Goal: Task Accomplishment & Management: Manage account settings

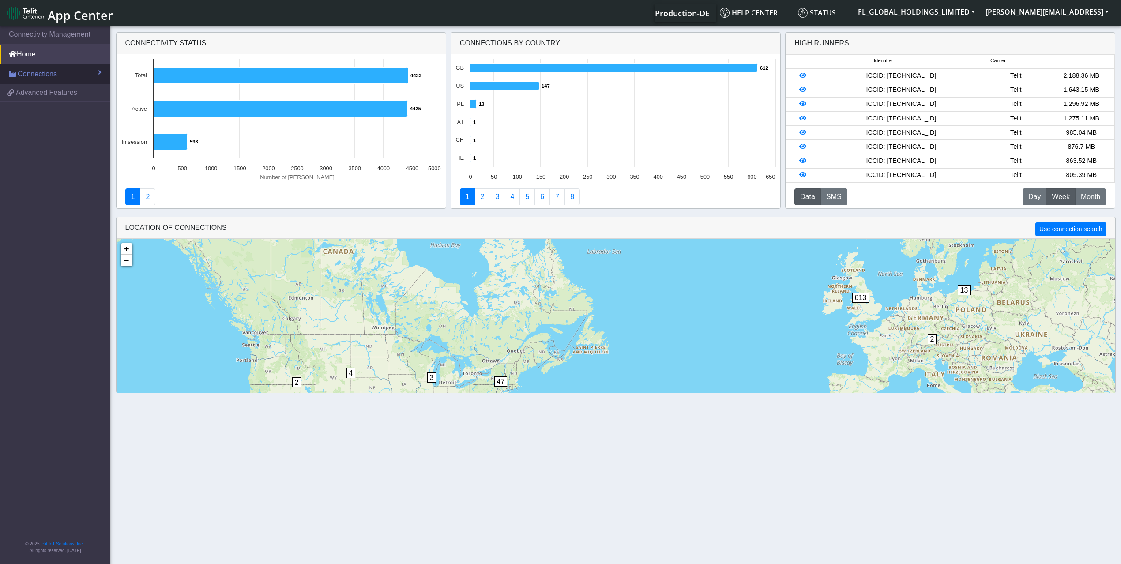
click at [47, 72] on span "Connections" at bounding box center [37, 74] width 39 height 11
click at [49, 94] on link "List" at bounding box center [55, 93] width 110 height 19
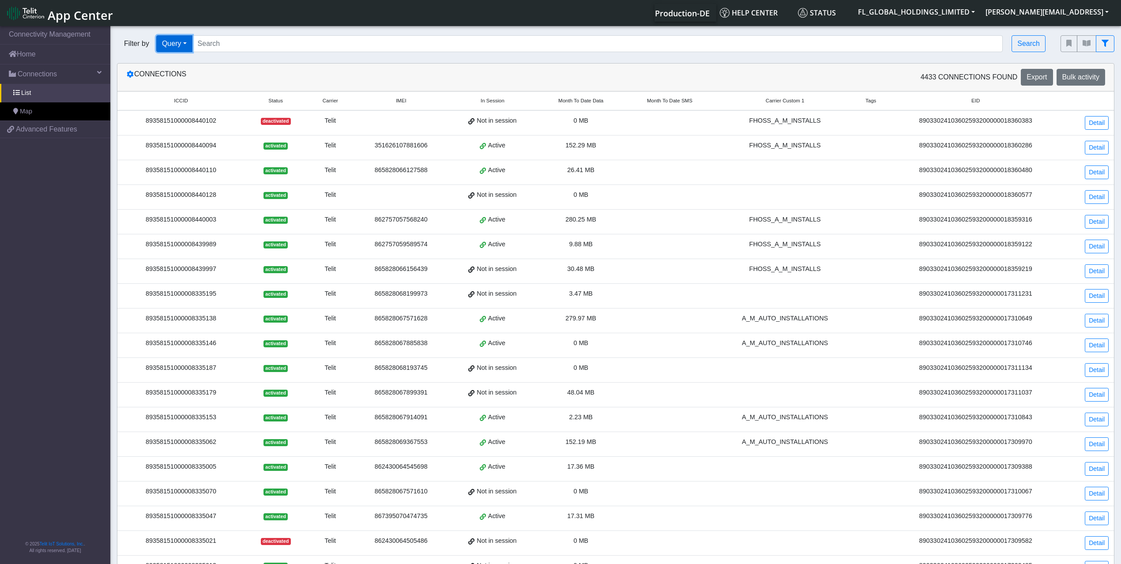
click at [182, 47] on button "Query" at bounding box center [174, 43] width 36 height 17
click at [511, 68] on div "Connections 4433 Connections found Export Bulk activity" at bounding box center [615, 78] width 997 height 28
click at [782, 97] on th "Carrier Custom 1" at bounding box center [785, 101] width 142 height 19
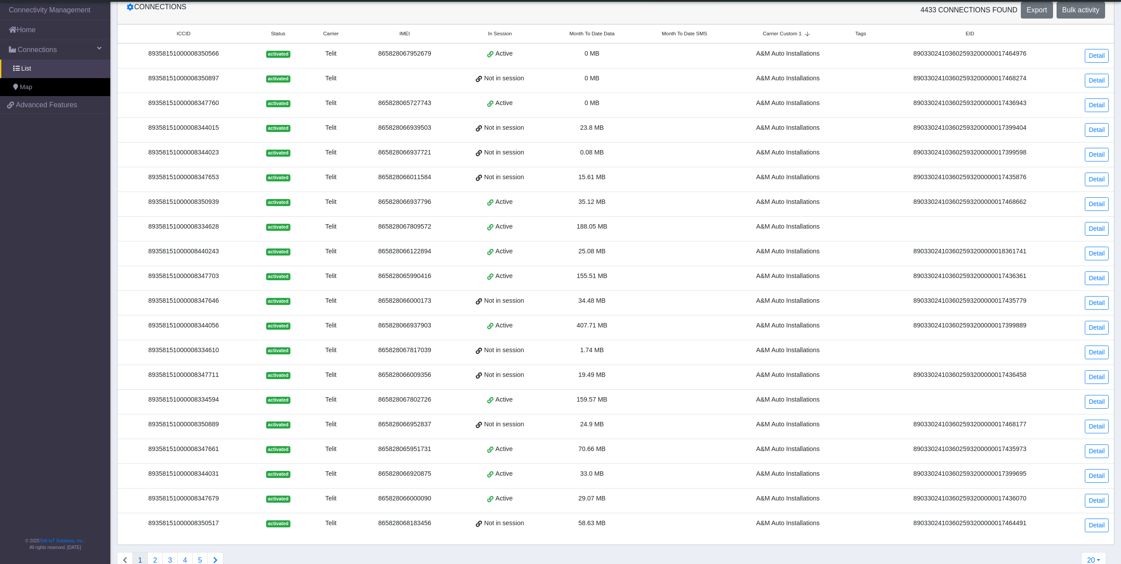
scroll to position [71, 0]
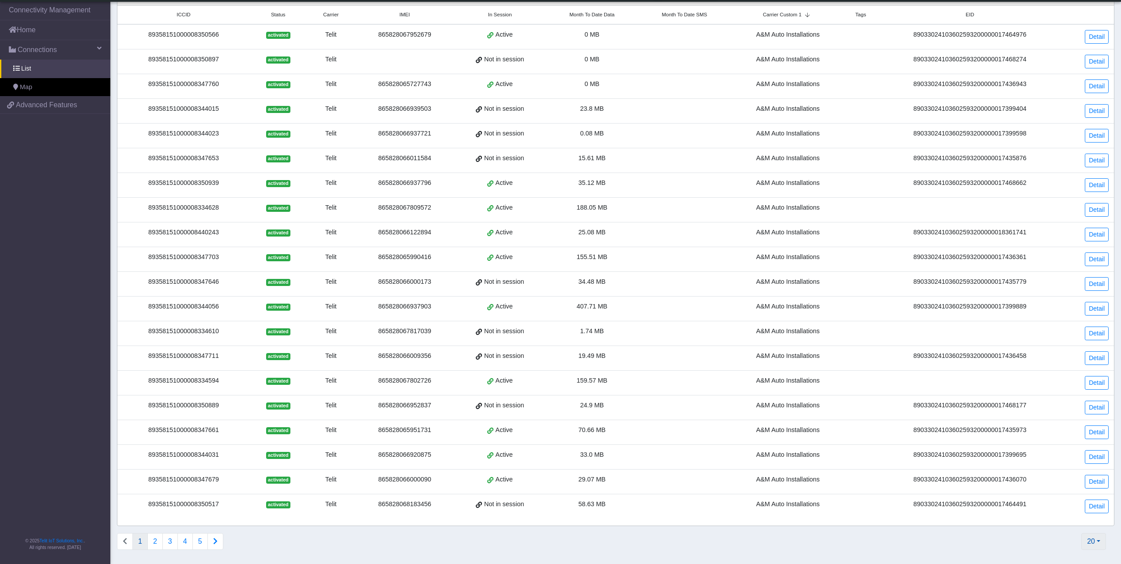
click at [1094, 544] on button "20" at bounding box center [1093, 541] width 25 height 17
click at [1061, 521] on button "2000" at bounding box center [1071, 521] width 70 height 14
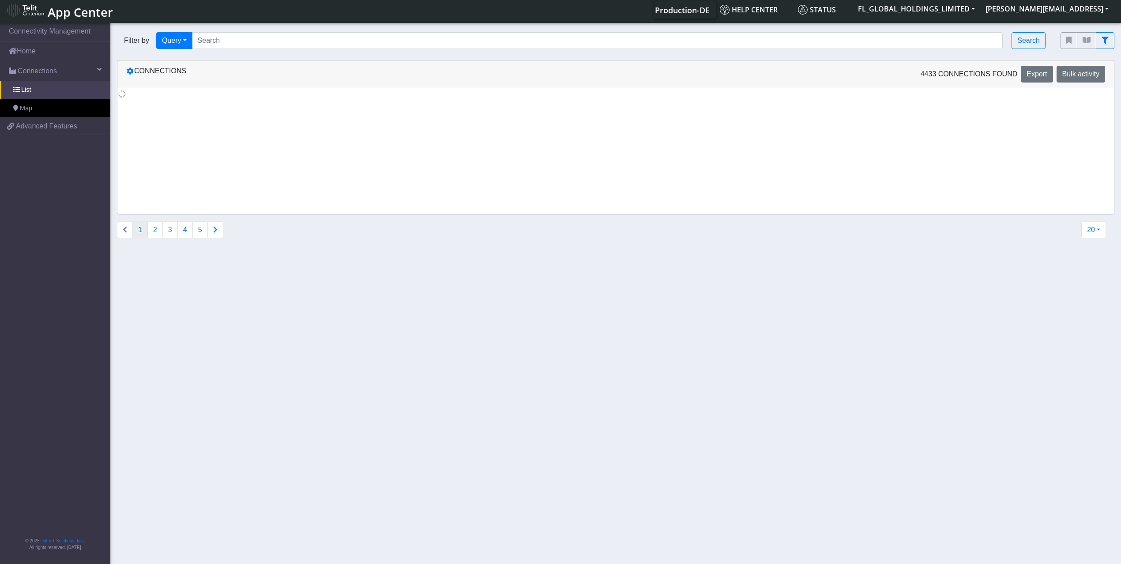
scroll to position [0, 0]
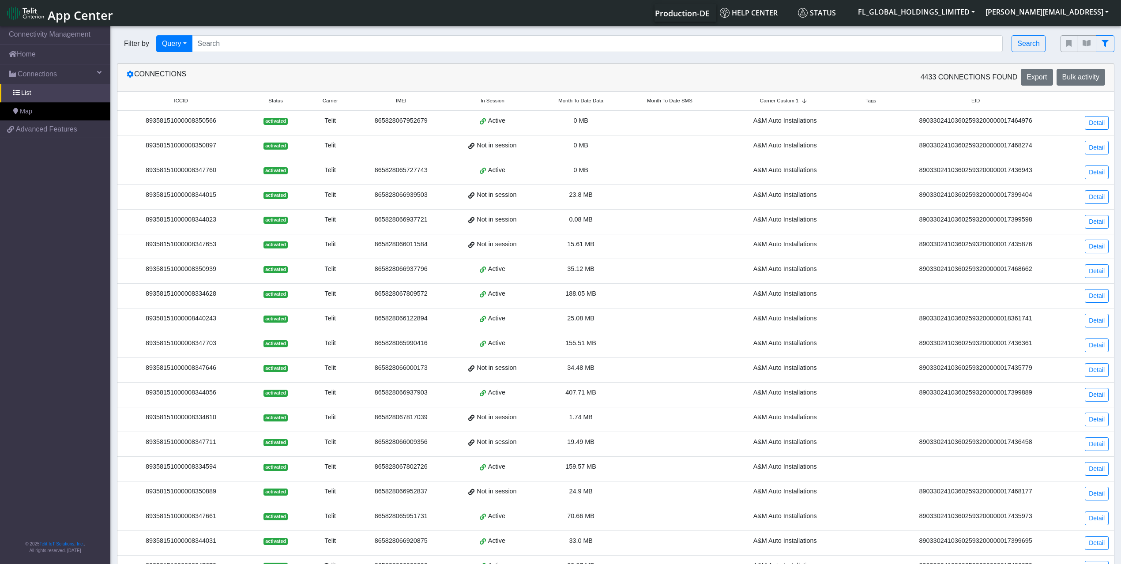
drag, startPoint x: 241, startPoint y: 34, endPoint x: 237, endPoint y: 42, distance: 9.3
click at [241, 34] on div "Filter by Query Query In Session Not connected Country Operator Search" at bounding box center [582, 44] width 944 height 30
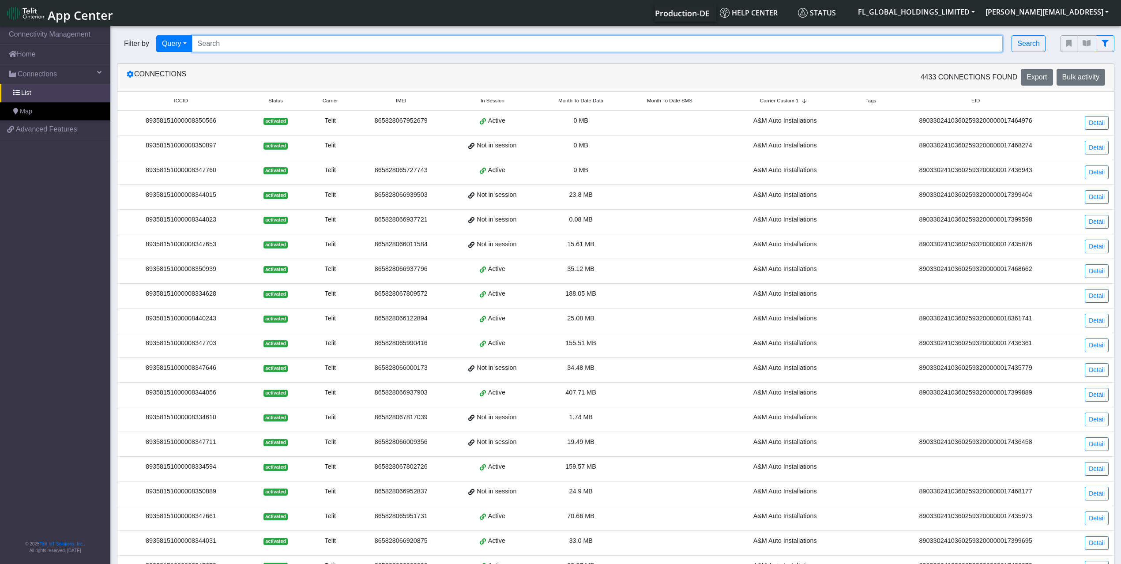
click at [233, 45] on input "Search..." at bounding box center [597, 43] width 811 height 17
paste input "89358151000008333620"
type input "89358151000008333620"
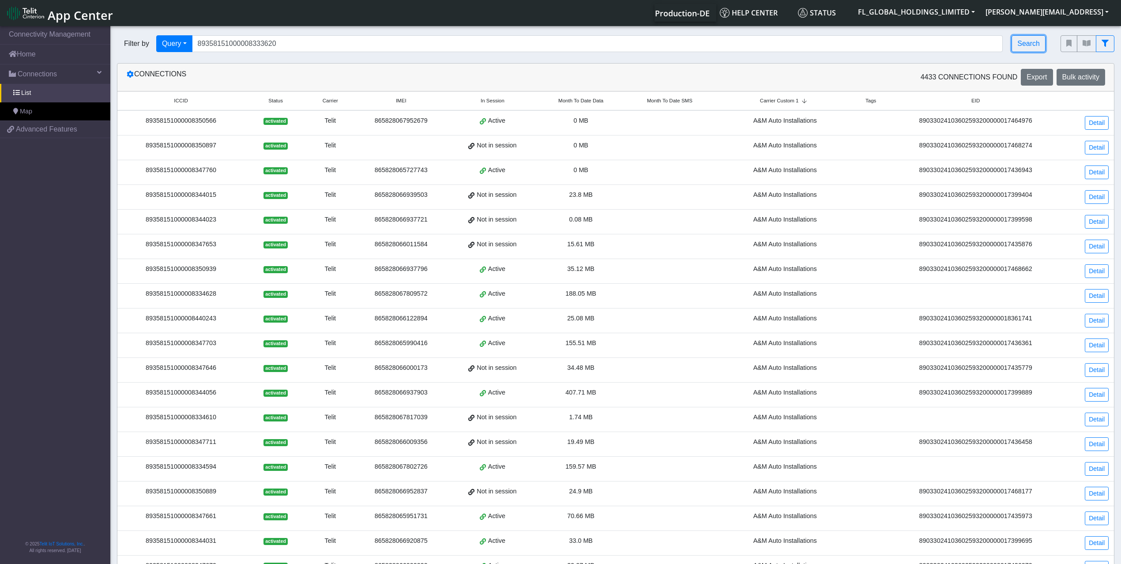
click at [1028, 43] on button "Search" at bounding box center [1029, 43] width 34 height 17
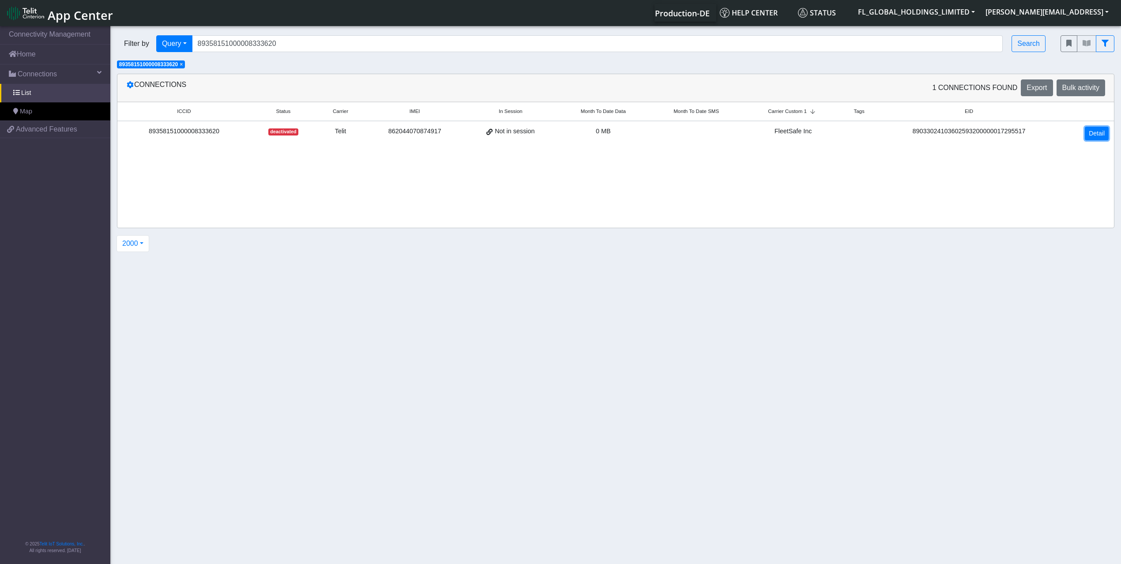
click at [1104, 136] on link "Detail" at bounding box center [1097, 134] width 24 height 14
click at [39, 57] on link "Home" at bounding box center [55, 54] width 110 height 19
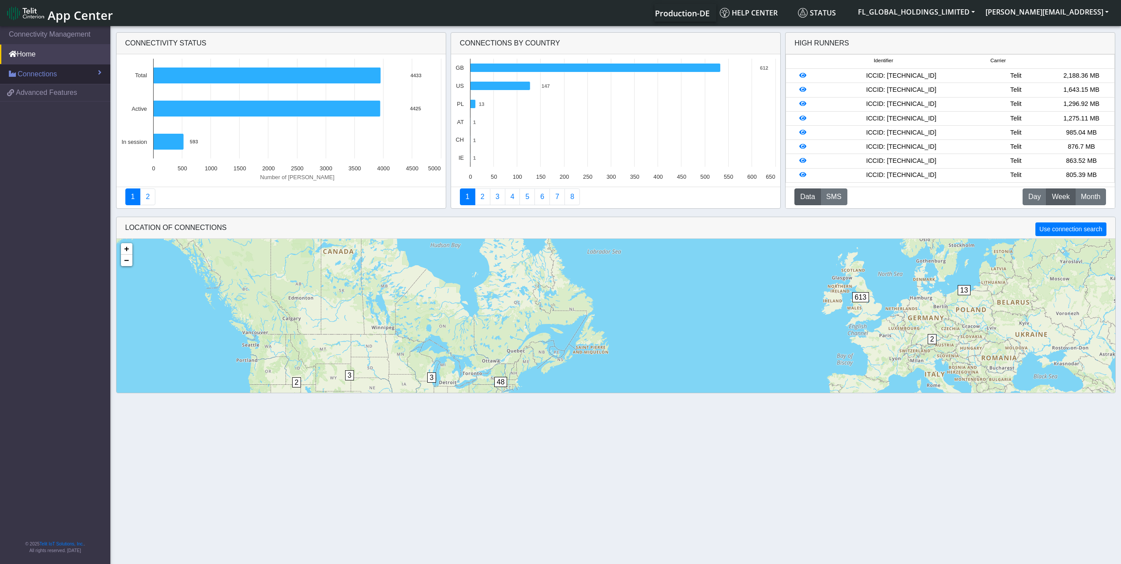
click at [42, 73] on span "Connections" at bounding box center [37, 74] width 39 height 11
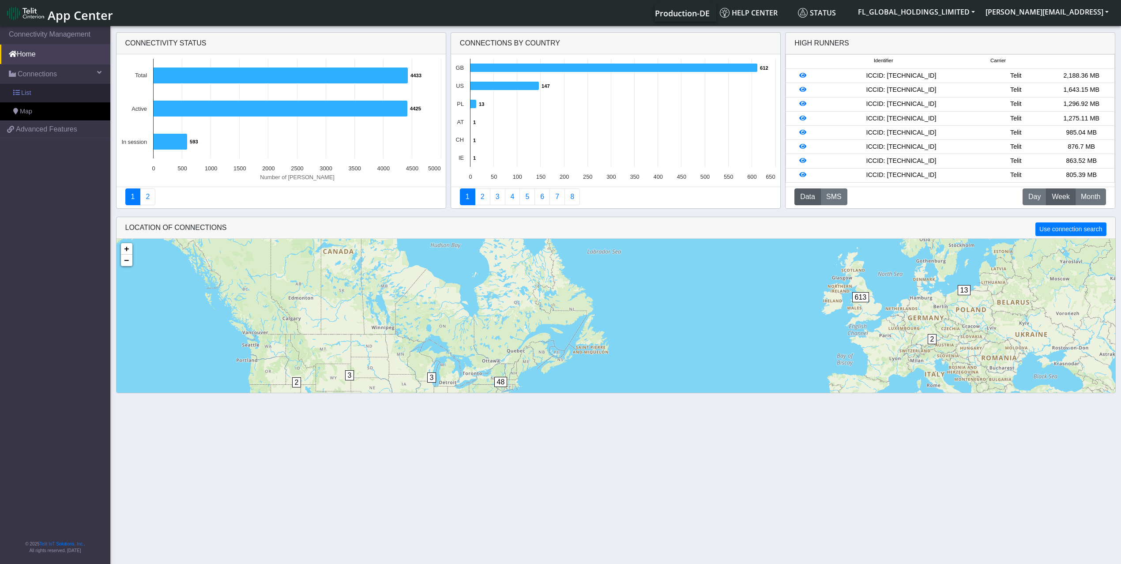
click at [38, 91] on link "List" at bounding box center [55, 93] width 110 height 19
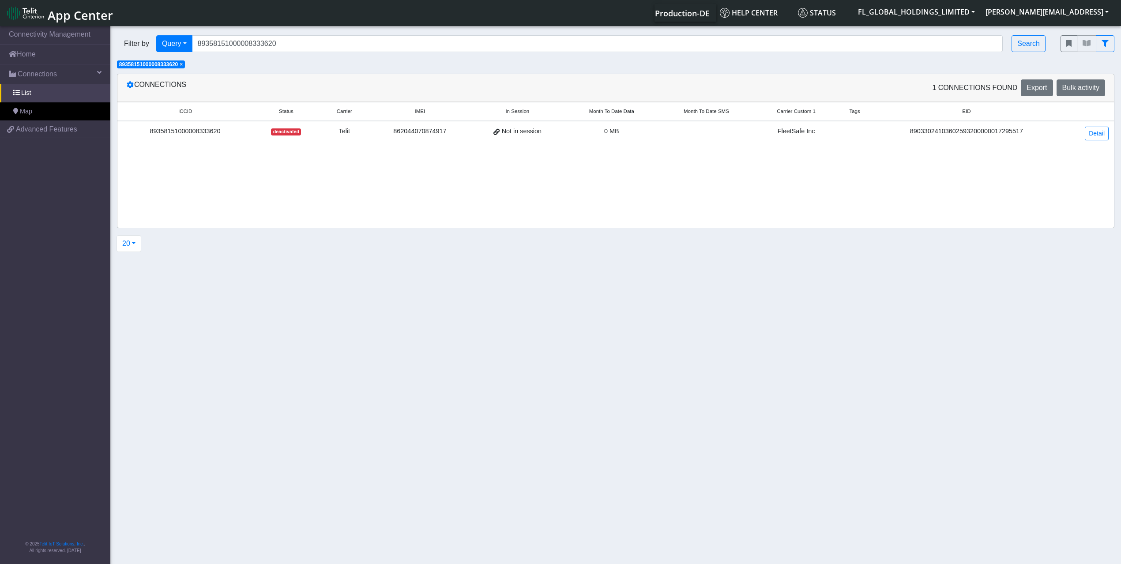
click at [183, 64] on span "×" at bounding box center [181, 64] width 3 height 6
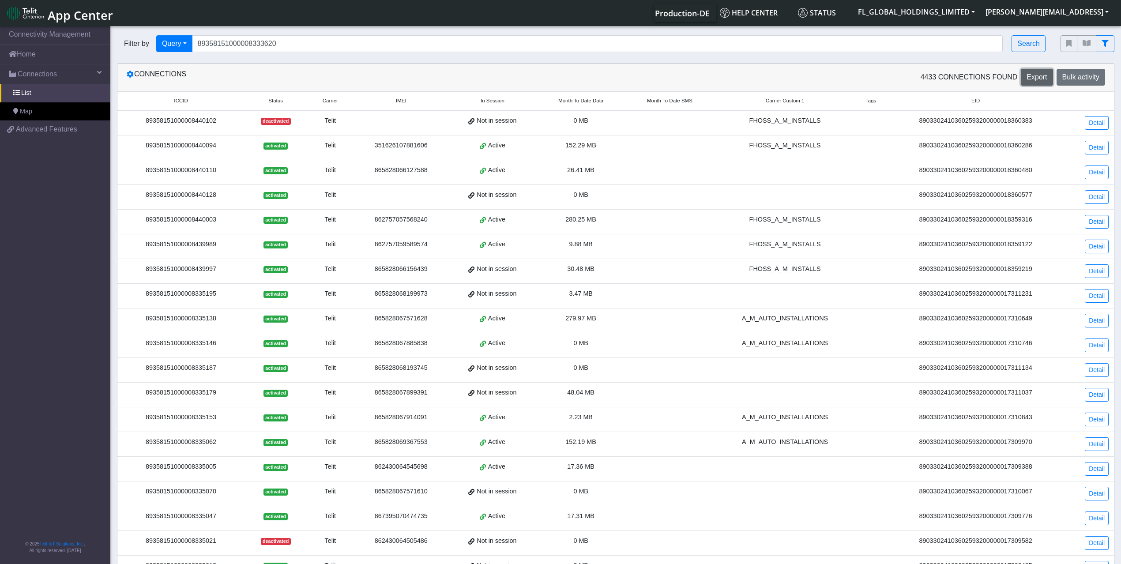
click at [1037, 77] on span "Export" at bounding box center [1037, 77] width 20 height 8
click at [285, 48] on input "89358151000008333620" at bounding box center [597, 43] width 811 height 17
click at [285, 47] on input "89358151000008333620" at bounding box center [597, 43] width 811 height 17
paste input "89358151000008333620"
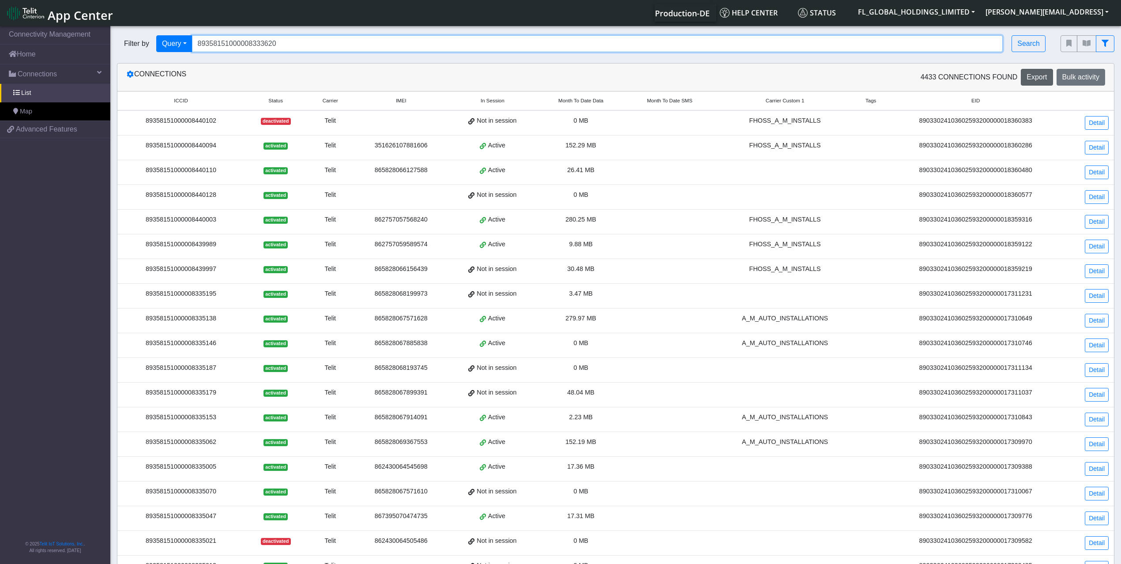
type input "89358151000008333620"
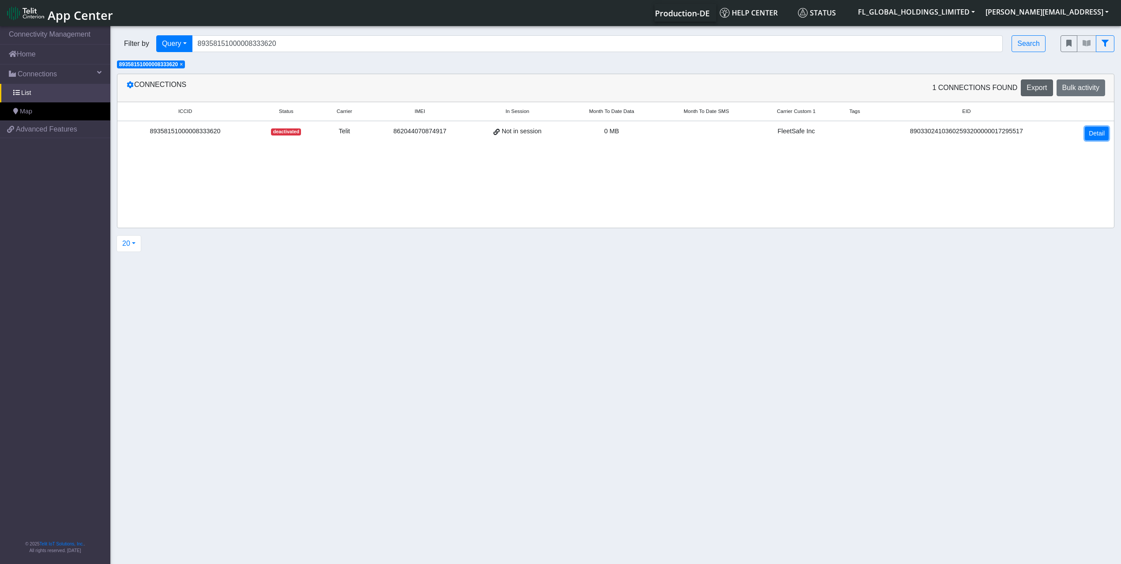
click at [1092, 135] on link "Detail" at bounding box center [1097, 134] width 24 height 14
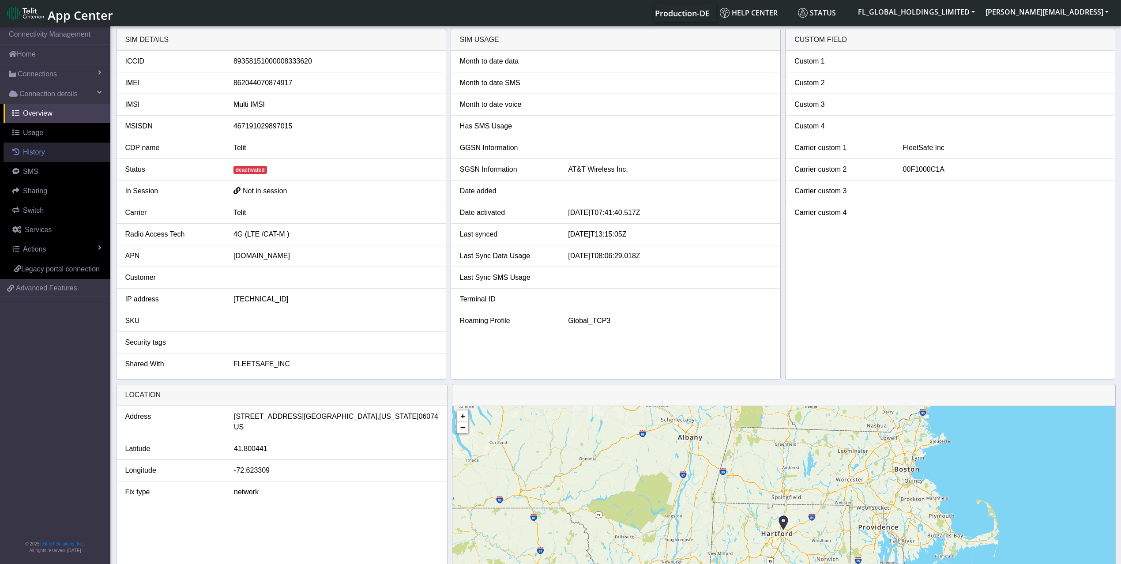
click at [45, 152] on link "History" at bounding box center [57, 152] width 107 height 19
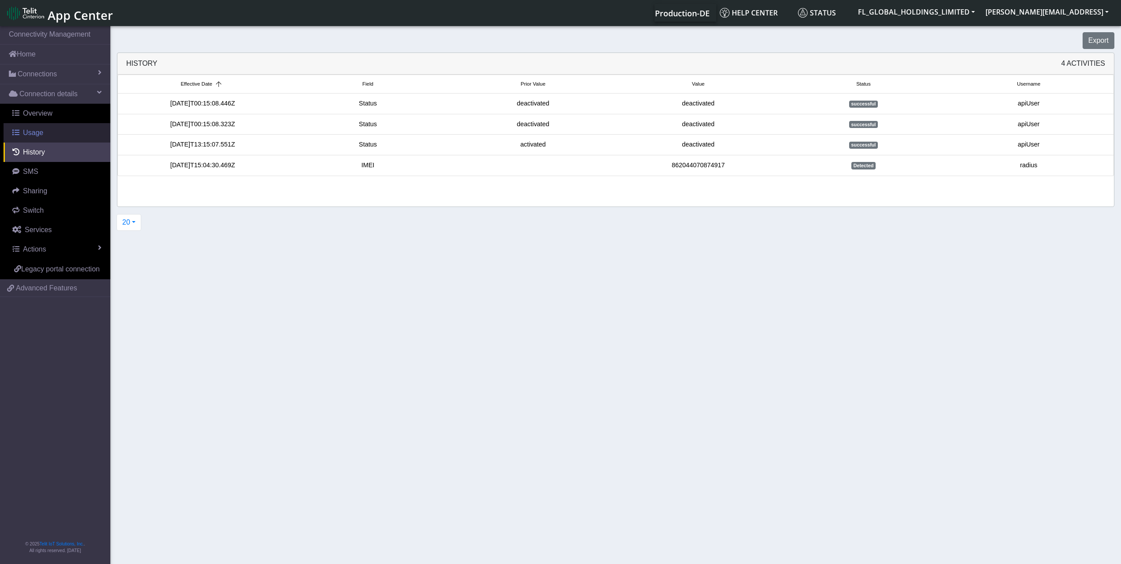
click at [42, 131] on link "Usage" at bounding box center [57, 132] width 107 height 19
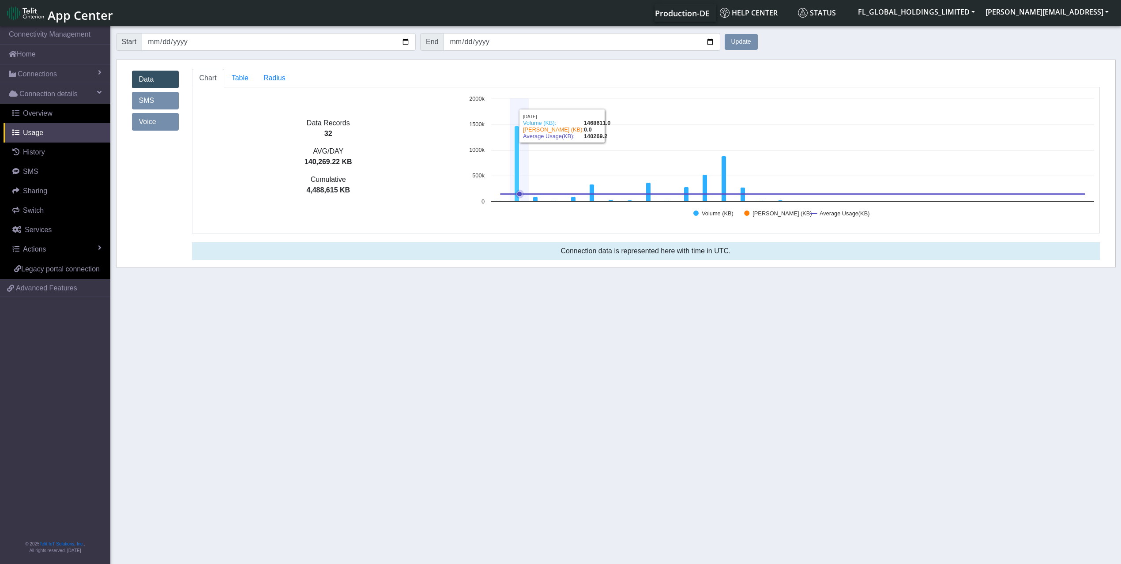
click at [514, 175] on rect at bounding box center [781, 160] width 634 height 132
click at [518, 168] on icon at bounding box center [517, 163] width 5 height 75
click at [242, 81] on span "Table" at bounding box center [240, 78] width 17 height 8
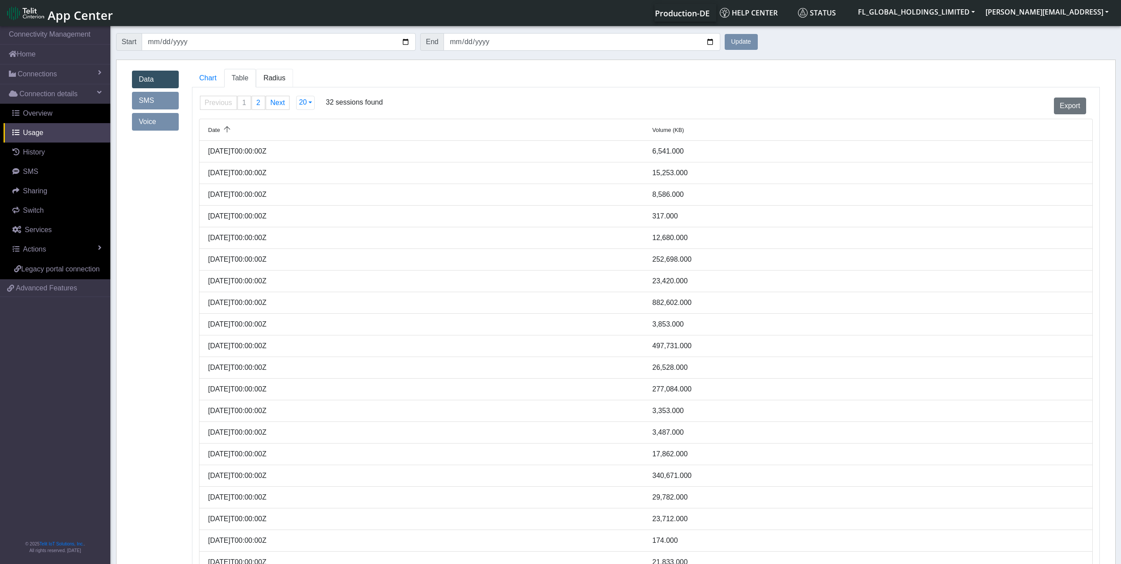
click at [249, 79] on span "Radius" at bounding box center [240, 78] width 17 height 8
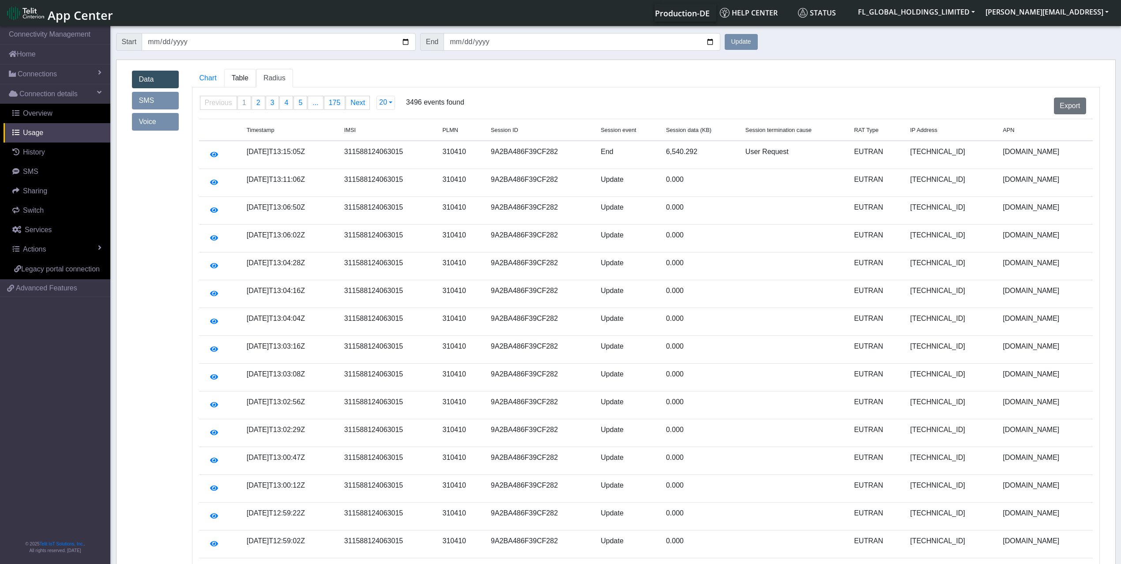
click at [238, 78] on span "Table" at bounding box center [240, 78] width 17 height 8
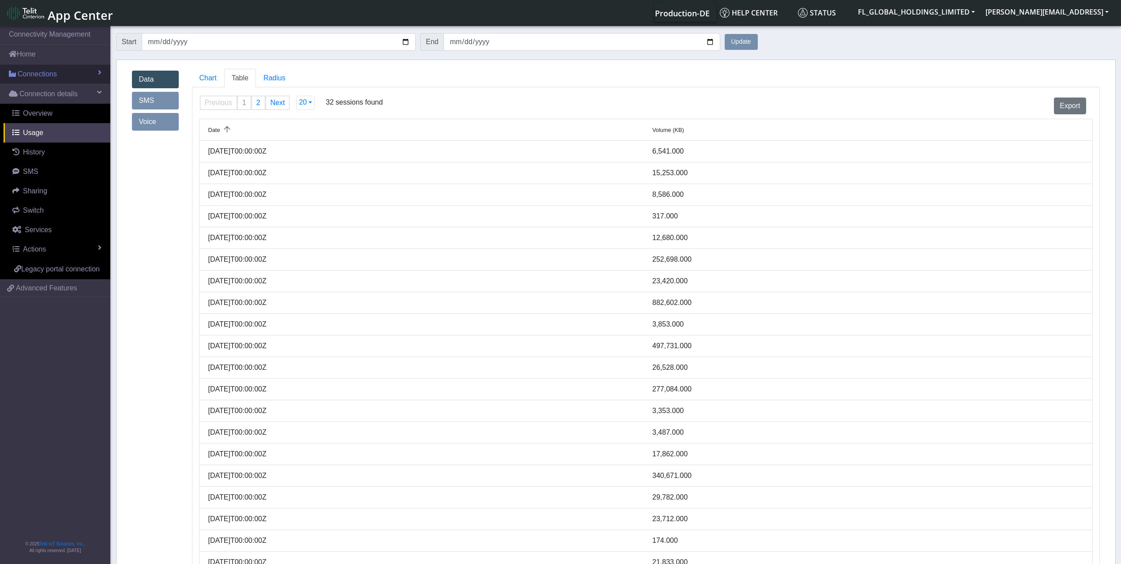
click at [35, 78] on span "Connections" at bounding box center [37, 74] width 39 height 11
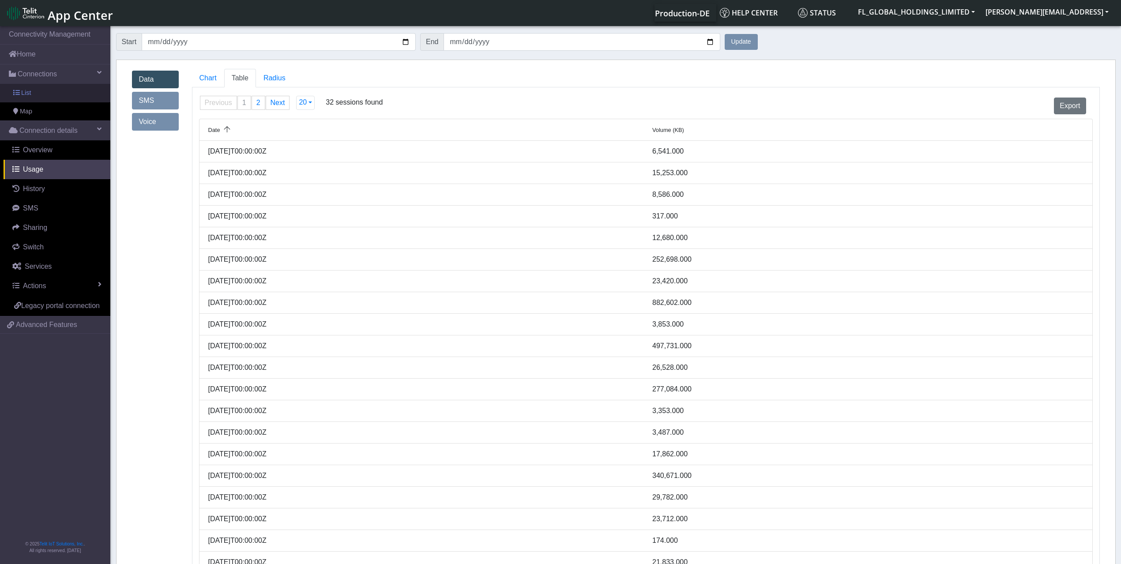
click at [43, 95] on link "List" at bounding box center [55, 93] width 110 height 19
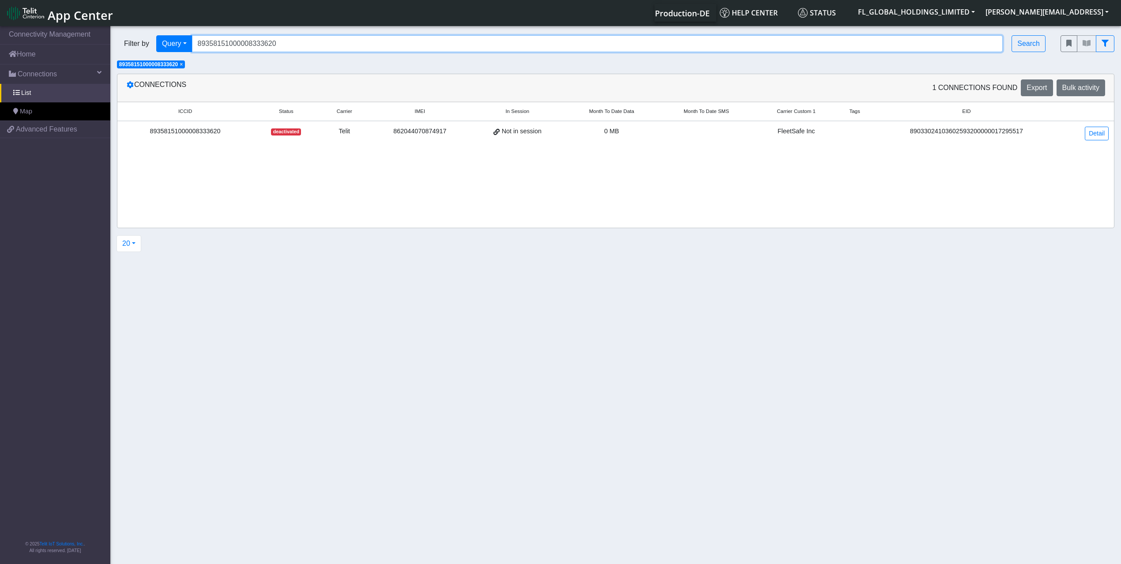
click at [306, 41] on input "89358151000008333620" at bounding box center [597, 43] width 811 height 17
drag, startPoint x: 182, startPoint y: 65, endPoint x: 193, endPoint y: 62, distance: 11.9
click at [182, 64] on span "×" at bounding box center [181, 64] width 3 height 6
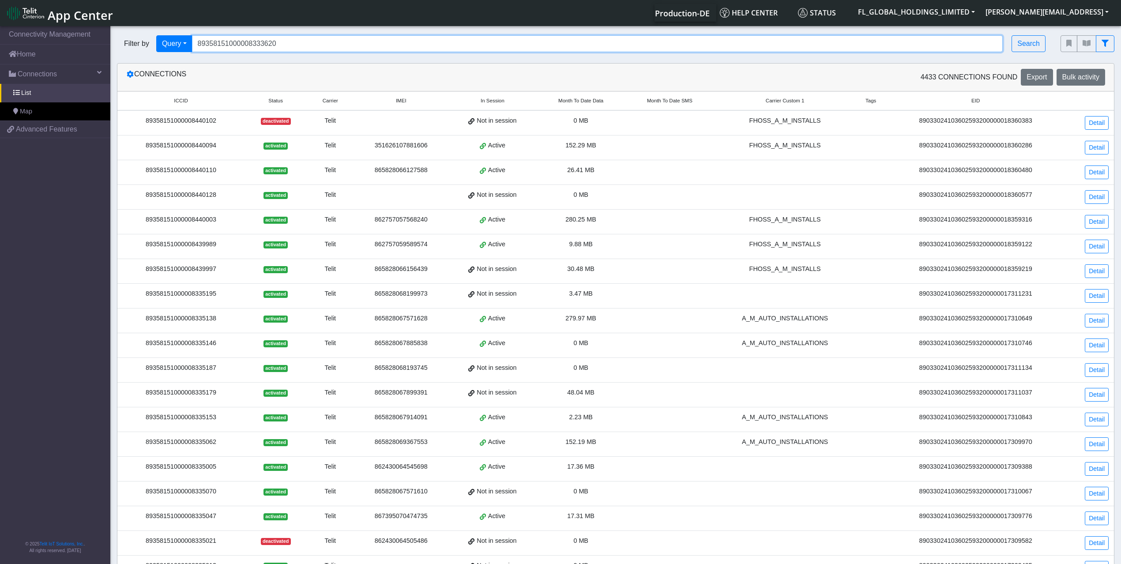
click at [295, 43] on input "89358151000008333620" at bounding box center [597, 43] width 811 height 17
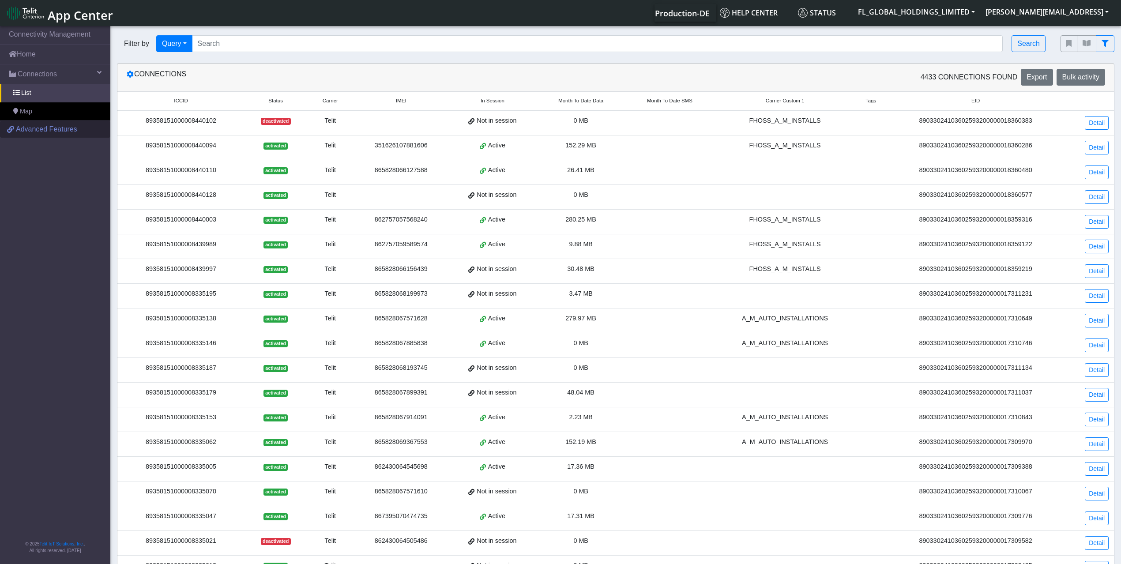
click at [29, 132] on span "Advanced Features" at bounding box center [46, 129] width 61 height 11
click at [41, 75] on span "Connections" at bounding box center [37, 74] width 39 height 11
click at [29, 93] on span "List" at bounding box center [26, 93] width 10 height 10
click at [22, 93] on span "List" at bounding box center [26, 93] width 10 height 10
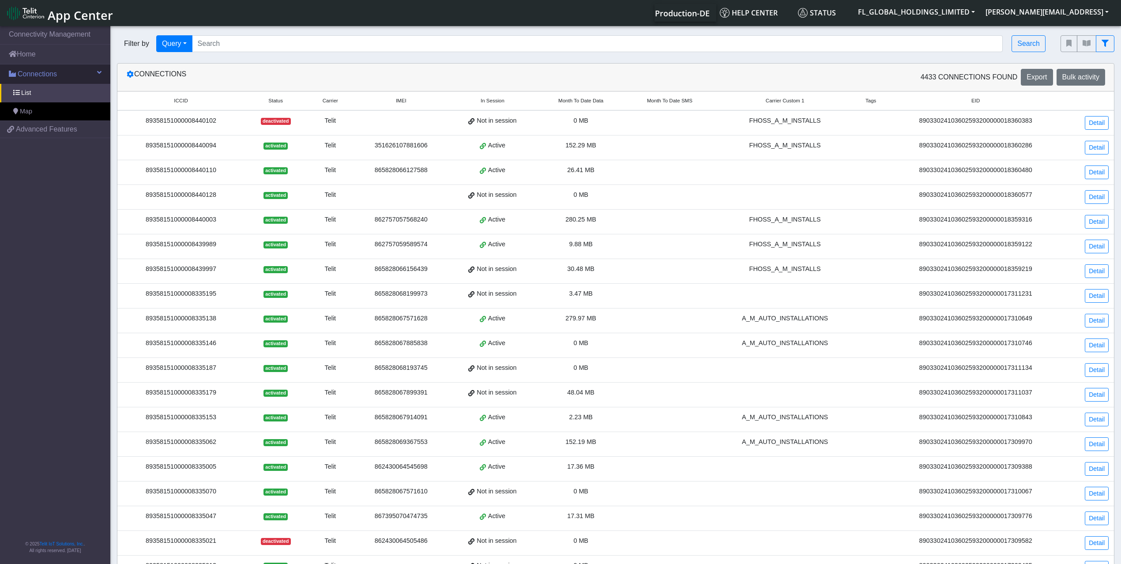
click at [56, 80] on link "Connections" at bounding box center [55, 73] width 110 height 19
click at [56, 79] on span "Connections" at bounding box center [37, 74] width 39 height 11
click at [52, 89] on link "List" at bounding box center [55, 93] width 110 height 19
click at [55, 48] on link "Home" at bounding box center [55, 54] width 110 height 19
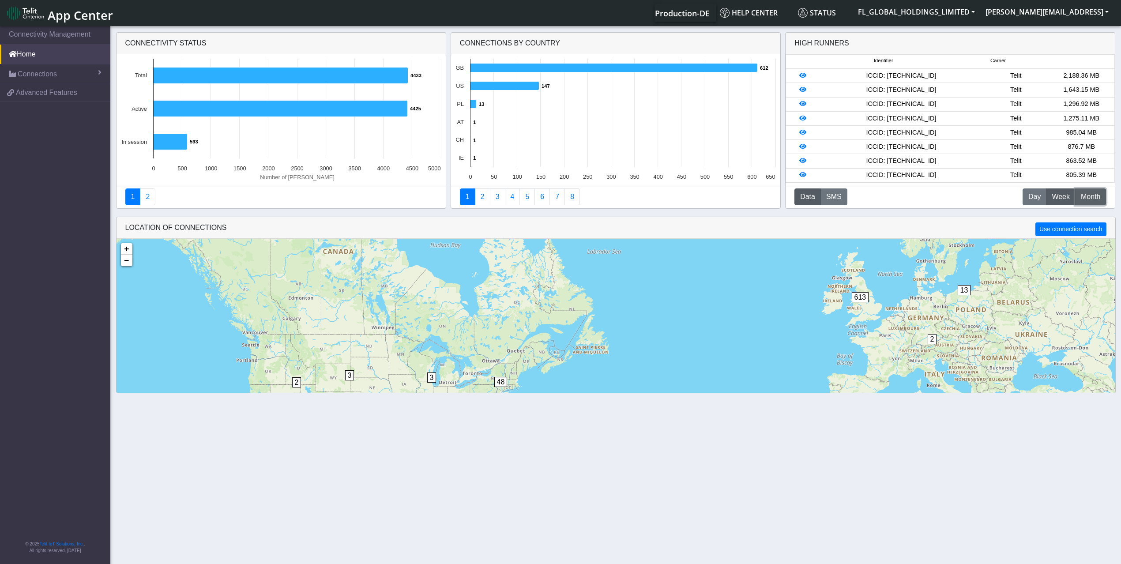
click at [1095, 196] on span "Month" at bounding box center [1090, 197] width 19 height 11
drag, startPoint x: 945, startPoint y: 73, endPoint x: 877, endPoint y: 75, distance: 67.1
click at [877, 76] on div "ICCID: [TECHNICAL_ID]" at bounding box center [901, 76] width 164 height 10
copy div "89358151000008449632"
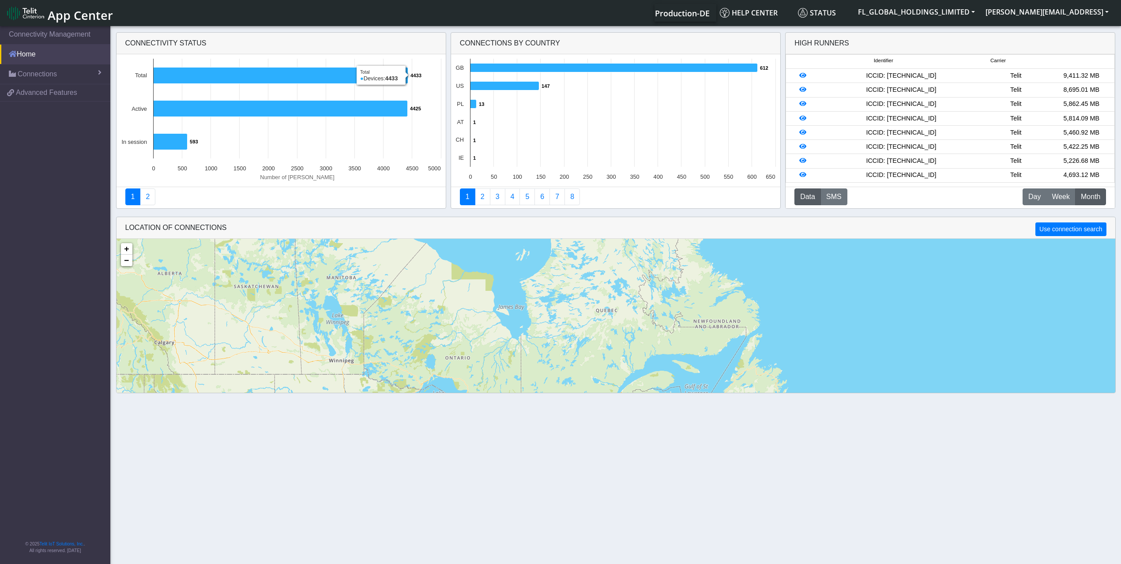
click at [61, 57] on link "Home" at bounding box center [55, 54] width 110 height 19
click at [59, 74] on link "Connections" at bounding box center [55, 73] width 110 height 19
click at [53, 99] on link "List" at bounding box center [55, 93] width 110 height 19
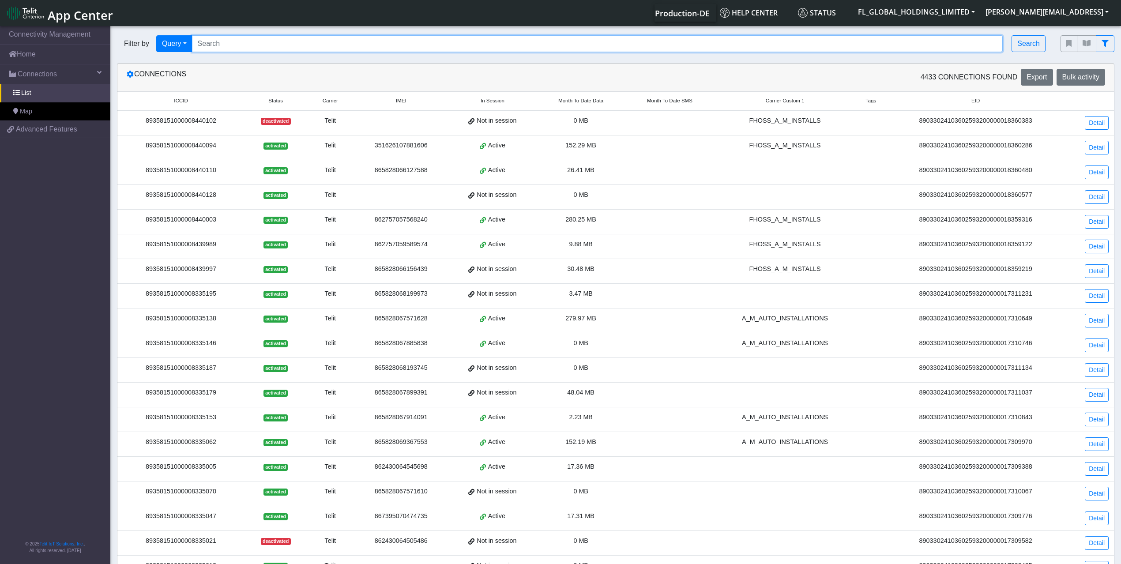
click at [291, 45] on input "Search..." at bounding box center [597, 43] width 811 height 17
paste input "89358151000008449632"
type input "89358151000008449632"
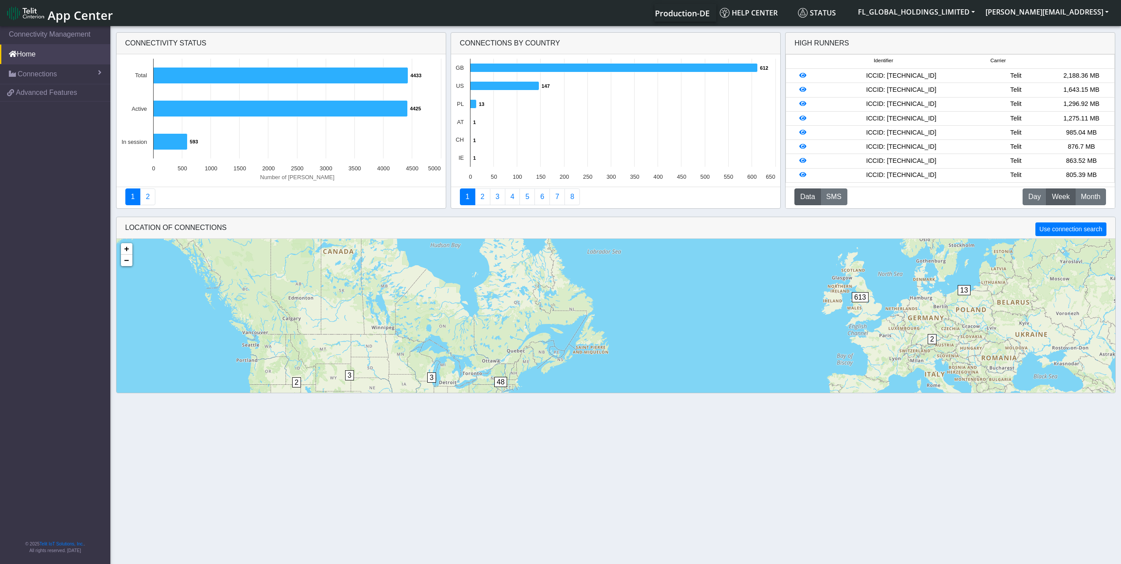
click at [51, 11] on span "App Center" at bounding box center [80, 15] width 65 height 16
click at [39, 76] on span "Connections" at bounding box center [37, 74] width 39 height 11
click at [54, 99] on link "List" at bounding box center [55, 93] width 110 height 19
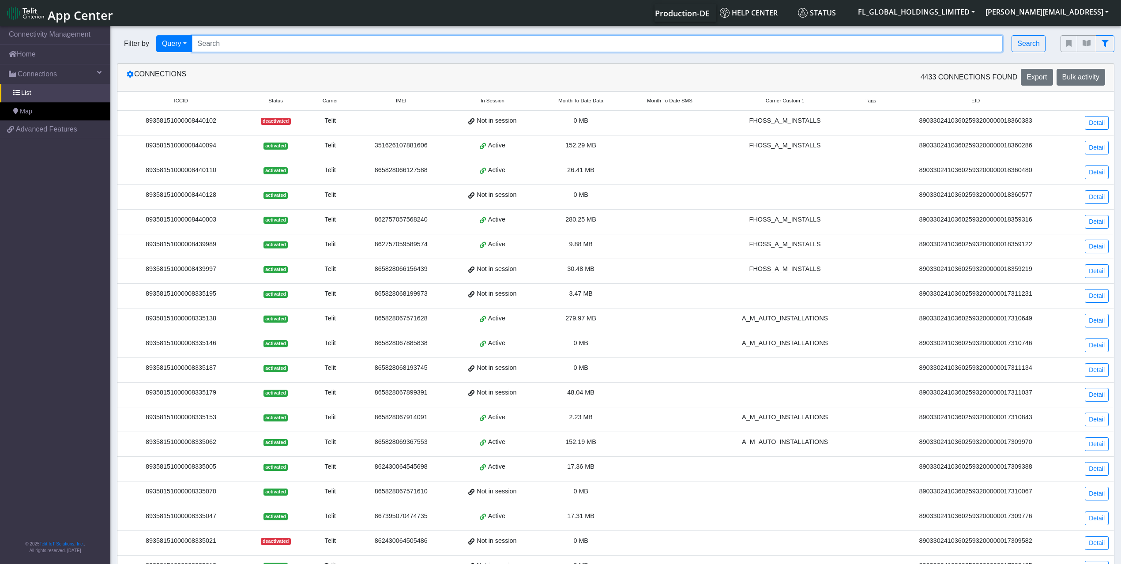
click at [313, 46] on input "Search..." at bounding box center [597, 43] width 811 height 17
paste input "89358151000008333620"
type input "89358151000008333620"
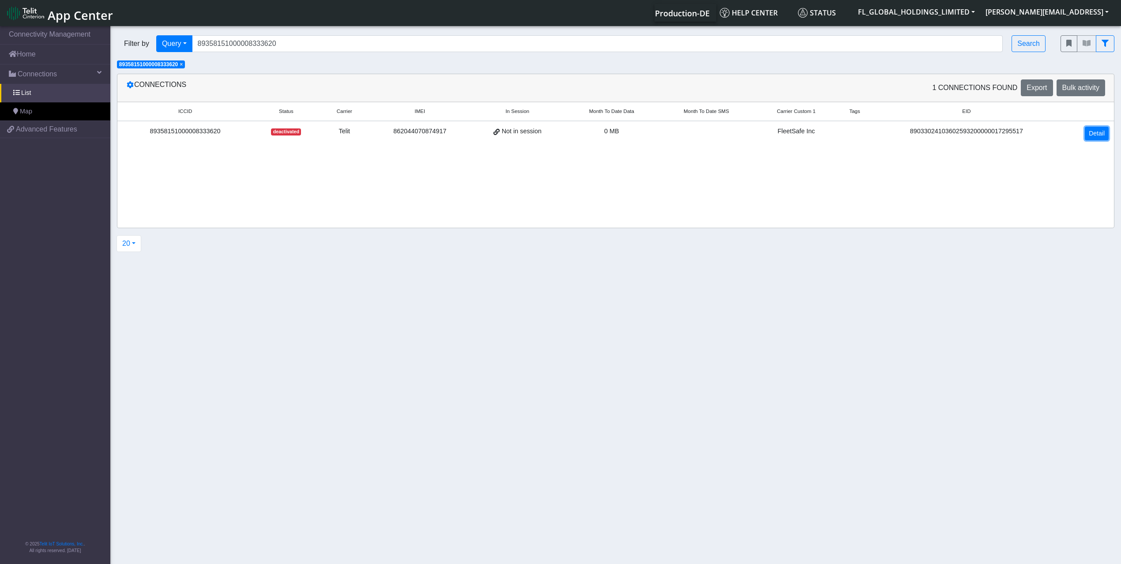
click at [1095, 134] on link "Detail" at bounding box center [1097, 134] width 24 height 14
click at [1104, 136] on link "Detail" at bounding box center [1097, 134] width 24 height 14
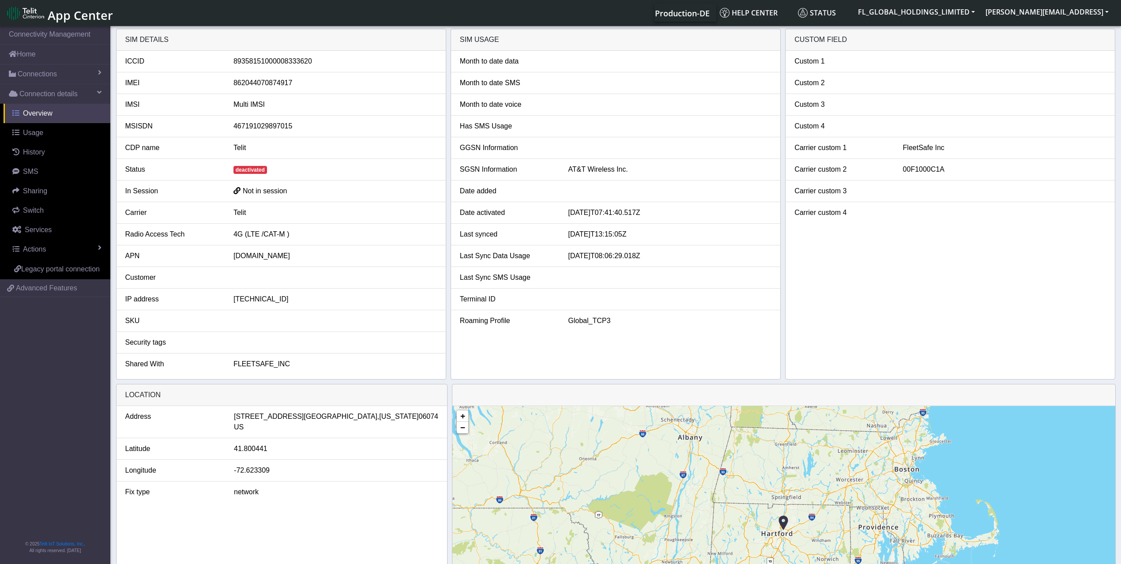
click at [62, 109] on link "Overview" at bounding box center [57, 113] width 107 height 19
click at [57, 69] on link "Connections" at bounding box center [55, 73] width 110 height 19
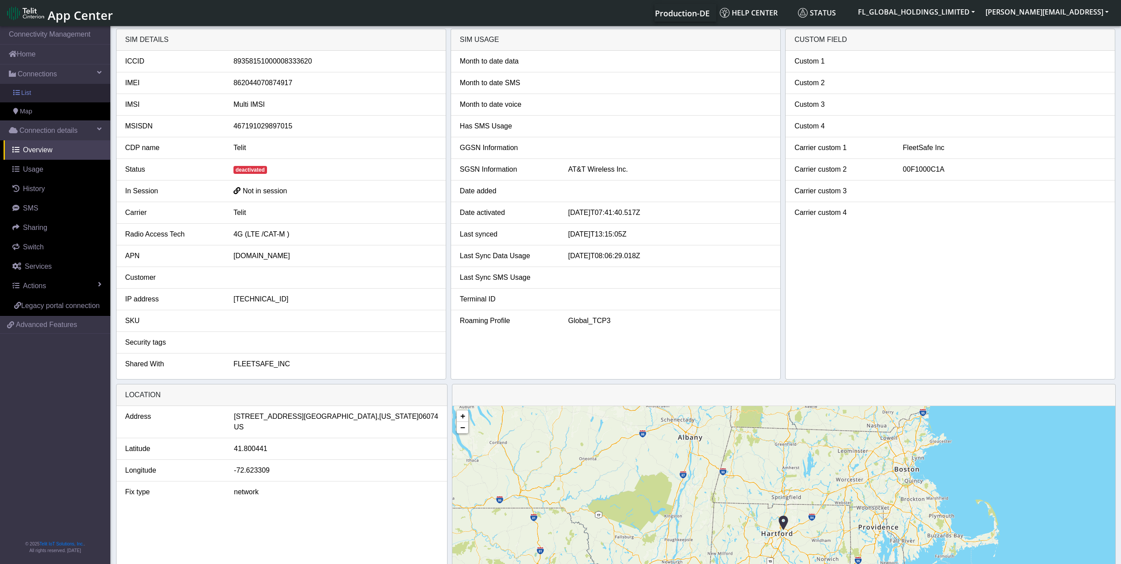
click at [59, 90] on link "List" at bounding box center [55, 93] width 110 height 19
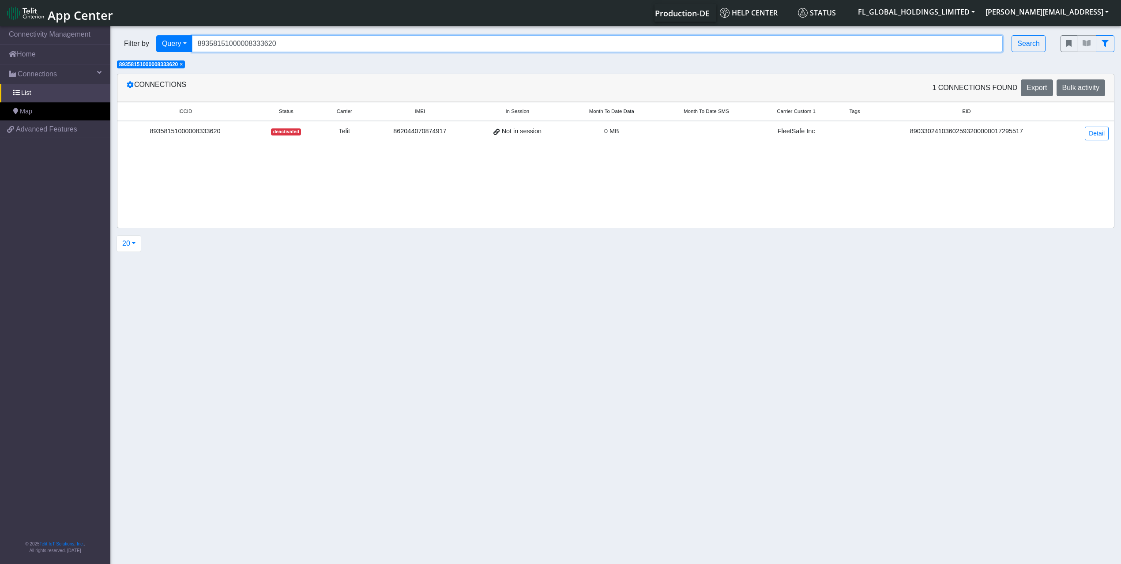
click at [335, 39] on input "89358151000008333620" at bounding box center [597, 43] width 811 height 17
click at [336, 39] on input "89358151000008333620" at bounding box center [597, 43] width 811 height 17
paste input "89358151000008333596"
type input "89358151000008333596"
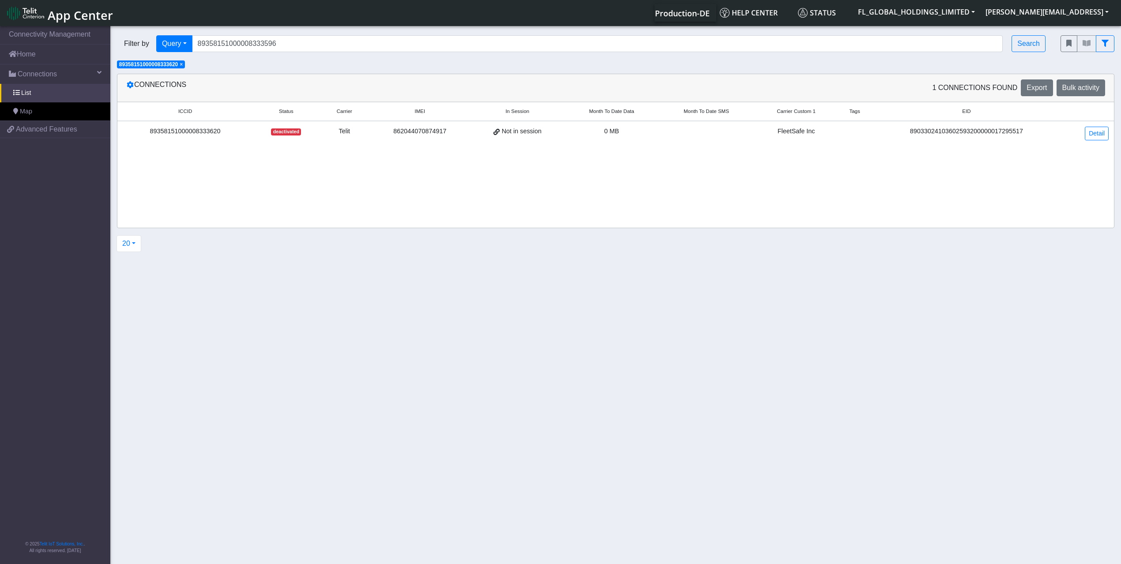
click at [288, 132] on span "deactivated" at bounding box center [286, 131] width 30 height 7
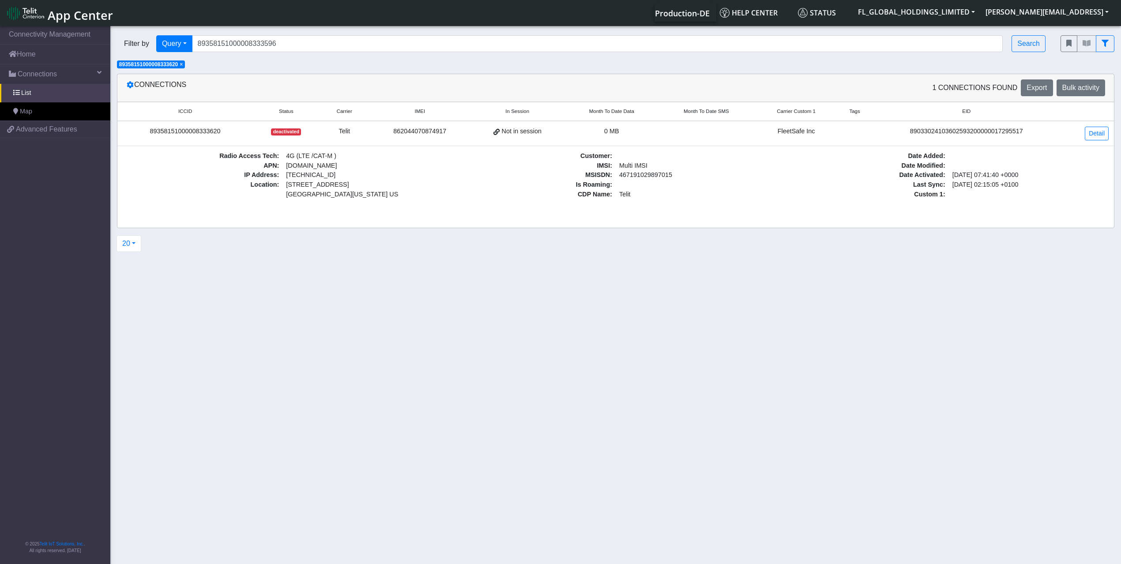
click at [430, 132] on div "862044070874917" at bounding box center [420, 132] width 90 height 10
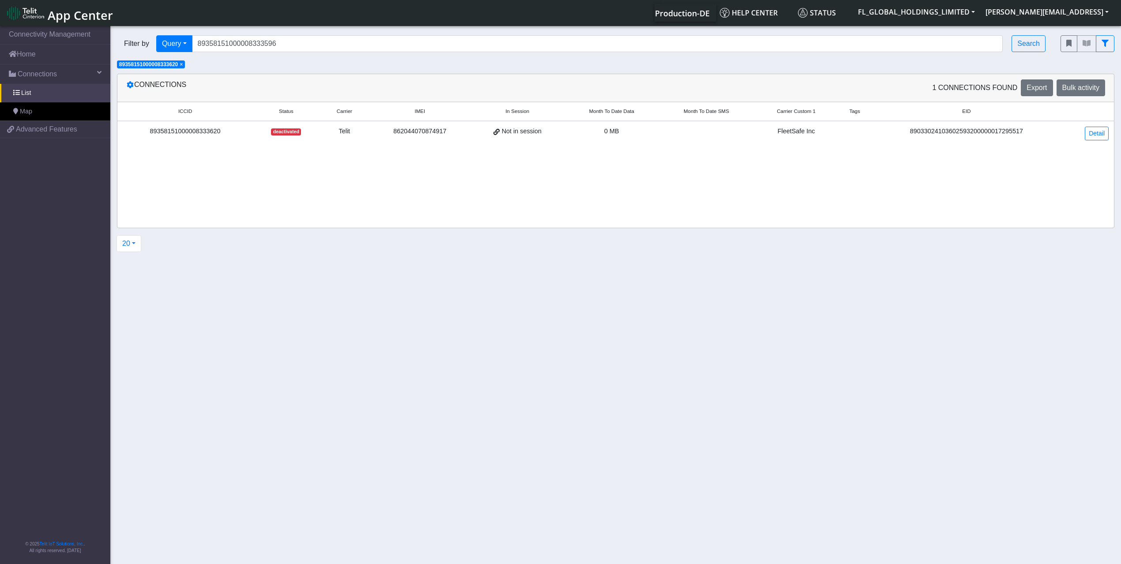
click at [430, 132] on div "862044070874917" at bounding box center [420, 132] width 90 height 10
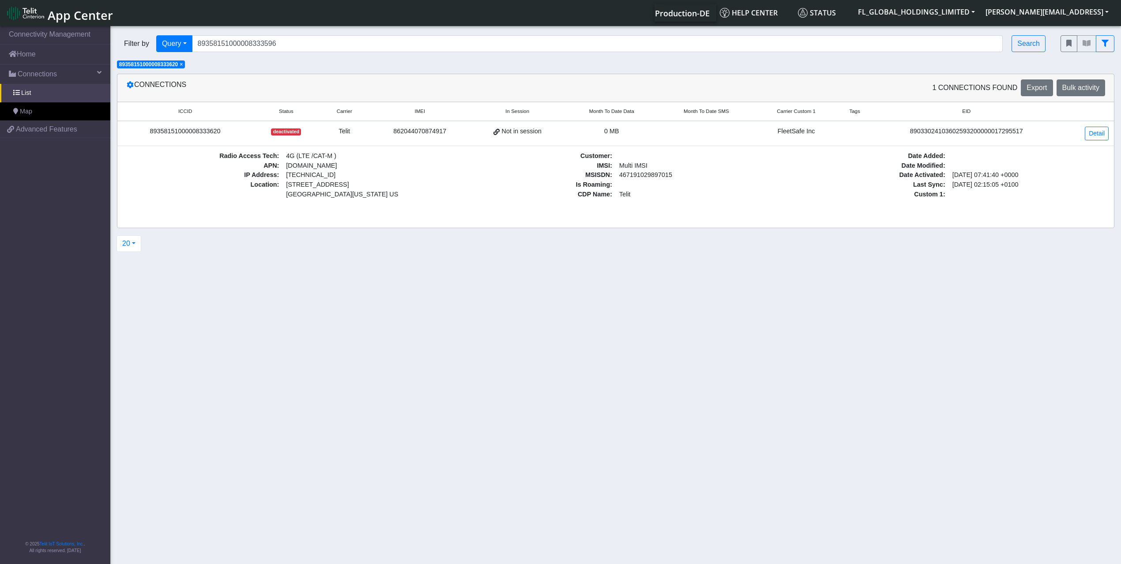
click at [174, 130] on div "89358151000008333620" at bounding box center [185, 132] width 125 height 10
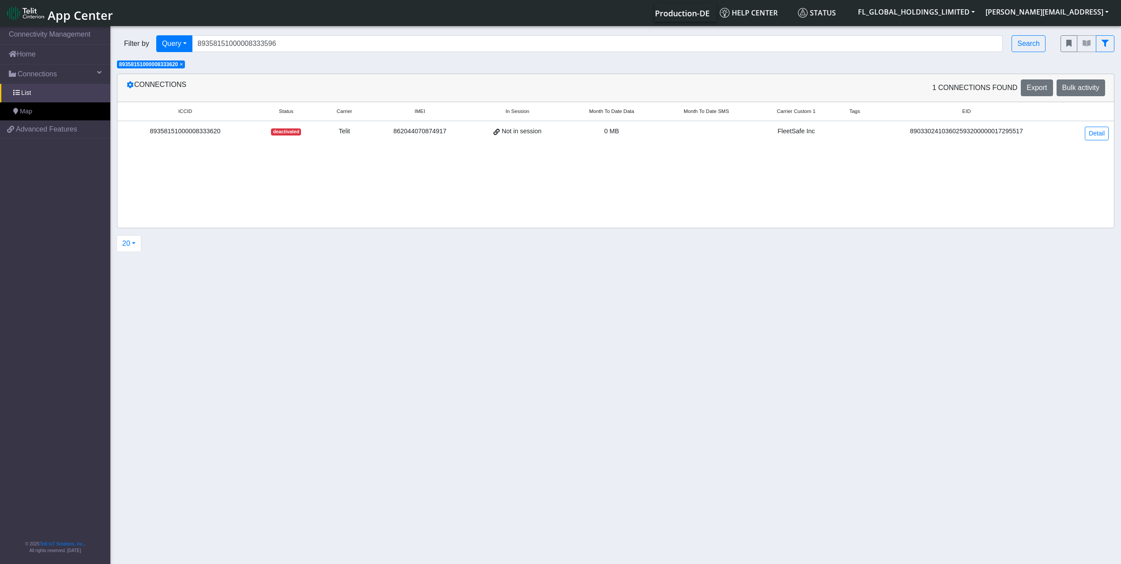
click at [217, 132] on div "89358151000008333620" at bounding box center [185, 132] width 125 height 10
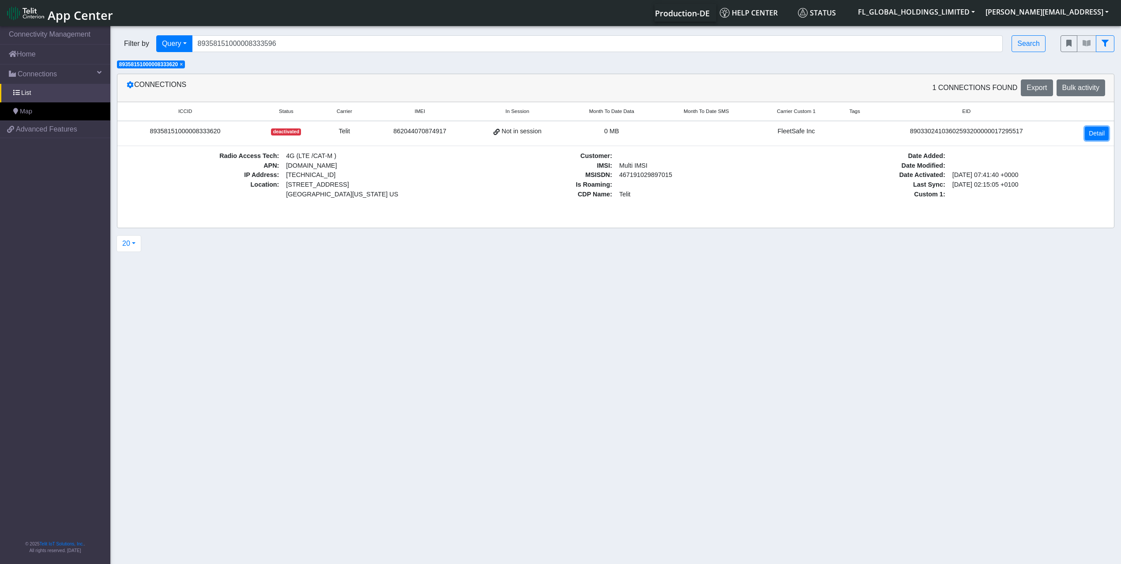
click at [1102, 136] on link "Detail" at bounding box center [1097, 134] width 24 height 14
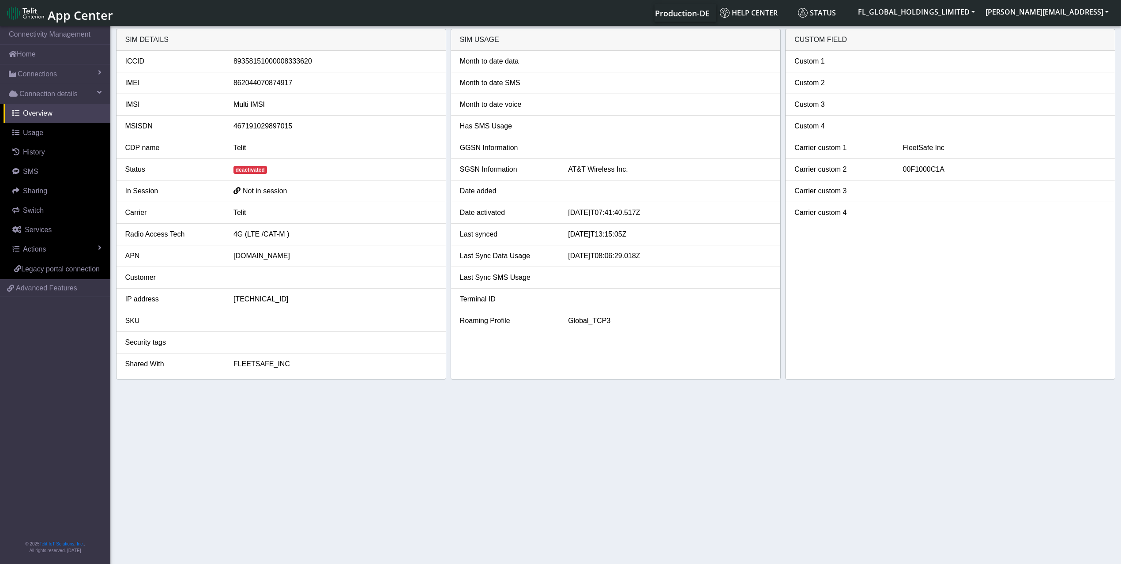
click at [1094, 134] on li "Custom 4" at bounding box center [950, 127] width 329 height 22
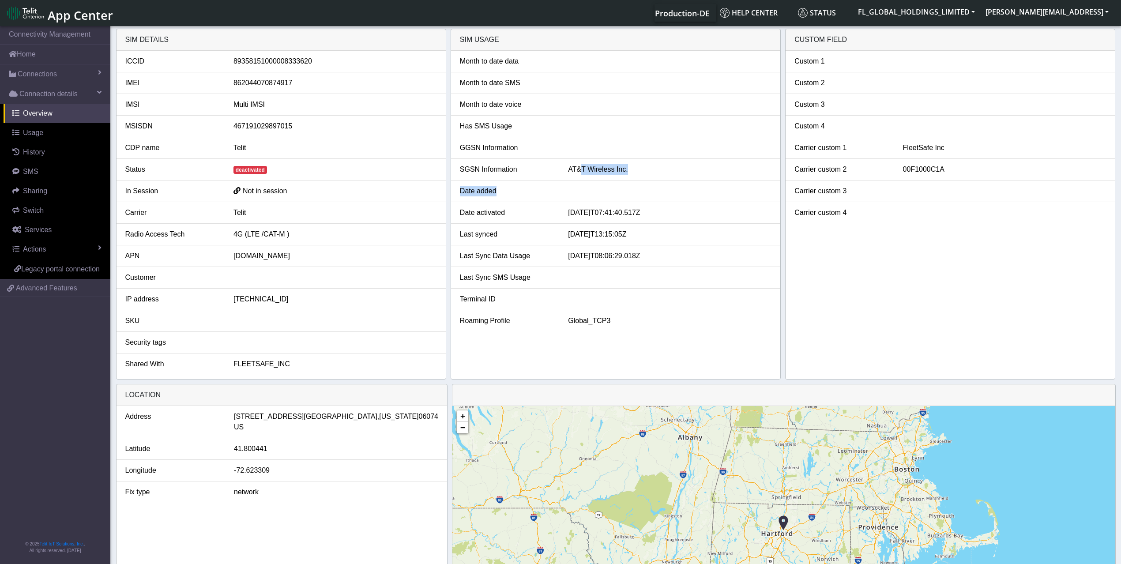
drag, startPoint x: 582, startPoint y: 180, endPoint x: 677, endPoint y: 124, distance: 110.2
click at [594, 166] on ul "Month to date data Month to date SMS Month to date voice Has SMS Usage GGSN Inf…" at bounding box center [615, 191] width 329 height 281
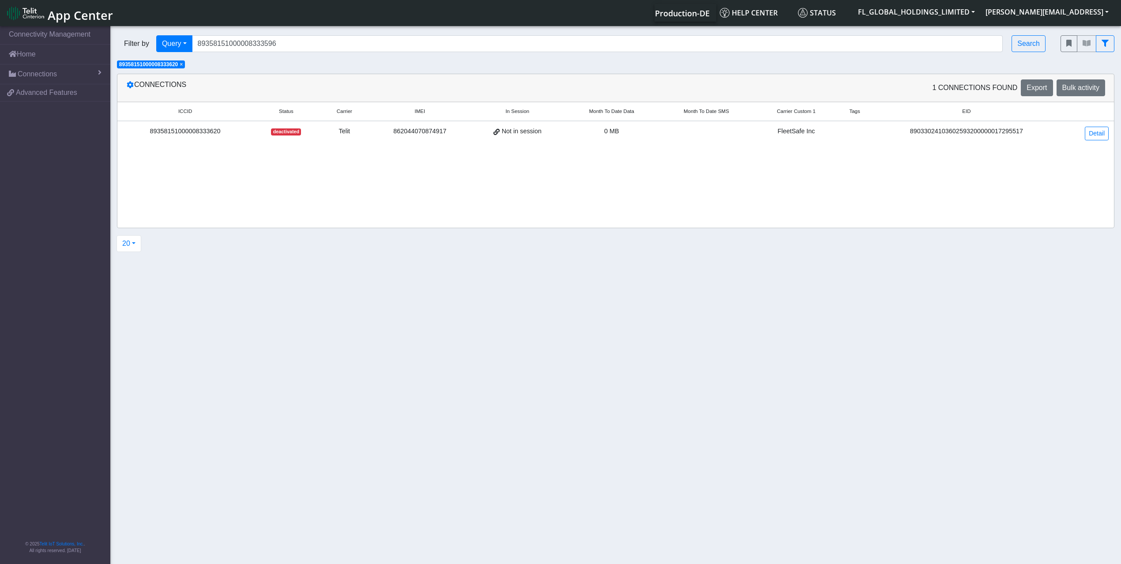
click at [182, 62] on span "×" at bounding box center [181, 64] width 3 height 6
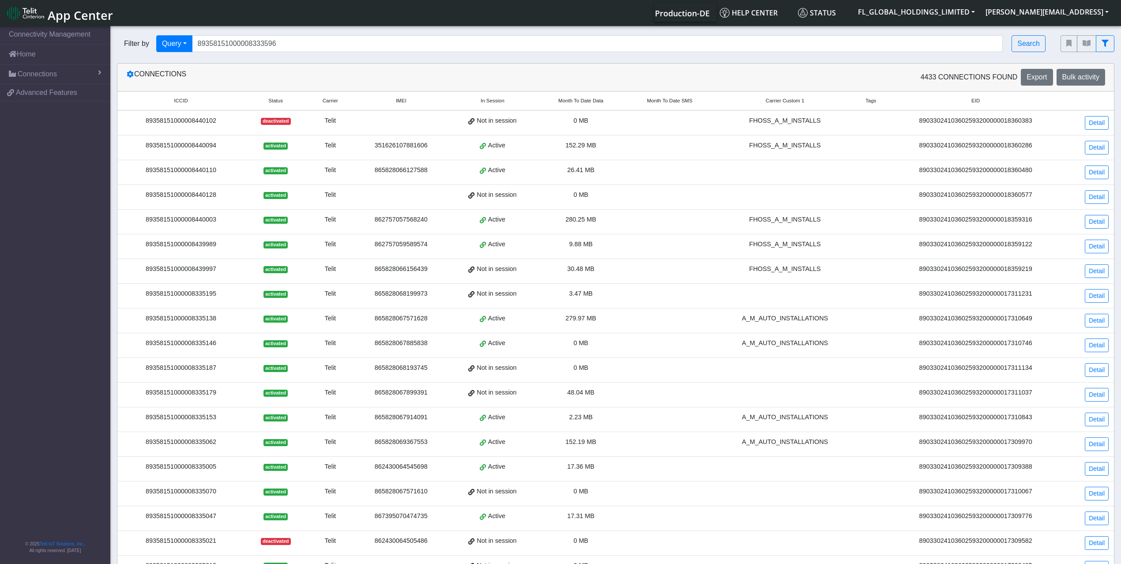
click at [281, 99] on span "Status" at bounding box center [275, 101] width 15 height 8
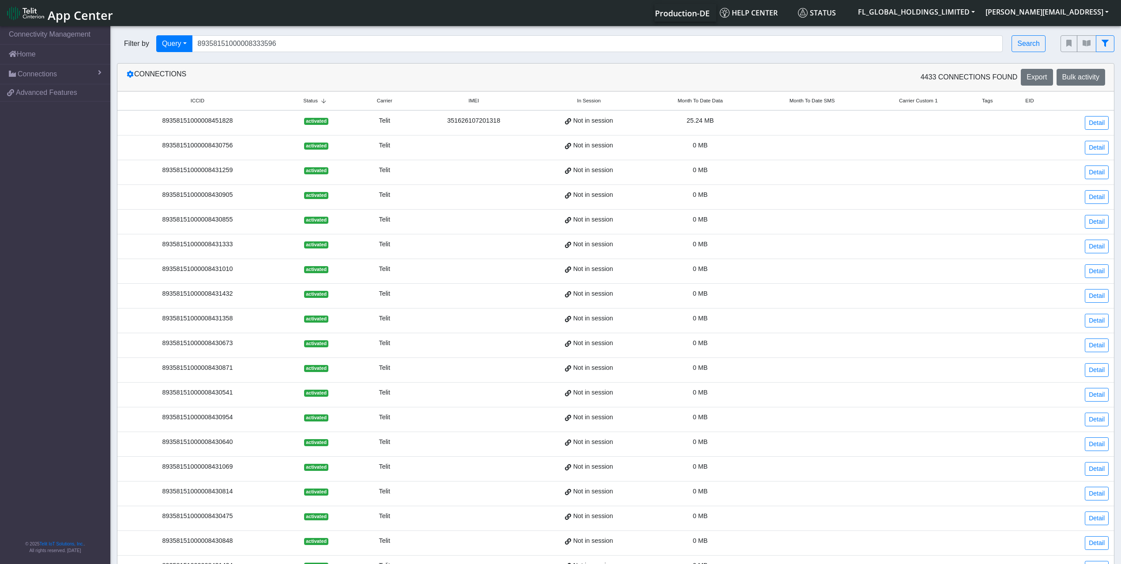
click at [281, 100] on th "Status" at bounding box center [316, 101] width 77 height 19
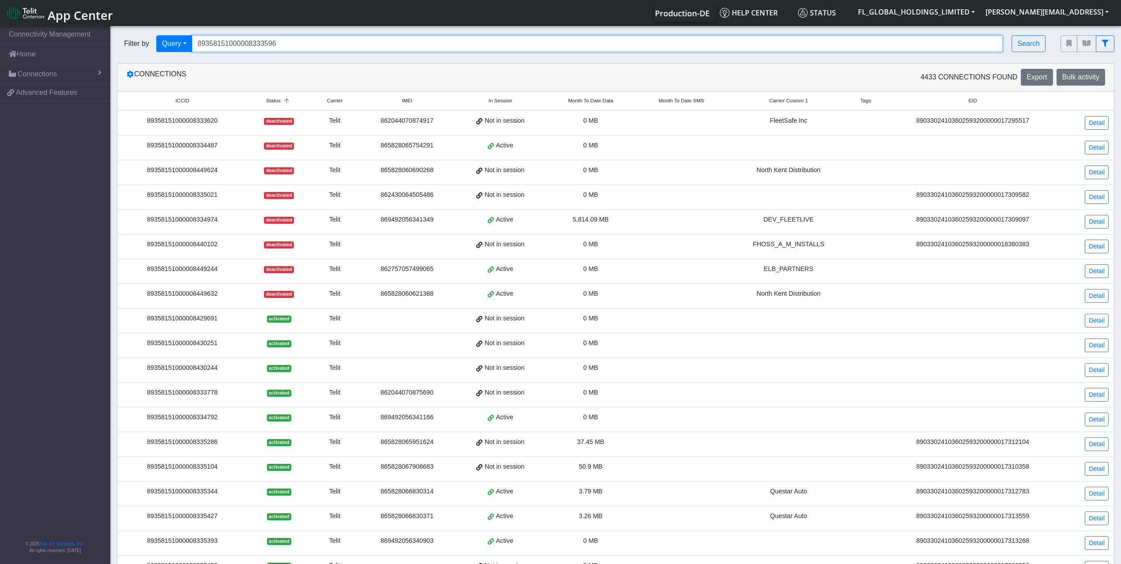
click at [343, 37] on input "89358151000008333596" at bounding box center [597, 43] width 811 height 17
click at [350, 39] on input "89358151000008333596" at bounding box center [597, 43] width 811 height 17
click at [350, 38] on input "89358151000008333596" at bounding box center [597, 43] width 811 height 17
paste input "89358151000008333620"
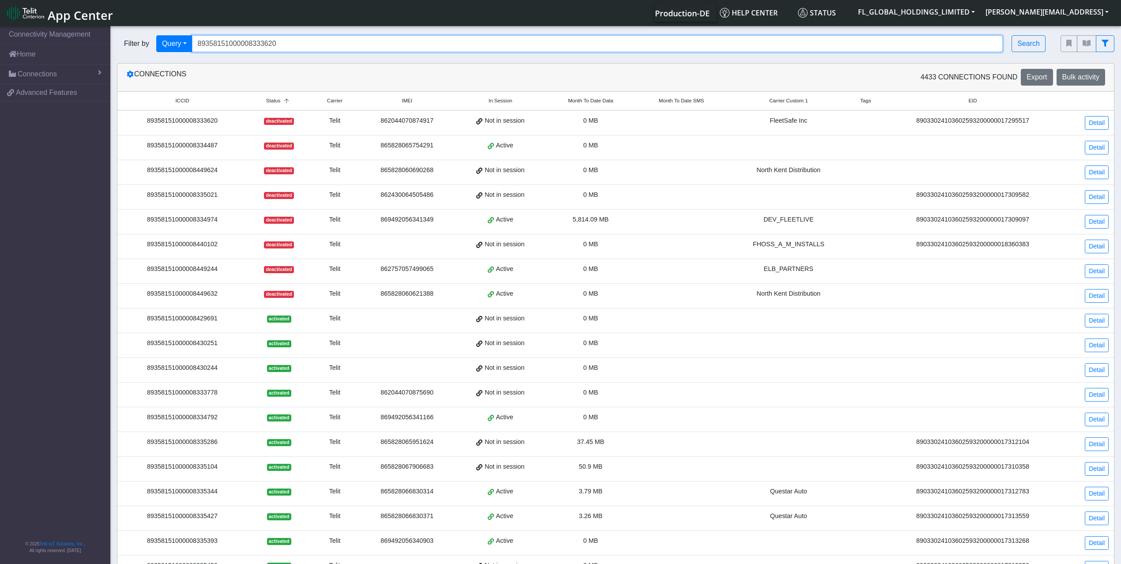
type input "89358151000008333620"
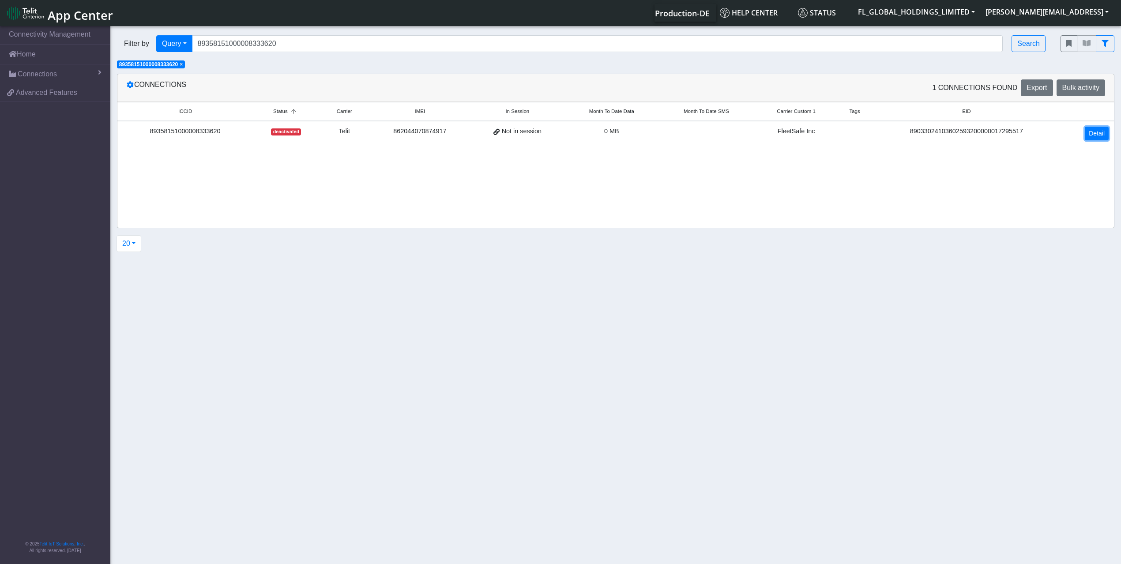
click at [1102, 134] on link "Detail" at bounding box center [1097, 134] width 24 height 14
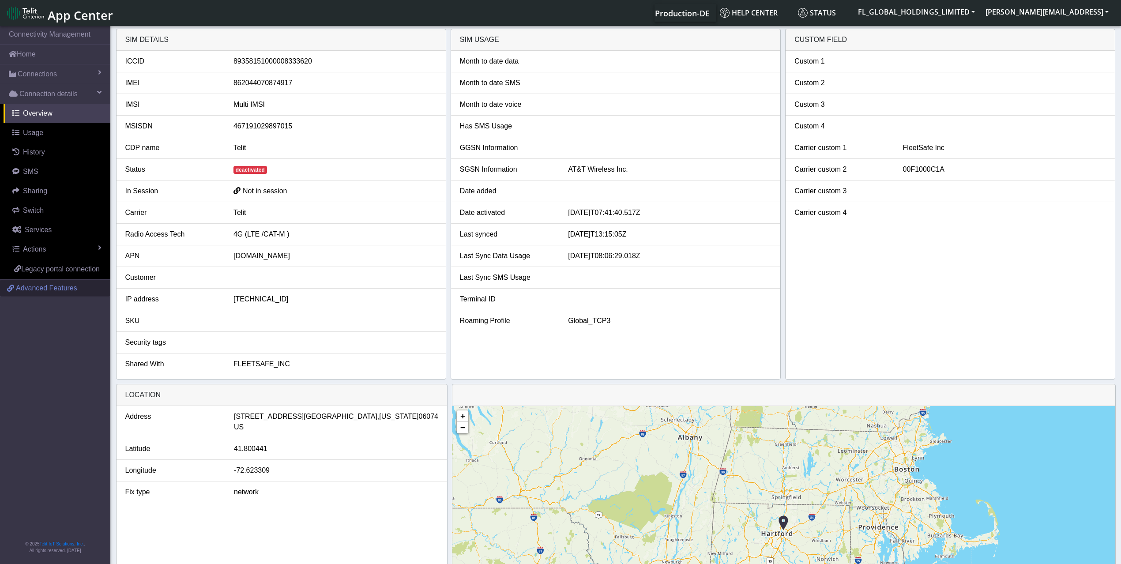
click at [83, 286] on link "Advanced Features" at bounding box center [55, 288] width 110 height 17
click at [39, 160] on link "History" at bounding box center [57, 152] width 107 height 19
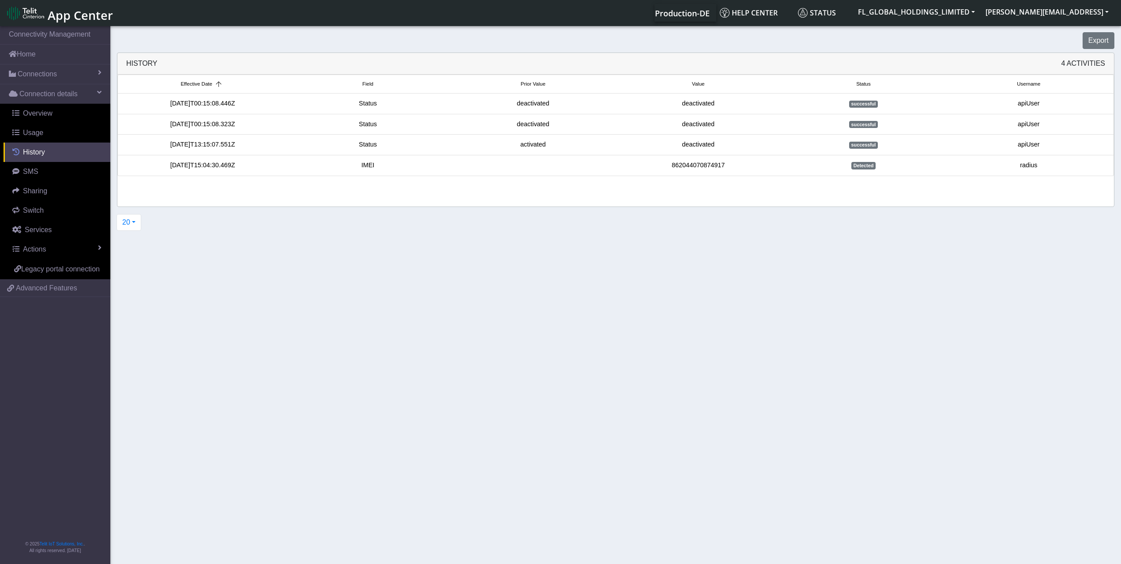
click at [46, 149] on link "History" at bounding box center [57, 152] width 107 height 19
click at [46, 129] on link "Usage" at bounding box center [57, 132] width 107 height 19
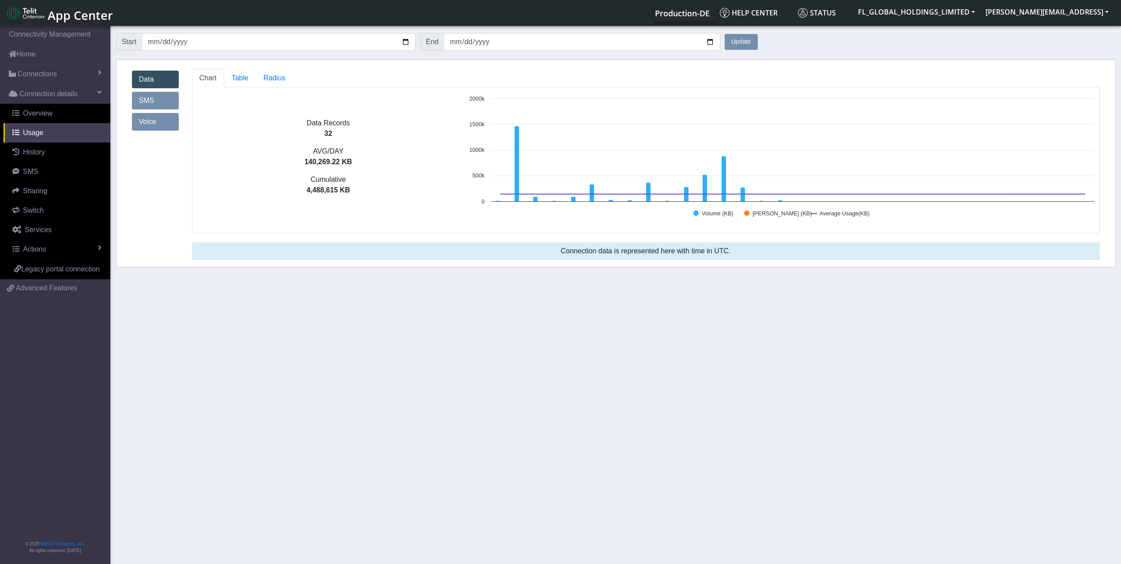
drag, startPoint x: 352, startPoint y: 159, endPoint x: 302, endPoint y: 162, distance: 49.5
click at [302, 162] on p "140,269.22 KB" at bounding box center [328, 162] width 272 height 11
copy p "140,269.22 KB"
drag, startPoint x: 349, startPoint y: 191, endPoint x: 305, endPoint y: 190, distance: 44.1
click at [305, 190] on p "4,488,615 KB" at bounding box center [328, 190] width 272 height 11
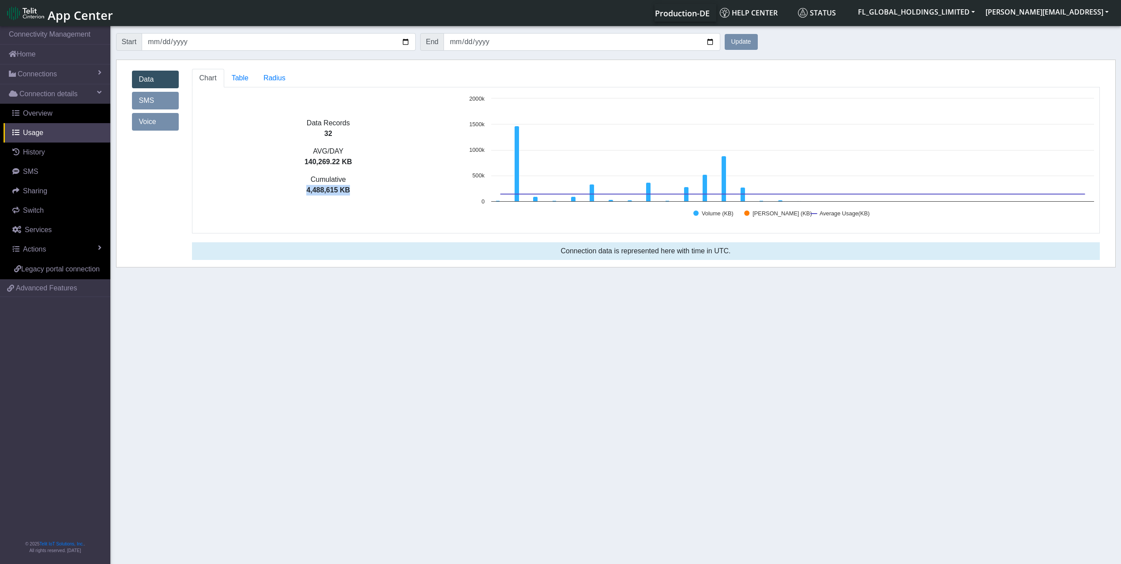
copy p "4,488,615 KB"
click at [516, 162] on icon at bounding box center [517, 163] width 5 height 75
click at [41, 251] on span "Actions" at bounding box center [34, 249] width 23 height 8
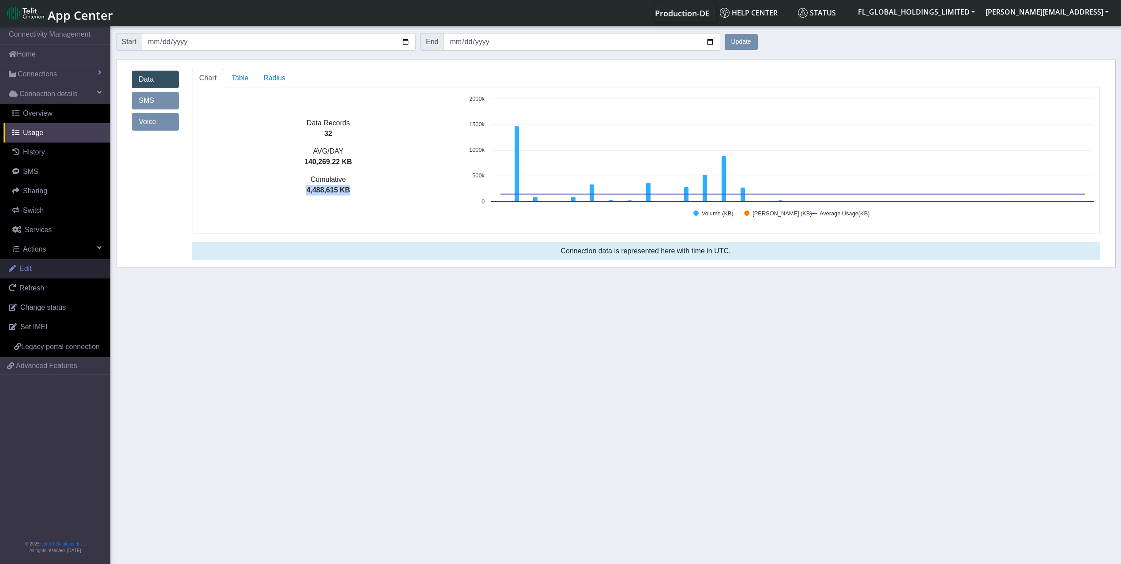
click at [42, 272] on link "Edit" at bounding box center [55, 268] width 110 height 19
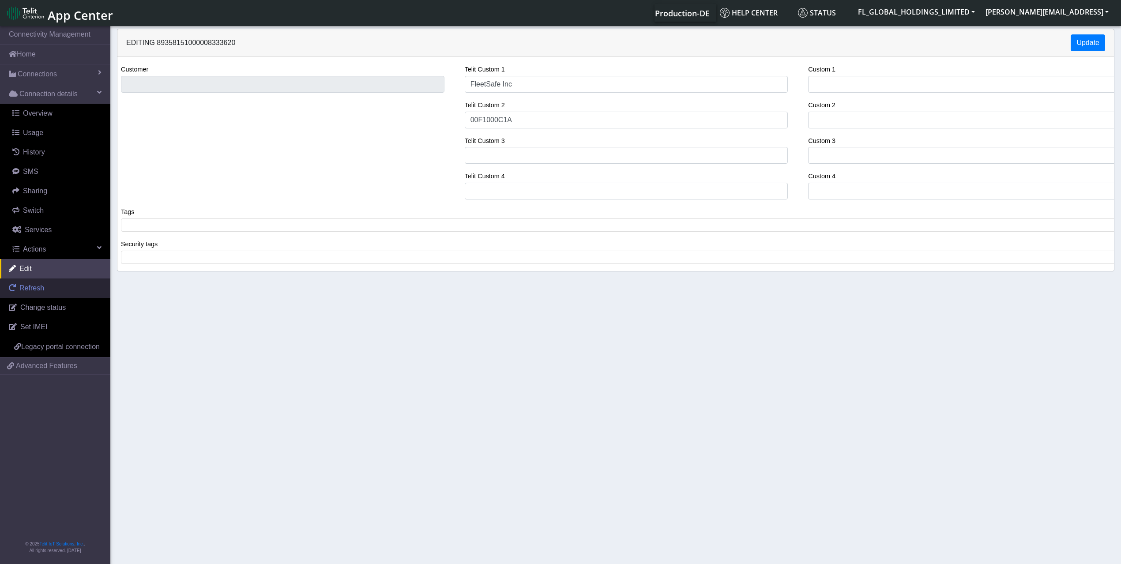
click at [34, 288] on span "Refresh" at bounding box center [31, 288] width 25 height 8
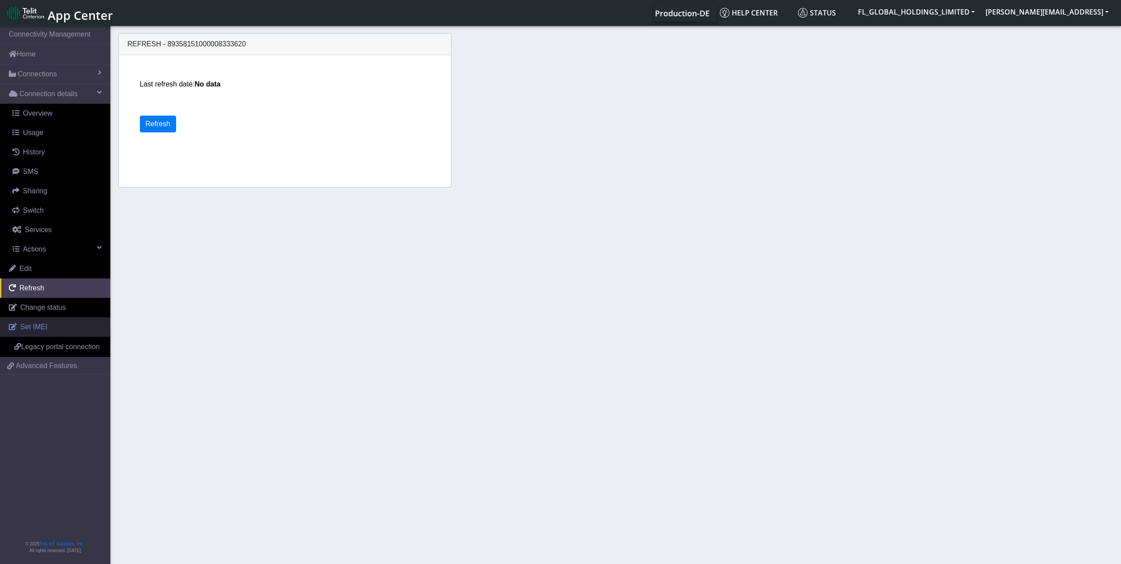
click at [36, 329] on span "Set IMEI" at bounding box center [33, 327] width 27 height 8
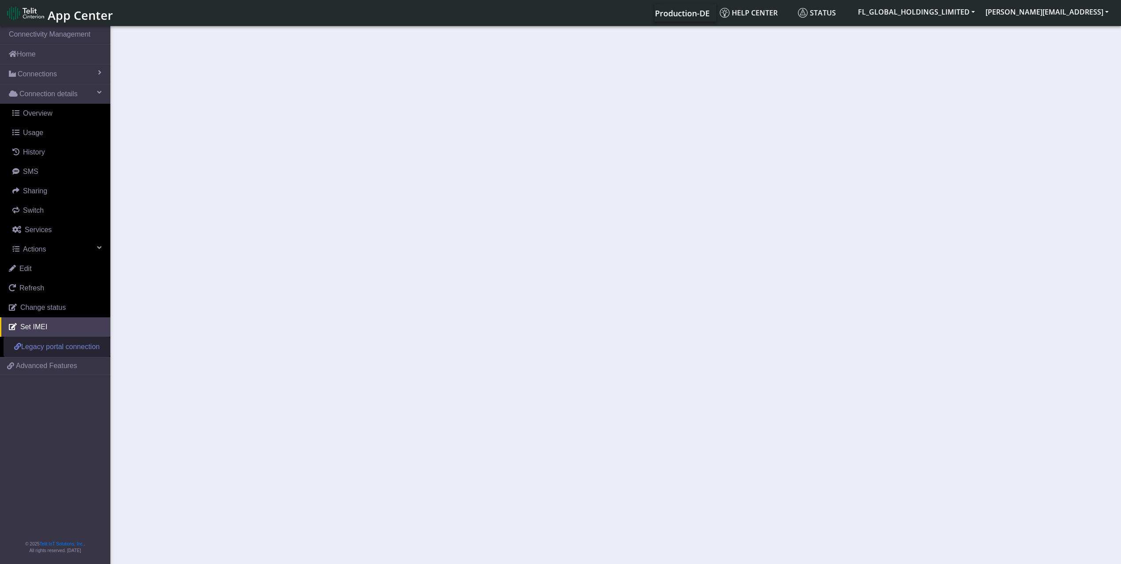
type input "862044070874917"
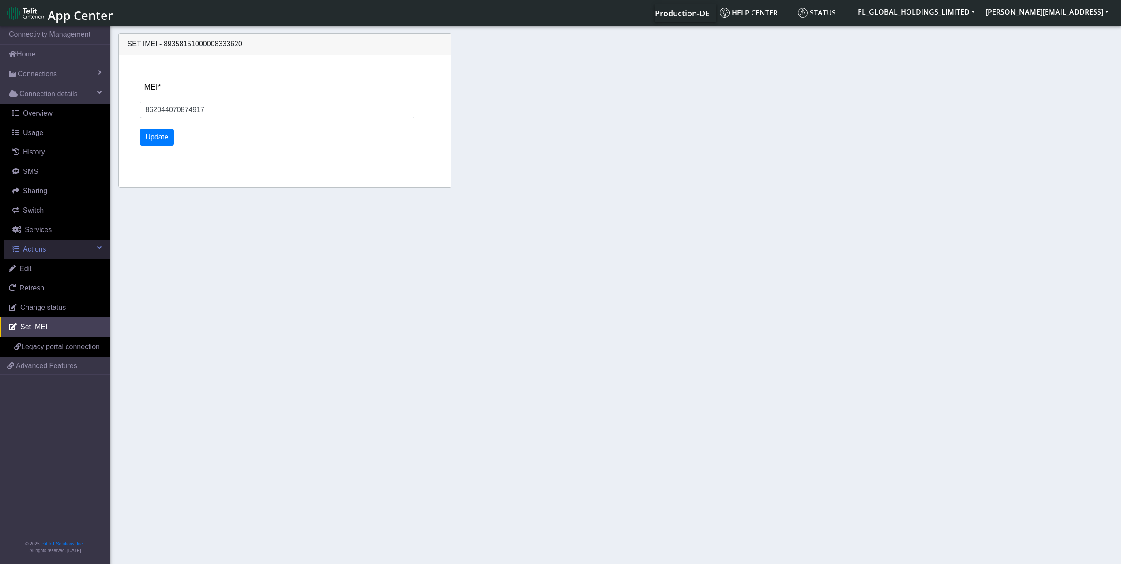
click at [41, 249] on span "Actions" at bounding box center [34, 249] width 23 height 8
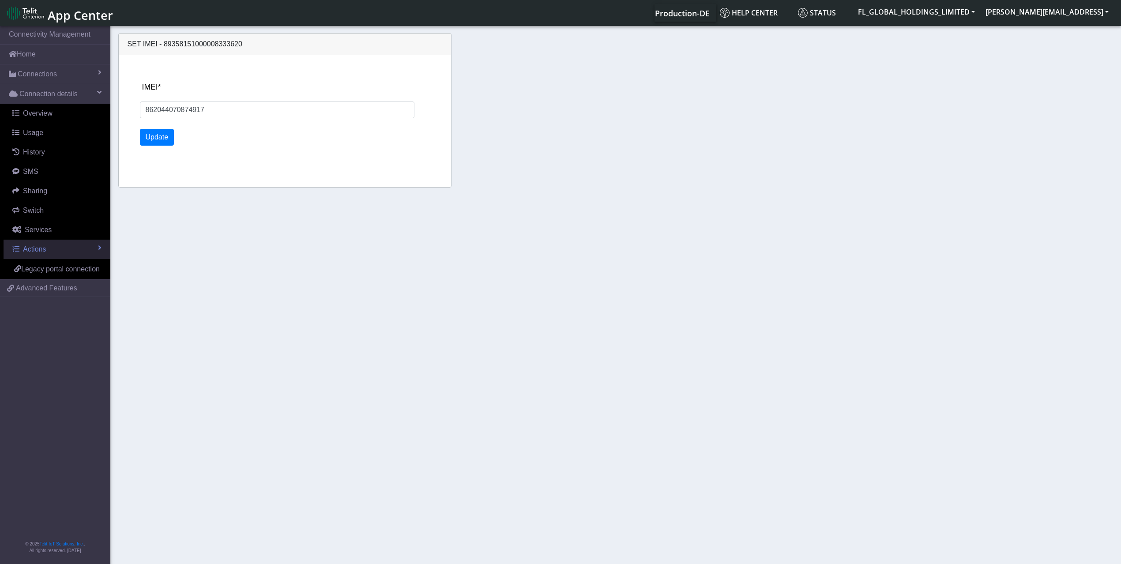
click at [41, 249] on span "Actions" at bounding box center [34, 249] width 23 height 8
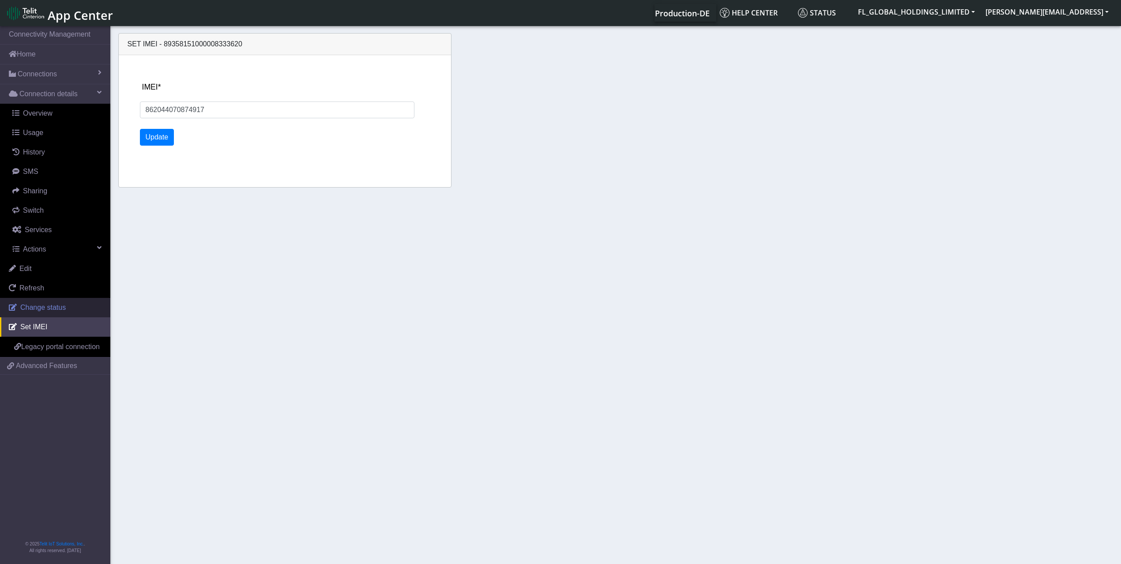
click at [58, 309] on span "Change status" at bounding box center [42, 308] width 45 height 8
click at [338, 102] on select "Activated Deactivated" at bounding box center [277, 110] width 275 height 17
select select "activated"
click at [140, 102] on select "Activated Deactivated" at bounding box center [277, 110] width 275 height 17
click at [147, 125] on div "Status Activated Deactivated Update" at bounding box center [292, 121] width 313 height 132
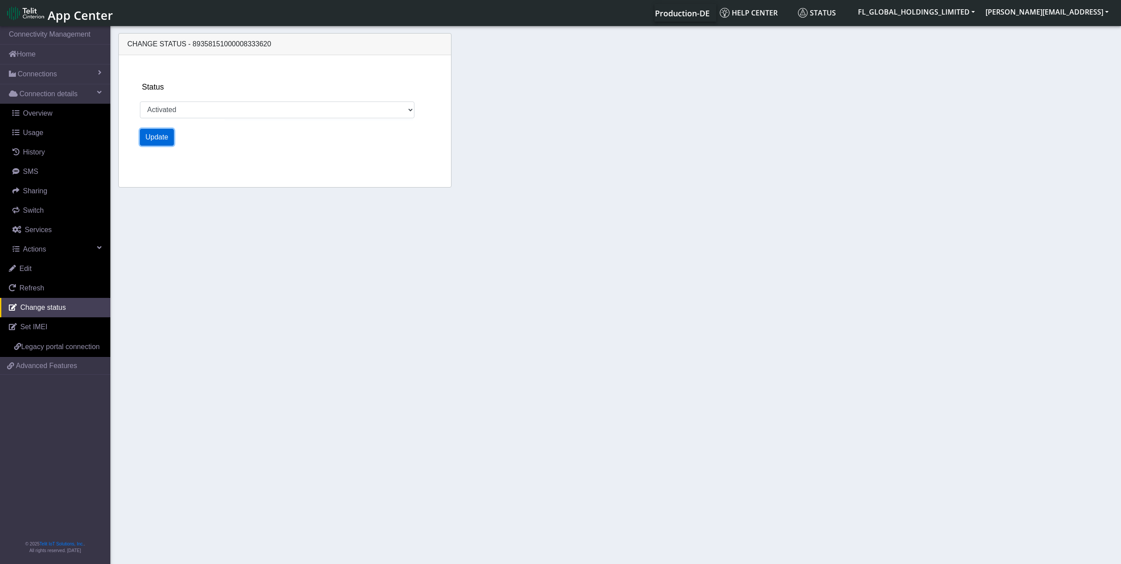
click at [154, 140] on button "Update" at bounding box center [157, 137] width 34 height 17
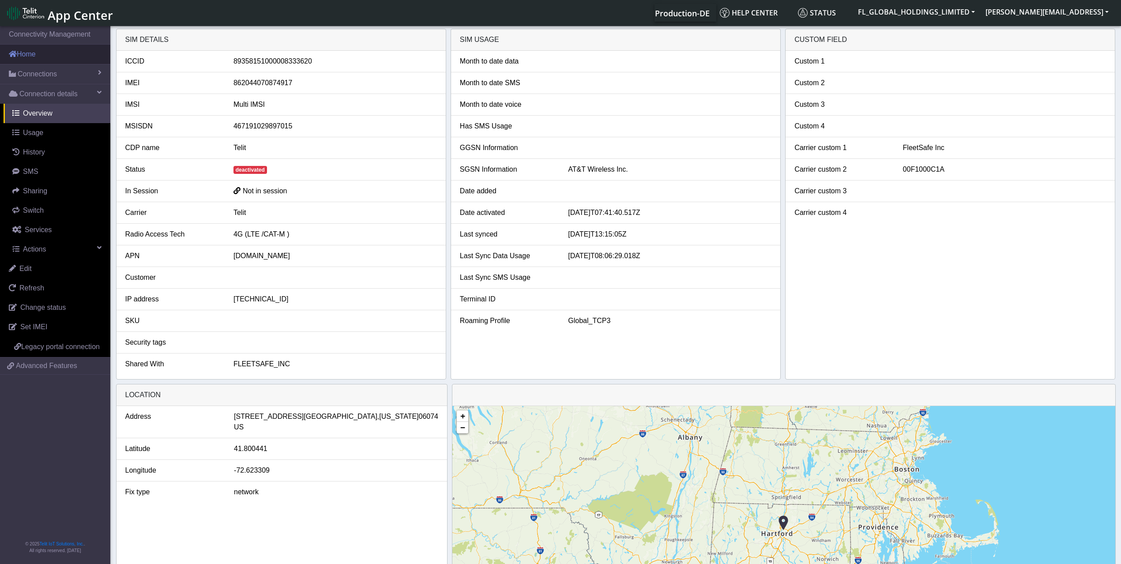
click at [55, 48] on link "Home" at bounding box center [55, 54] width 110 height 19
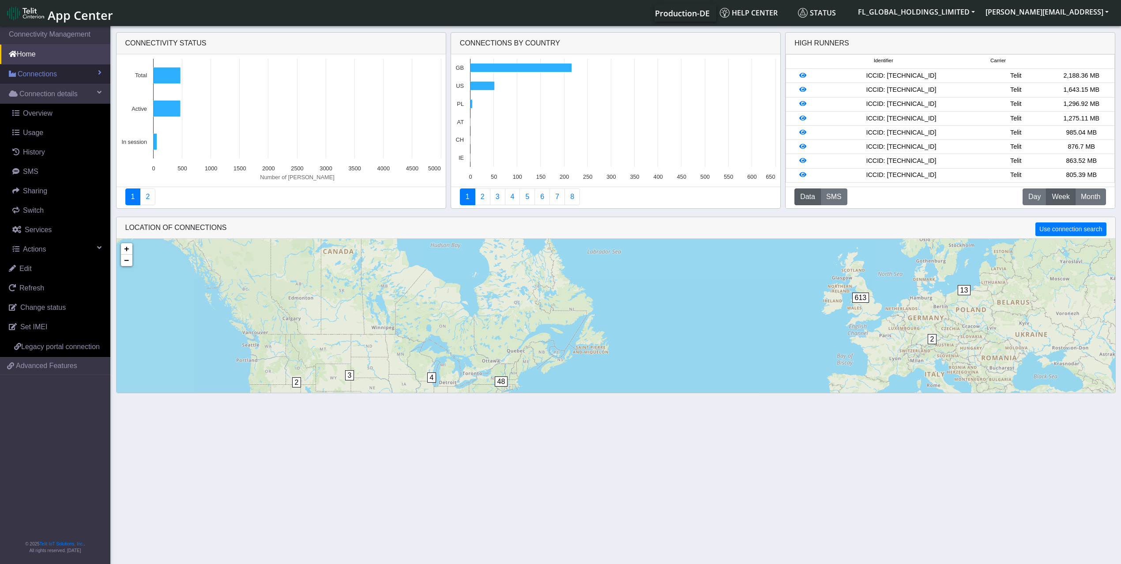
click at [45, 74] on span "Connections" at bounding box center [37, 74] width 39 height 11
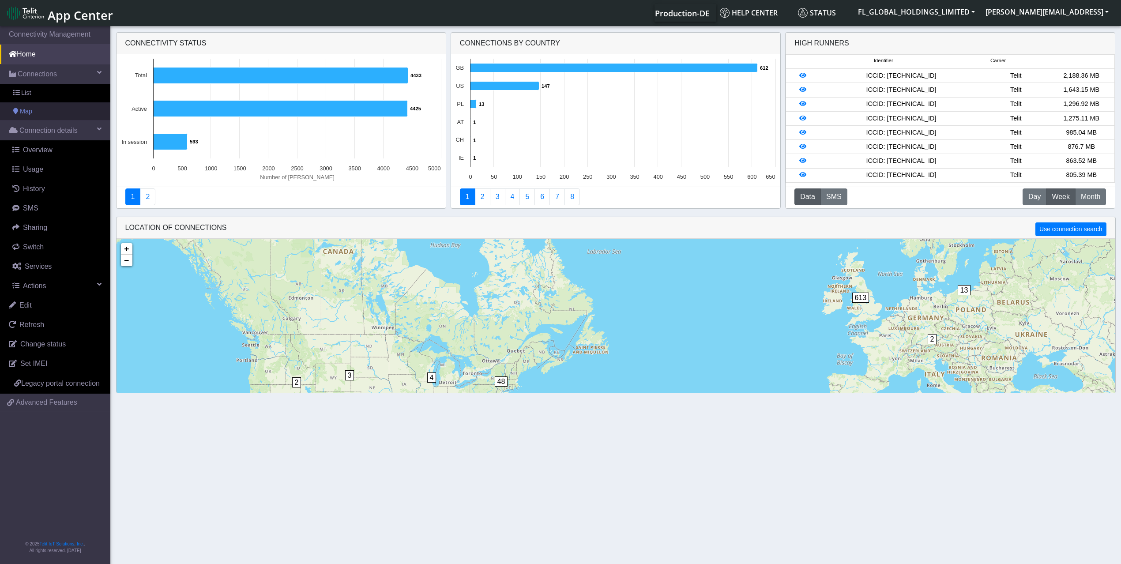
click at [38, 113] on link "Map" at bounding box center [55, 111] width 110 height 19
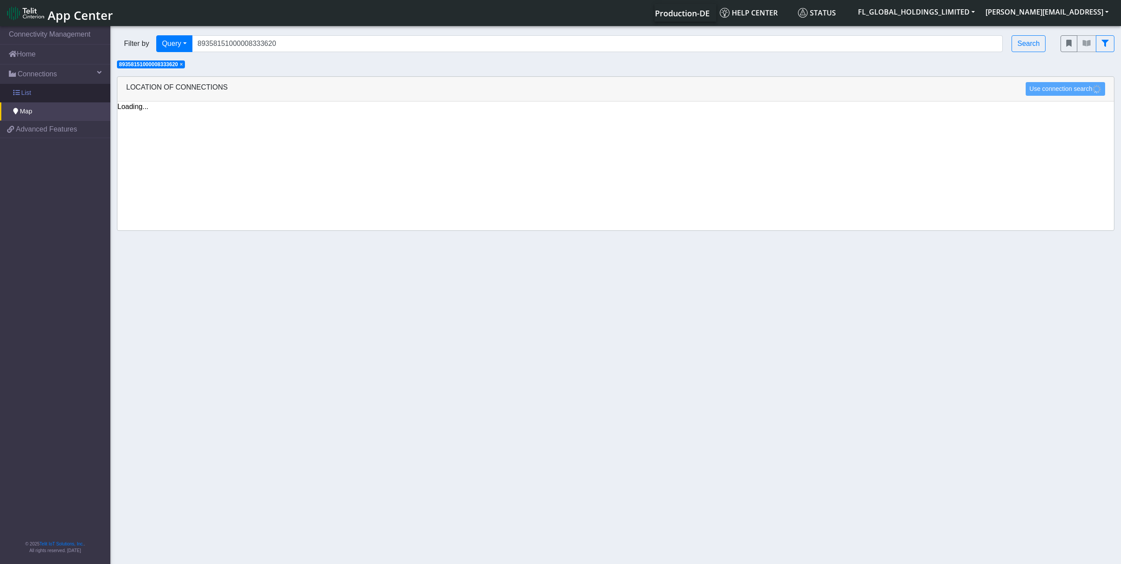
click at [43, 94] on link "List" at bounding box center [55, 93] width 110 height 19
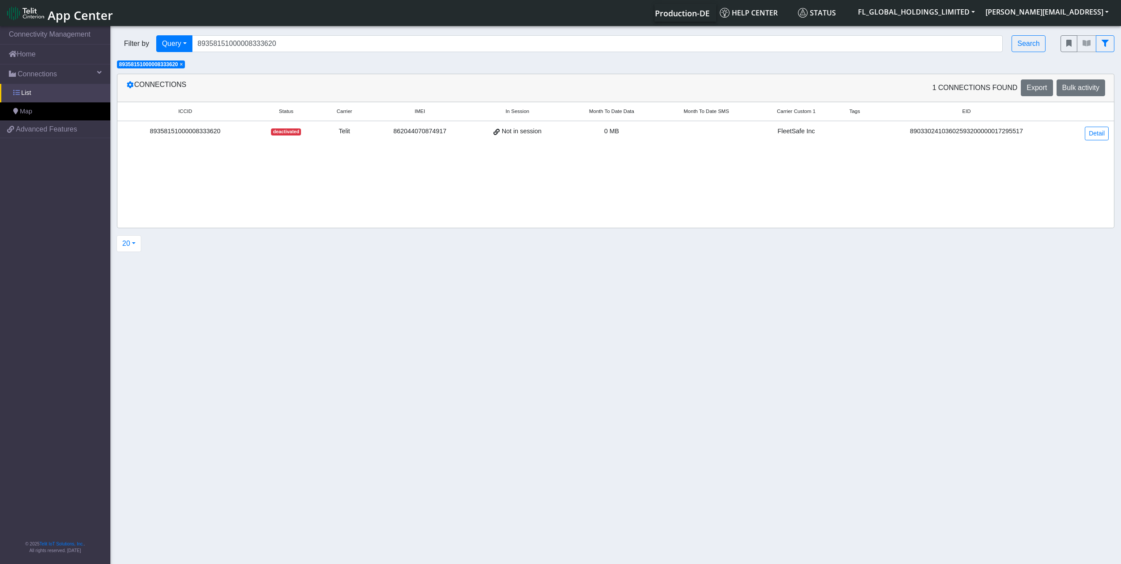
click at [47, 94] on link "List" at bounding box center [55, 93] width 110 height 19
click at [307, 41] on input "89358151000008333620" at bounding box center [597, 43] width 811 height 17
click at [183, 66] on span "×" at bounding box center [181, 64] width 3 height 6
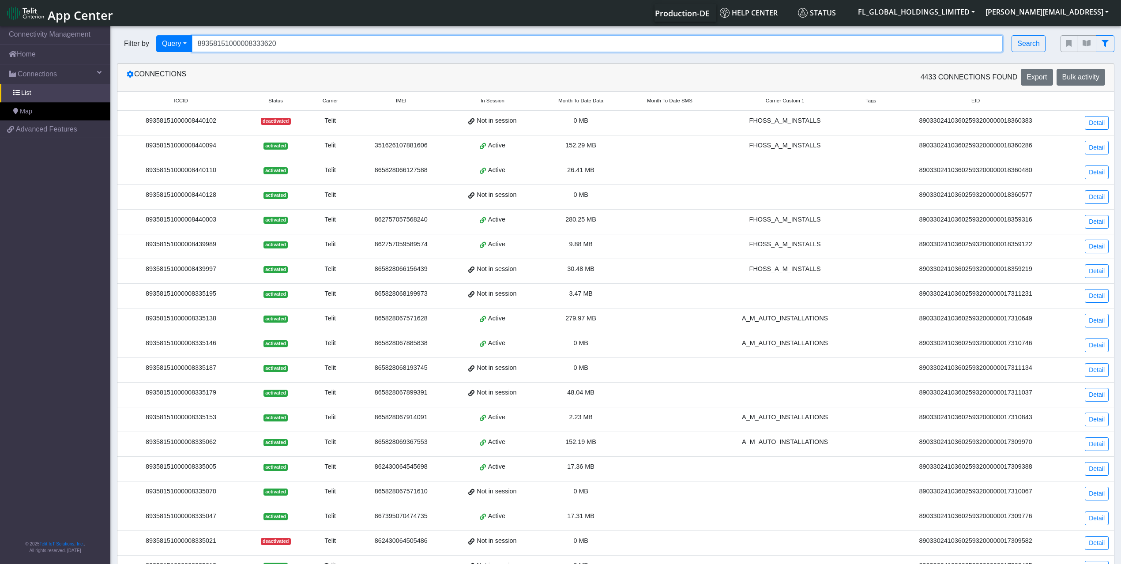
click at [255, 38] on input "89358151000008333620" at bounding box center [597, 43] width 811 height 17
paste input "89358151000008333588"
type input "89358151000008333588"
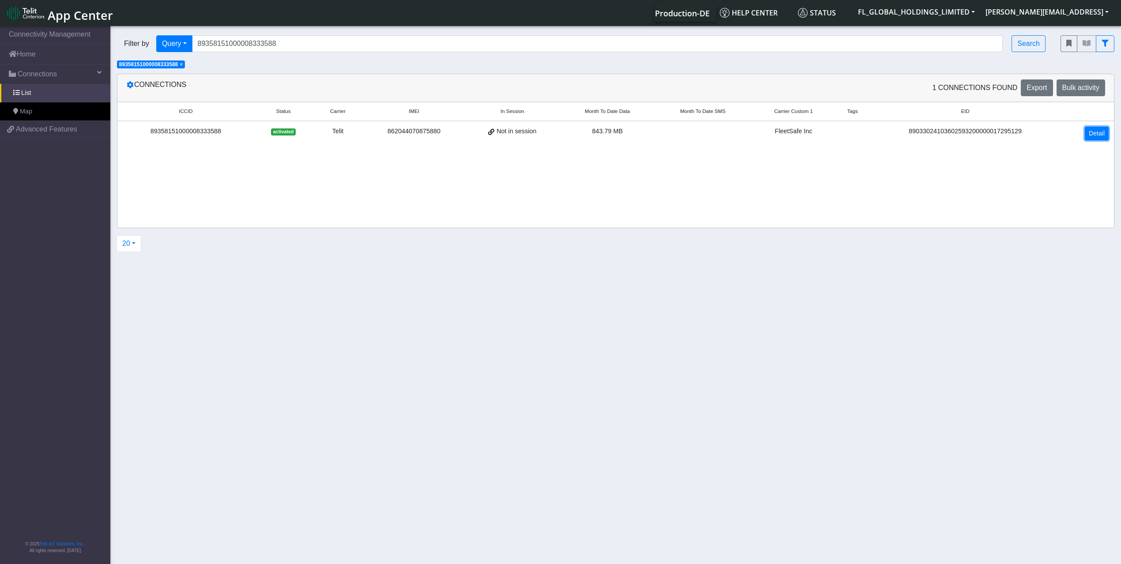
click at [1097, 139] on link "Detail" at bounding box center [1097, 134] width 24 height 14
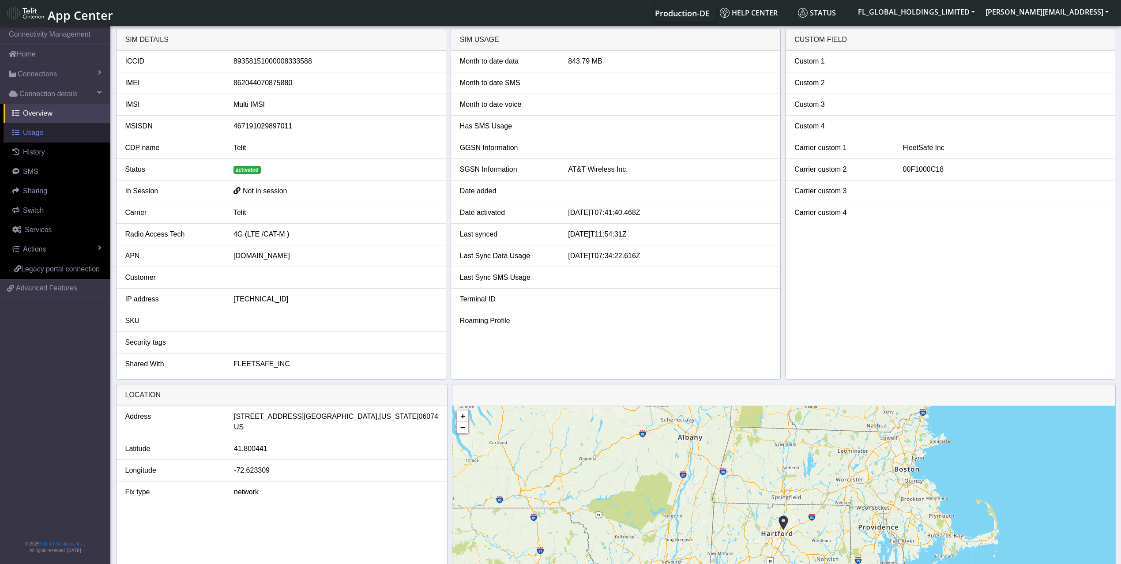
click at [36, 136] on span "Usage" at bounding box center [33, 133] width 20 height 8
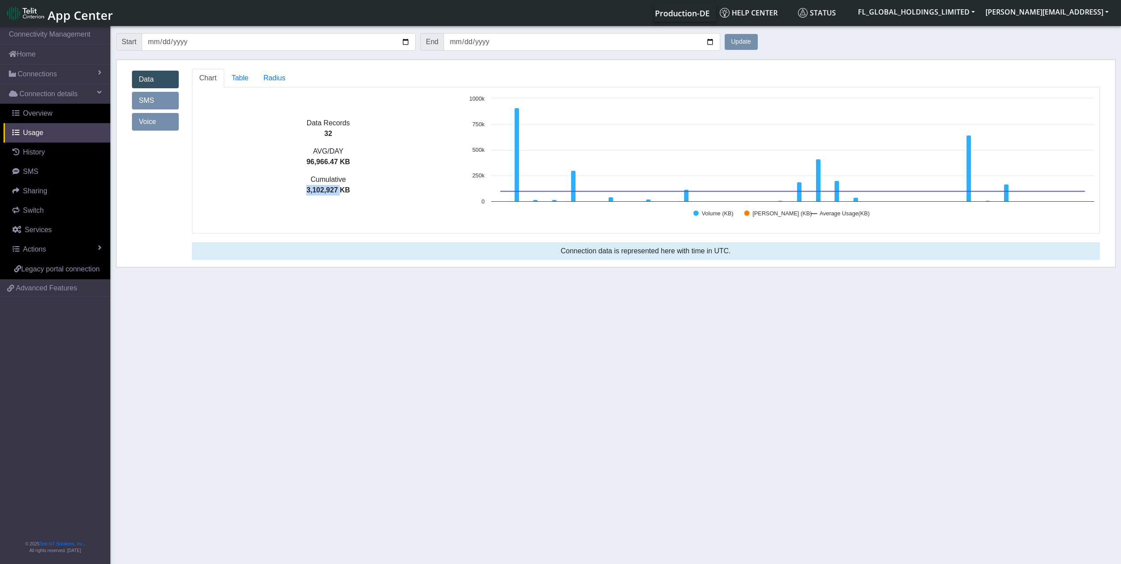
drag, startPoint x: 341, startPoint y: 192, endPoint x: 304, endPoint y: 196, distance: 37.8
click at [304, 196] on div "Cumulative 3,102,927 KB" at bounding box center [328, 188] width 272 height 28
copy p "3,102,927"
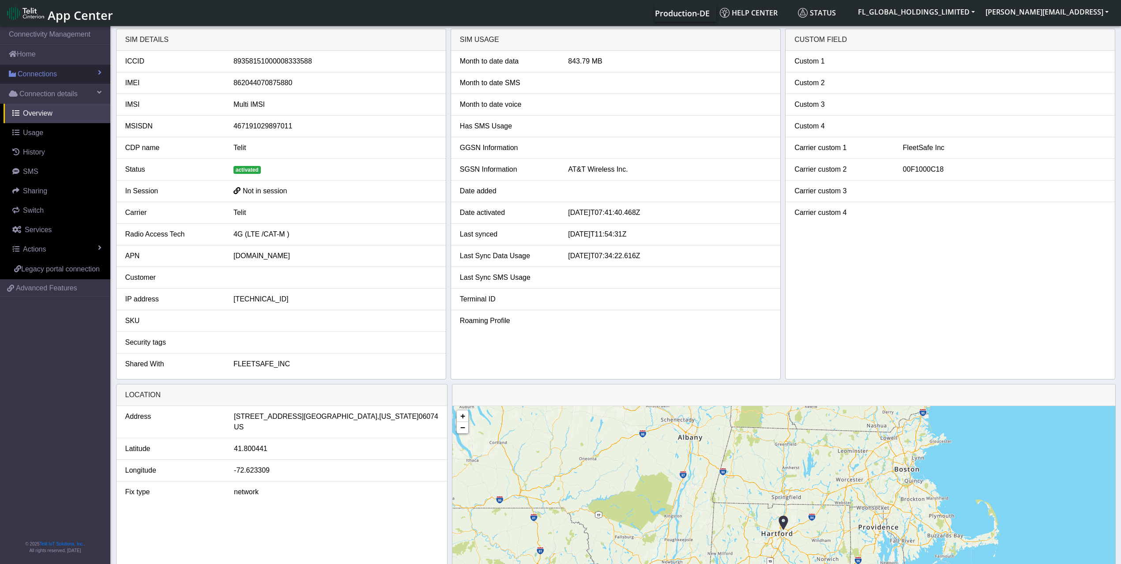
click at [56, 71] on span "Connections" at bounding box center [37, 74] width 39 height 11
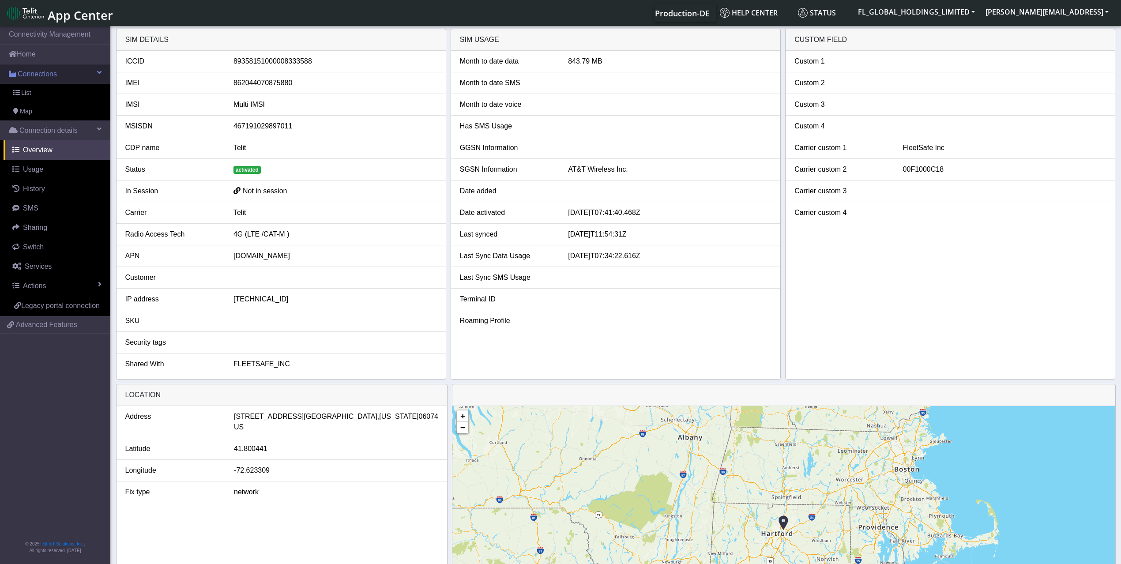
click at [56, 71] on span "Connections" at bounding box center [37, 74] width 39 height 11
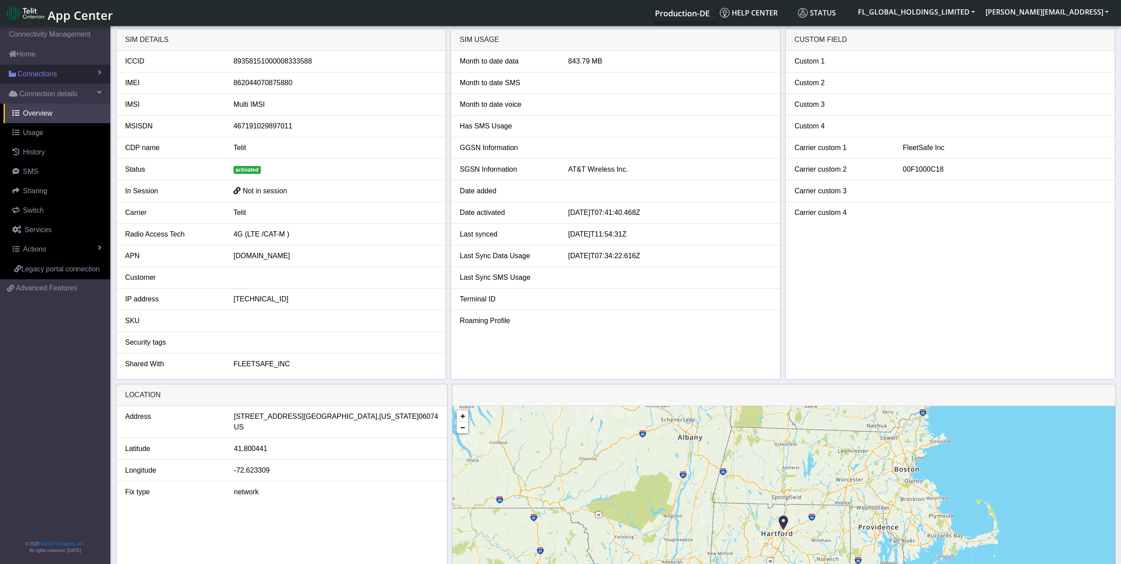
click at [56, 71] on span "Connections" at bounding box center [37, 74] width 39 height 11
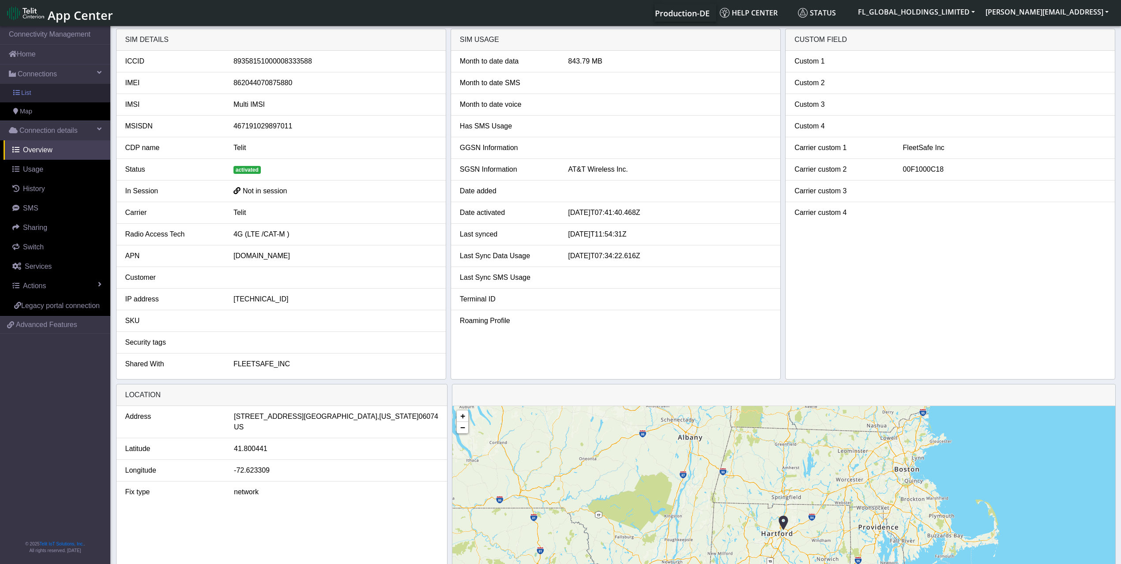
click at [55, 90] on link "List" at bounding box center [55, 93] width 110 height 19
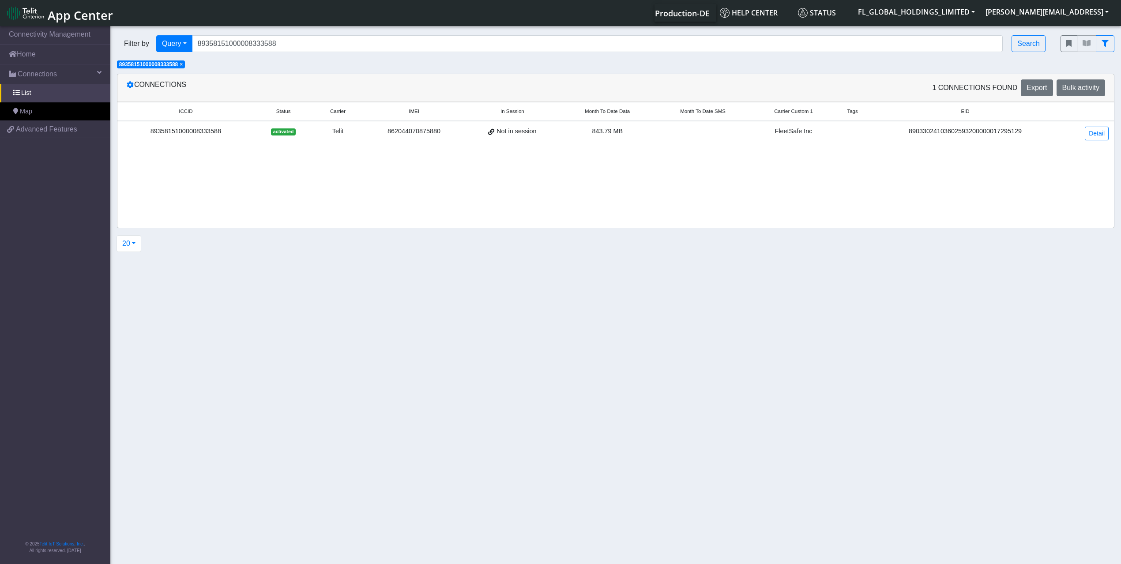
click at [195, 132] on div "89358151000008333588" at bounding box center [186, 132] width 126 height 10
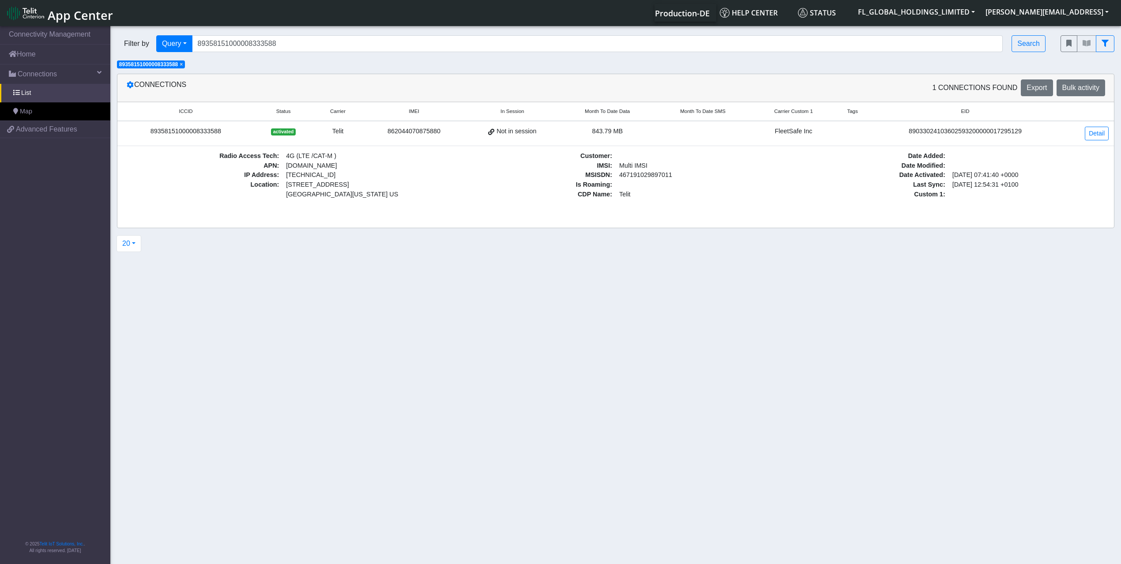
drag, startPoint x: 626, startPoint y: 133, endPoint x: 595, endPoint y: 132, distance: 30.5
click at [595, 132] on div "843.79 MB" at bounding box center [607, 132] width 85 height 10
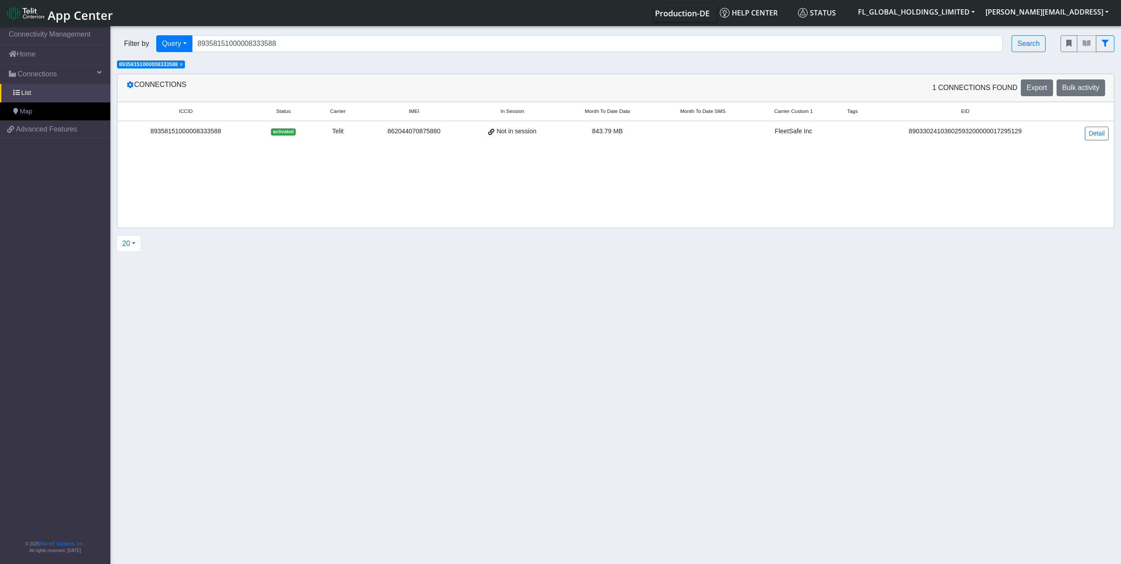
copy span "843.79 MB"
click at [1093, 133] on link "Detail" at bounding box center [1097, 134] width 24 height 14
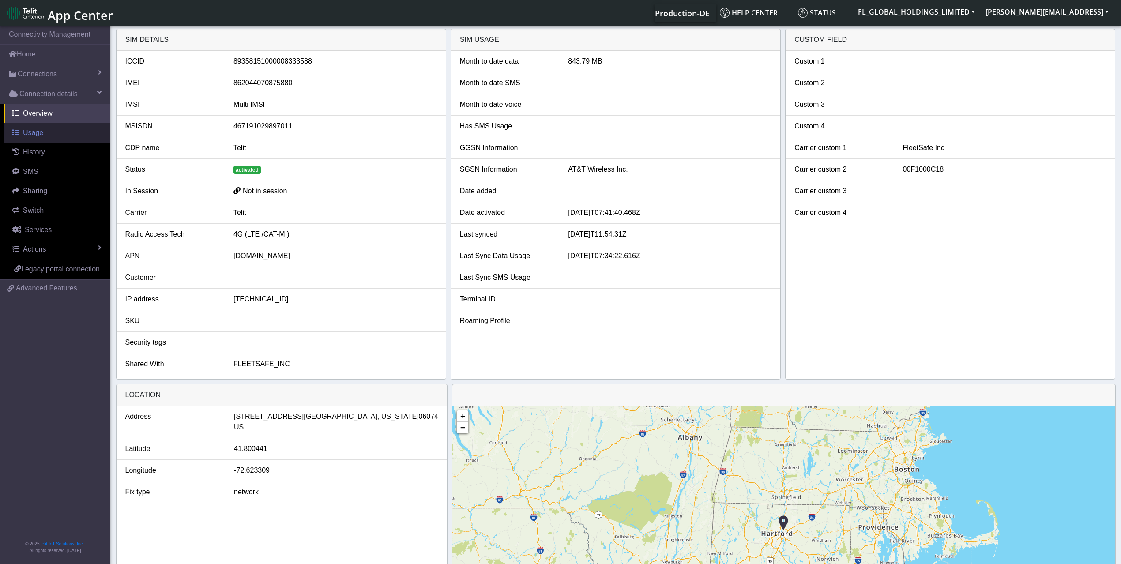
click at [28, 136] on span "Usage" at bounding box center [33, 133] width 20 height 8
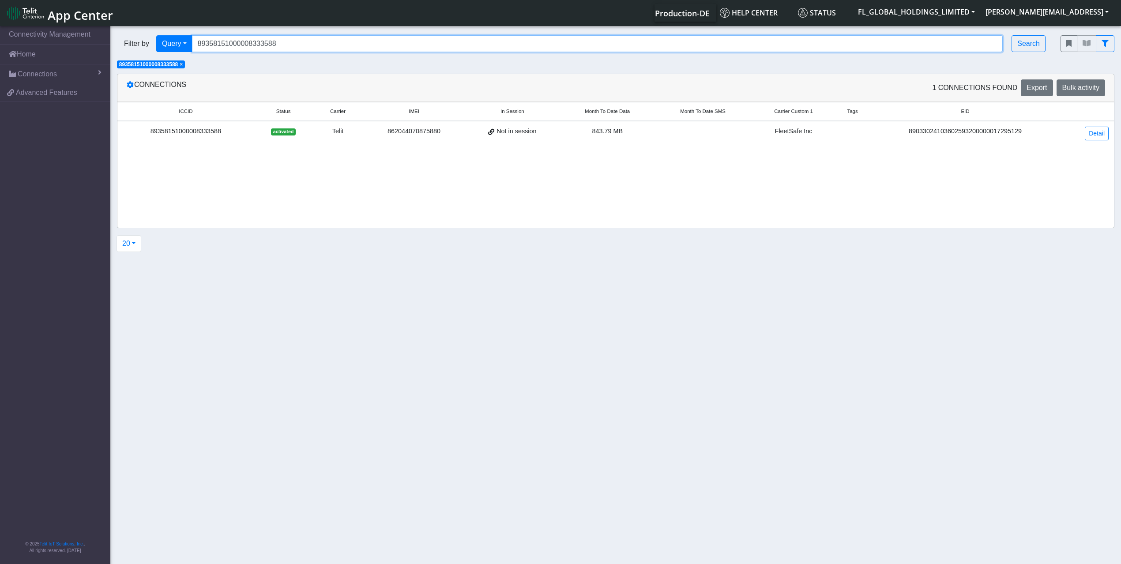
click at [297, 46] on input "89358151000008333588" at bounding box center [597, 43] width 811 height 17
paste input "89358151000008333653"
type input "89358151000008333653"
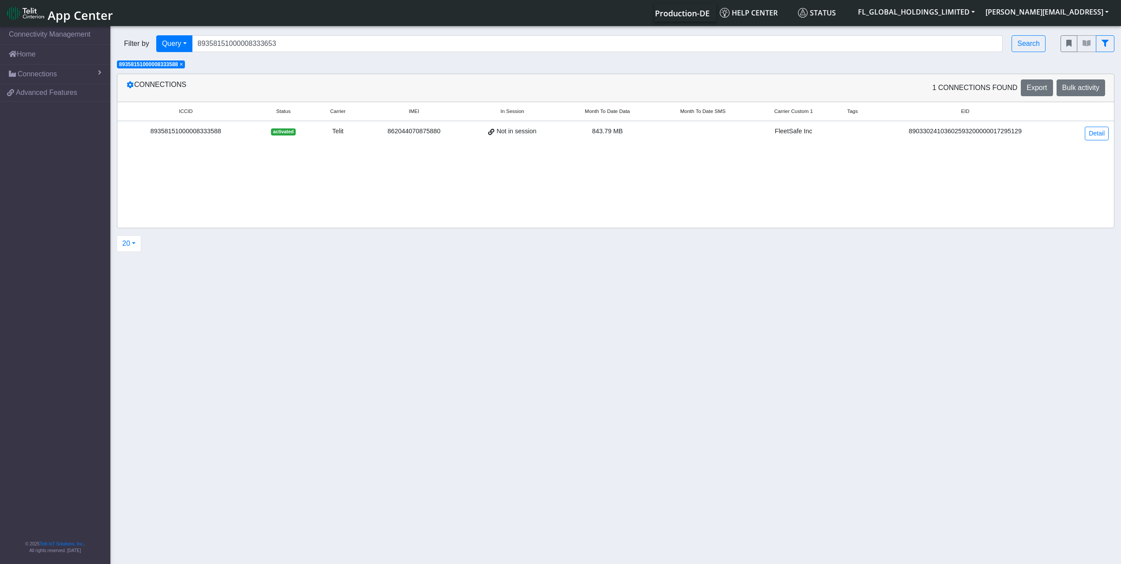
click at [385, 132] on div "862044070875880" at bounding box center [414, 132] width 91 height 10
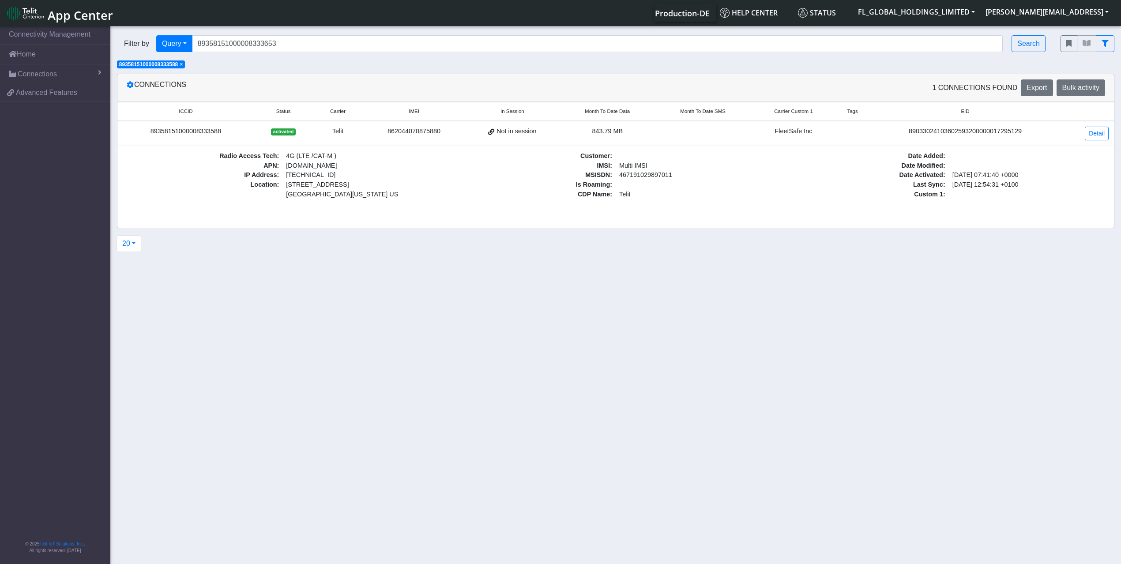
click at [183, 65] on span "×" at bounding box center [181, 64] width 3 height 6
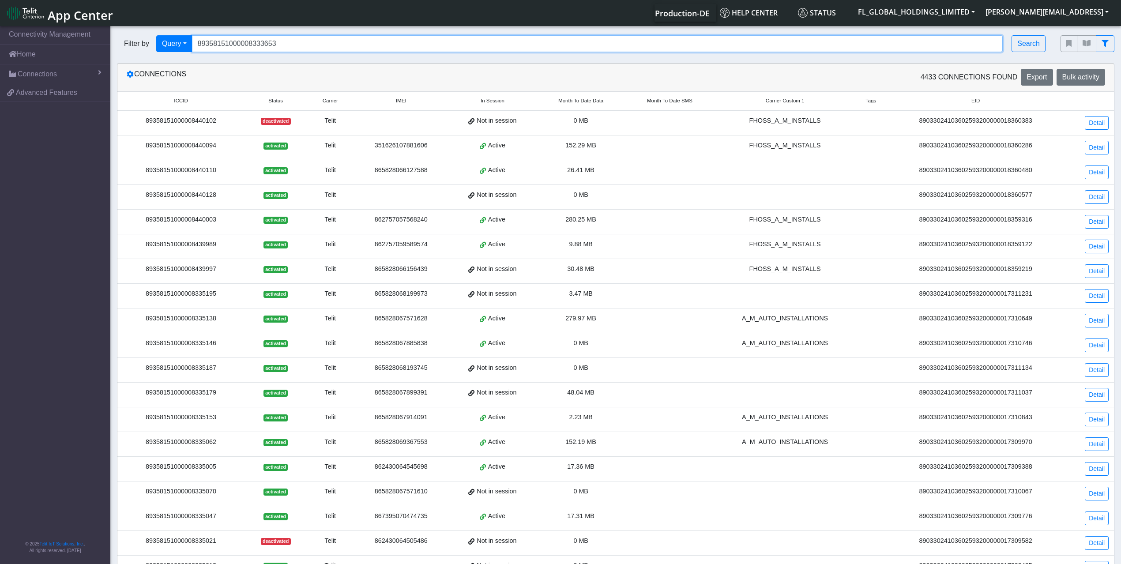
click at [333, 44] on input "89358151000008333653" at bounding box center [597, 43] width 811 height 17
click at [283, 48] on input "Search..." at bounding box center [597, 43] width 811 height 17
paste input "89358151000008333653"
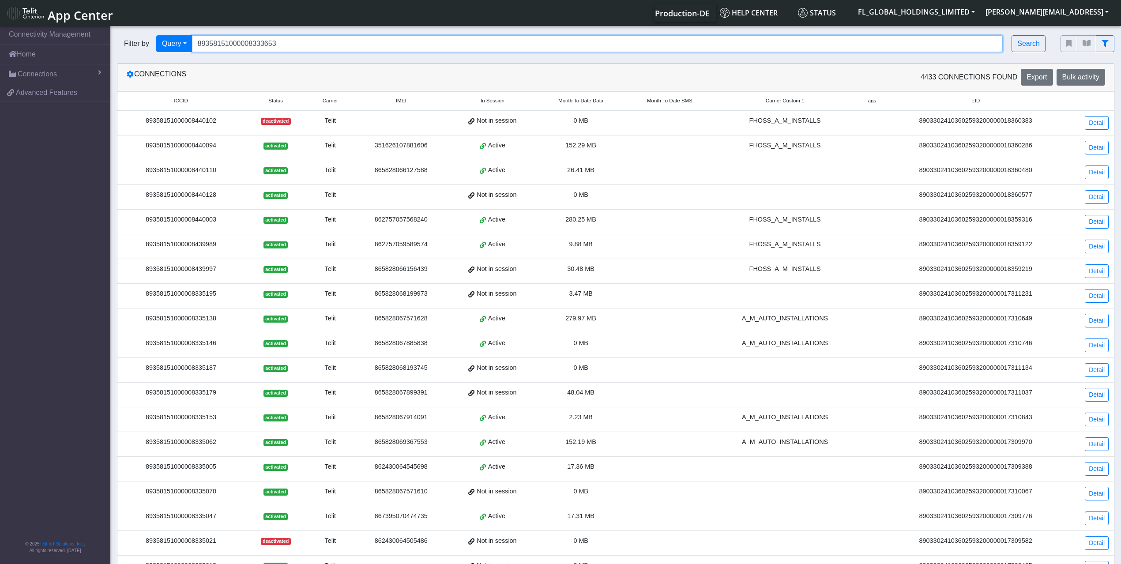
type input "89358151000008333653"
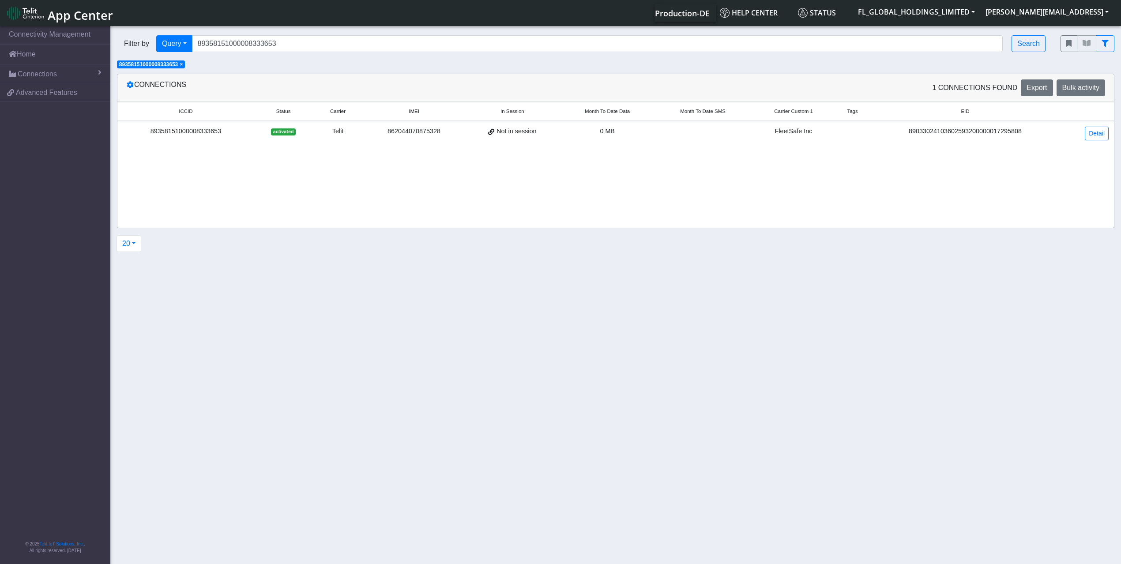
click at [520, 131] on span "Not in session" at bounding box center [517, 132] width 40 height 10
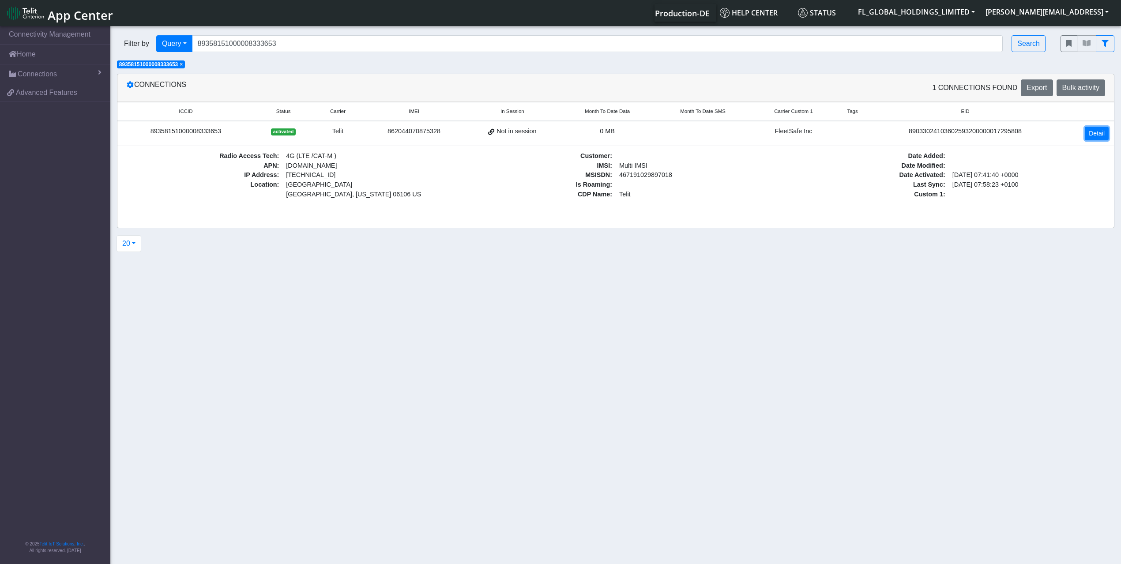
click at [1097, 133] on link "Detail" at bounding box center [1097, 134] width 24 height 14
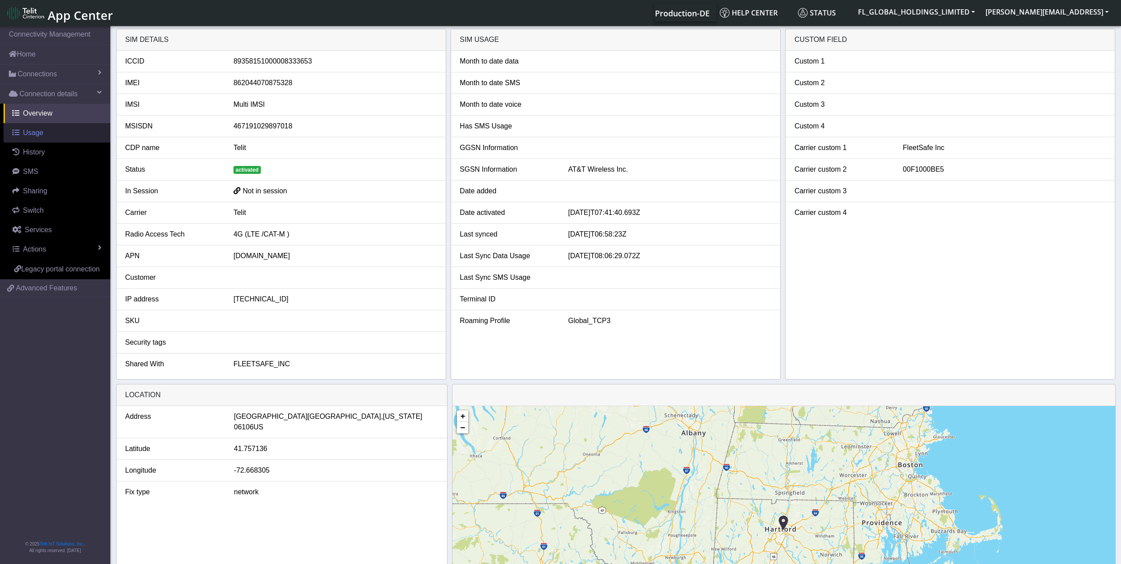
click at [41, 136] on span "Usage" at bounding box center [33, 133] width 20 height 8
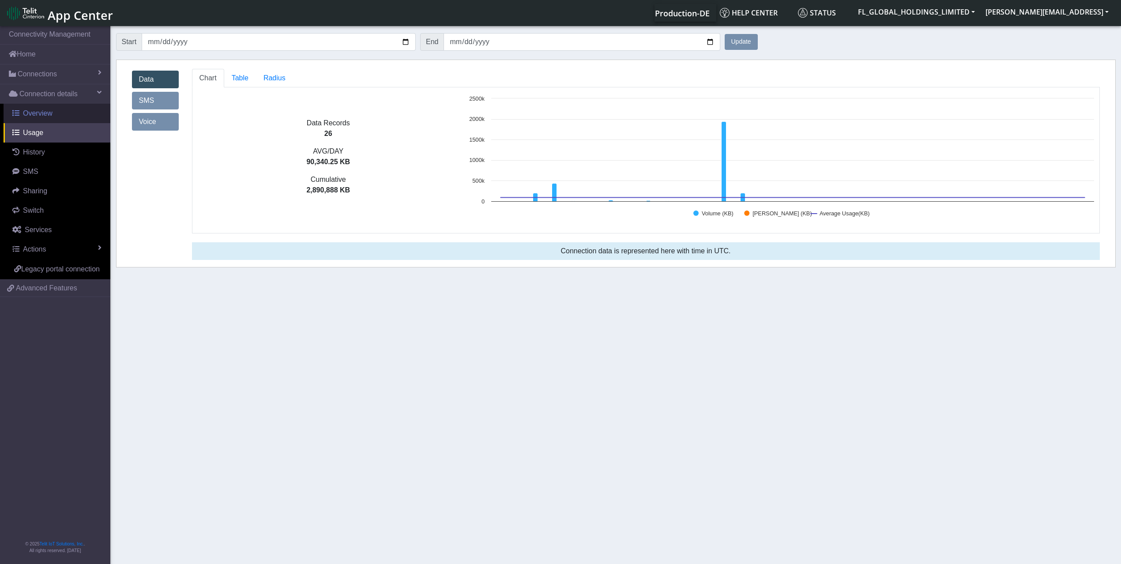
click at [69, 117] on link "Overview" at bounding box center [57, 113] width 107 height 19
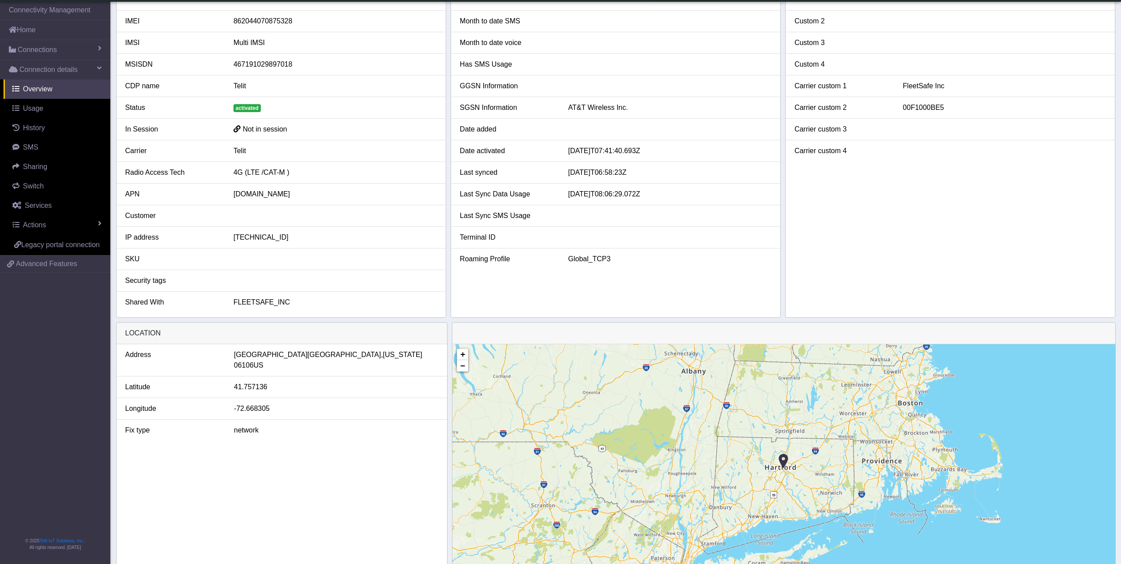
scroll to position [85, 0]
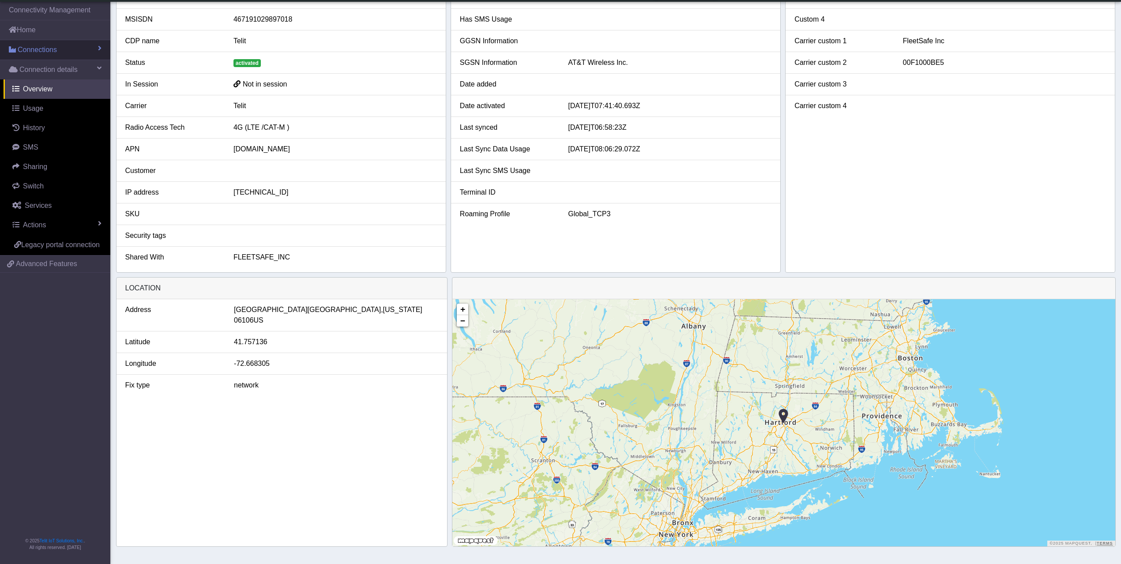
click at [53, 54] on span "Connections" at bounding box center [37, 50] width 39 height 11
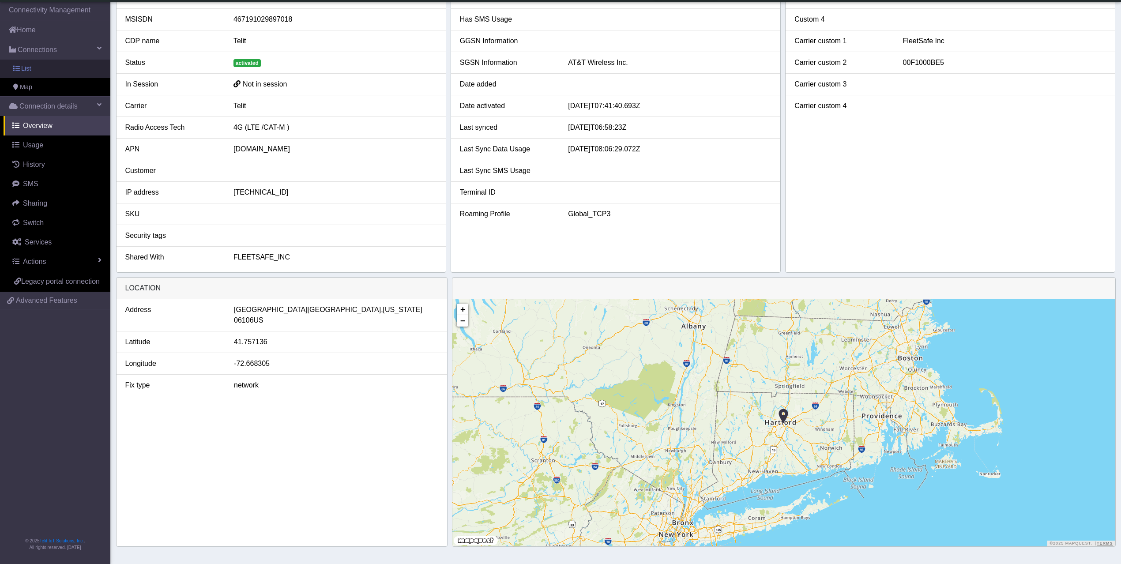
click at [48, 71] on link "List" at bounding box center [55, 69] width 110 height 19
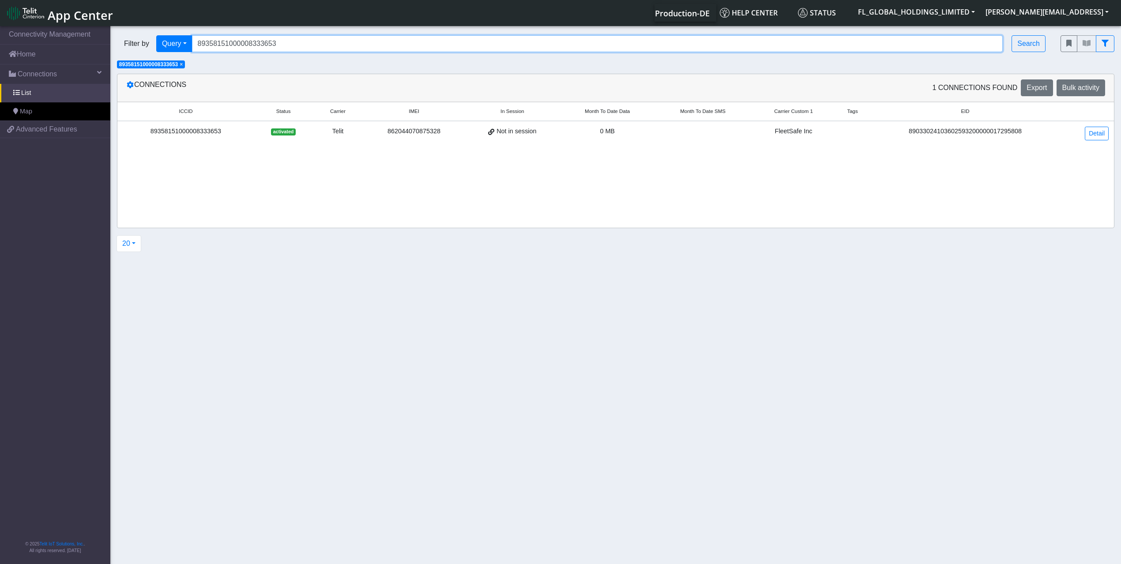
click at [295, 43] on input "89358151000008333653" at bounding box center [597, 43] width 811 height 17
click at [299, 43] on input "89358151000008333653" at bounding box center [597, 43] width 811 height 17
paste input "89358151000008333661"
type input "89358151000008333661"
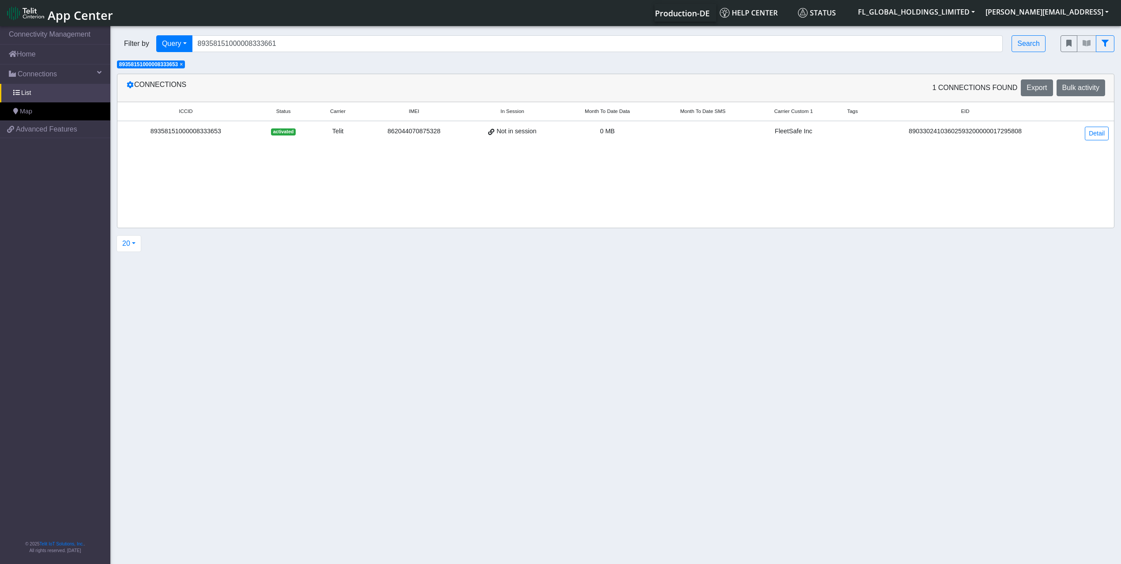
click at [232, 132] on div "89358151000008333653" at bounding box center [186, 132] width 126 height 10
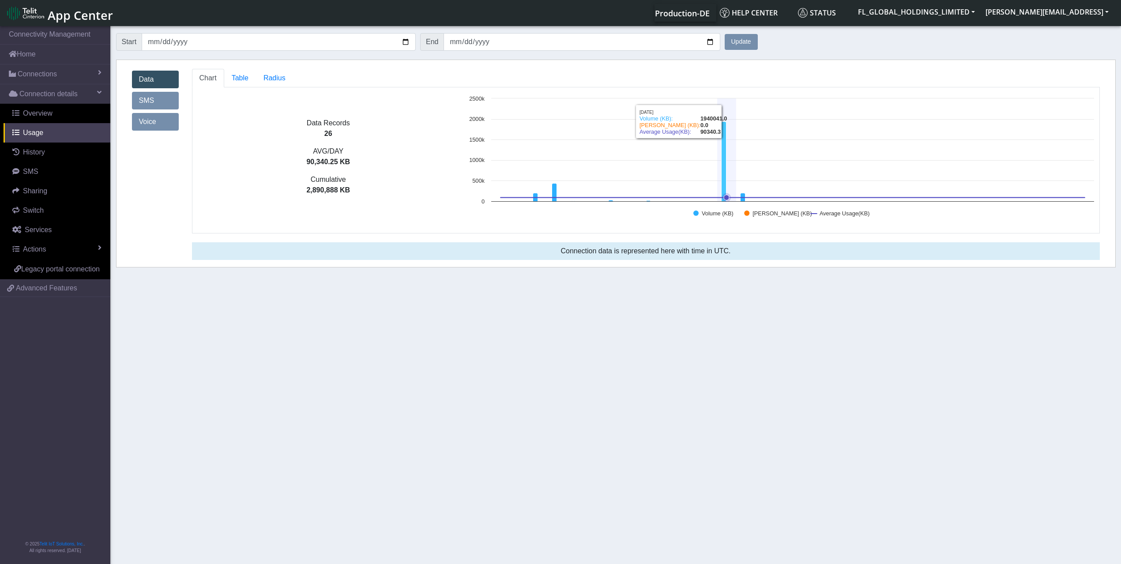
click at [723, 166] on icon at bounding box center [724, 162] width 5 height 80
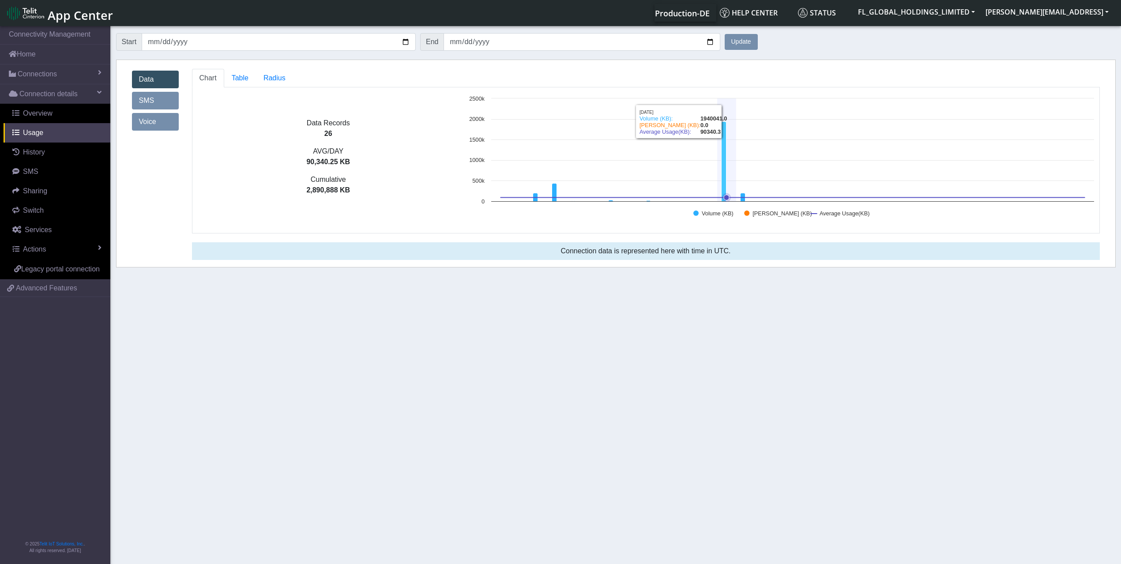
click at [723, 166] on icon at bounding box center [724, 162] width 5 height 80
click at [724, 168] on icon at bounding box center [724, 162] width 5 height 80
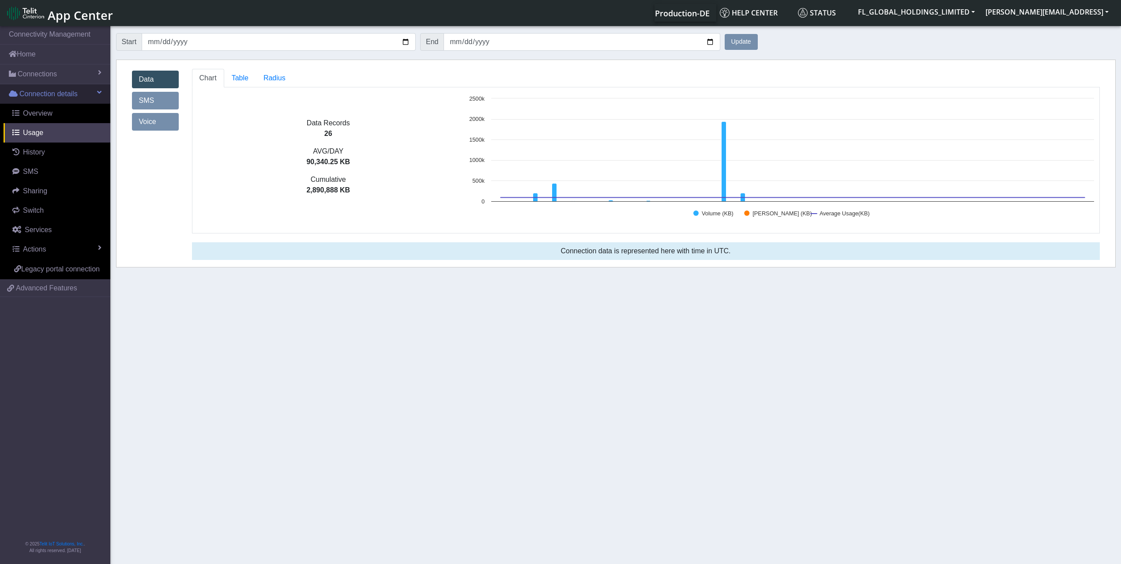
click at [62, 89] on span "Connection details" at bounding box center [48, 94] width 58 height 11
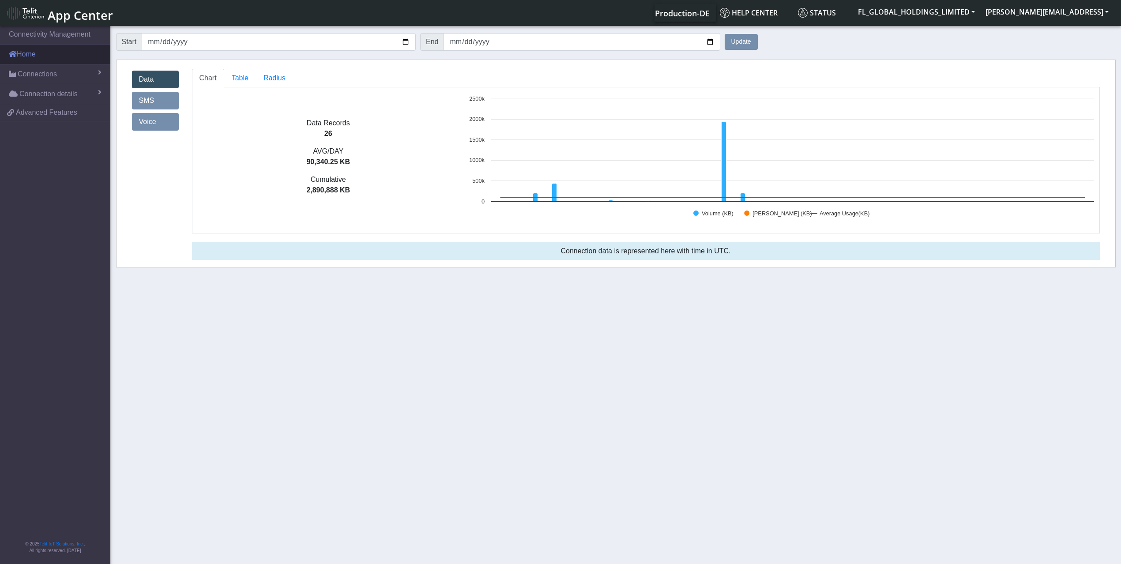
click at [62, 62] on link "Home" at bounding box center [55, 54] width 110 height 19
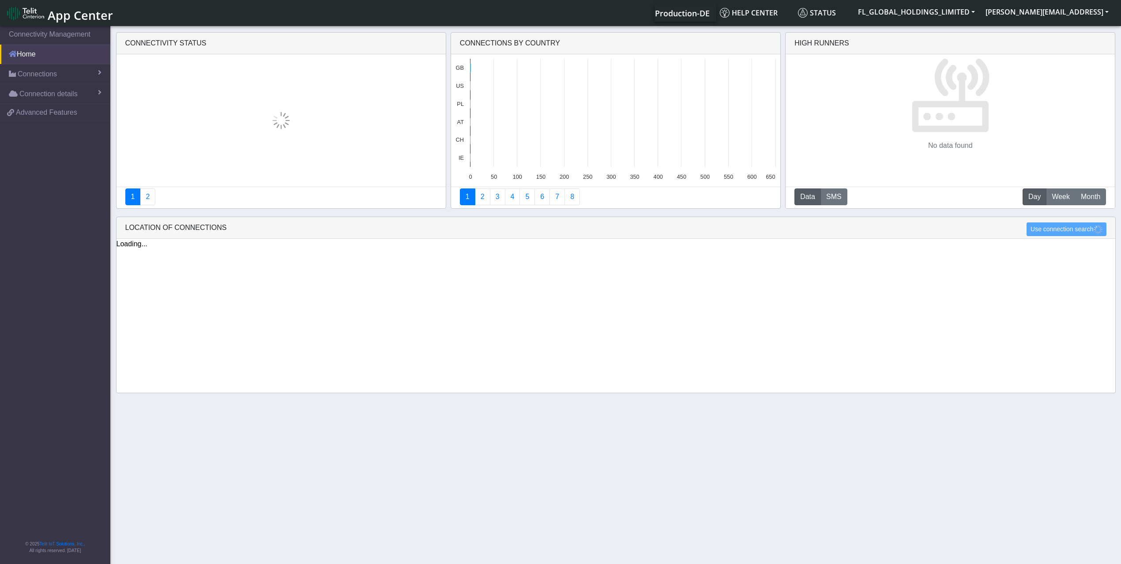
click at [61, 54] on link "Home" at bounding box center [55, 54] width 110 height 19
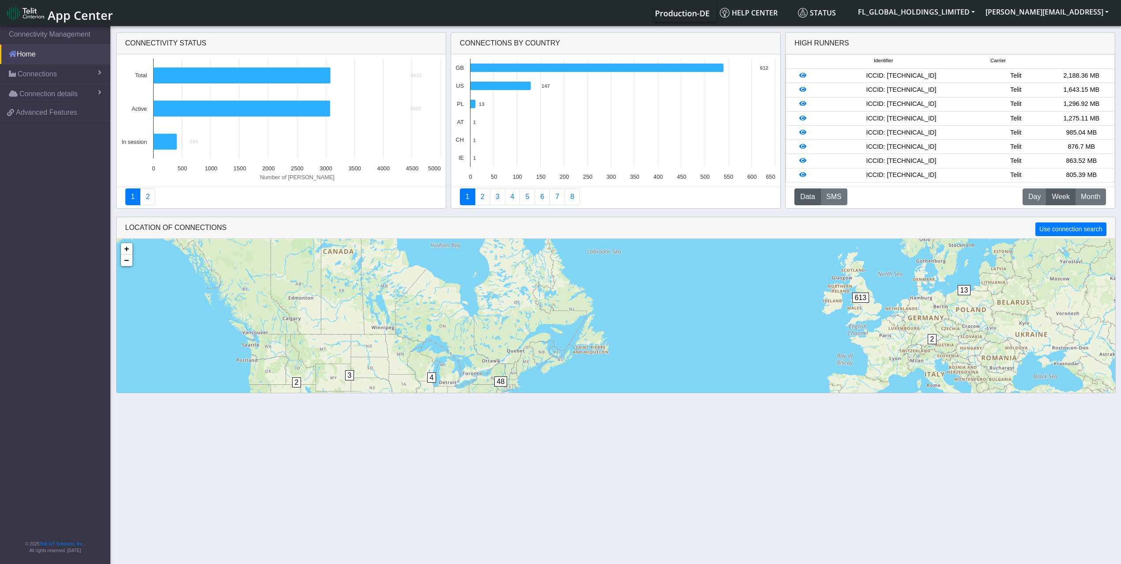
click at [61, 54] on link "Home" at bounding box center [55, 54] width 110 height 19
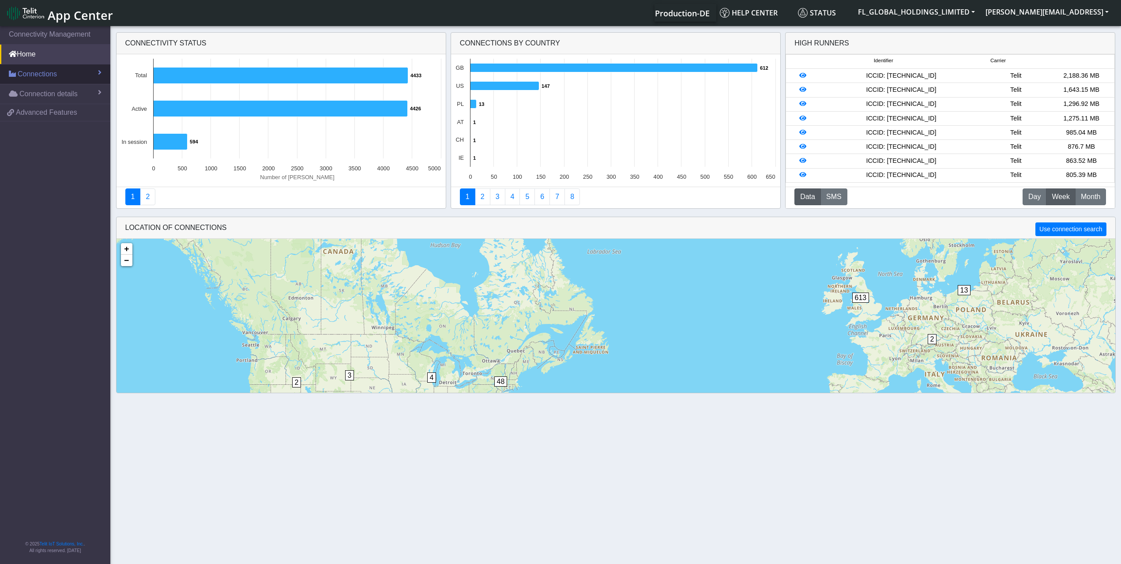
click at [52, 76] on span "Connections" at bounding box center [37, 74] width 39 height 11
click at [38, 89] on link "List" at bounding box center [55, 93] width 110 height 19
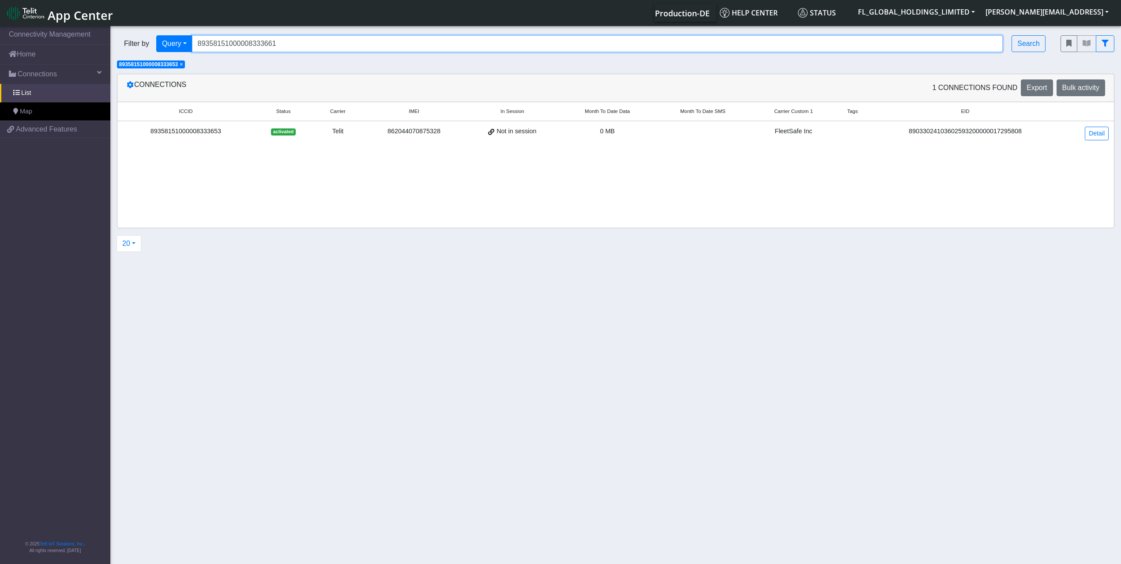
click at [327, 46] on input "89358151000008333661" at bounding box center [597, 43] width 811 height 17
paste input "89358151000008333679"
type input "89358151000008333679"
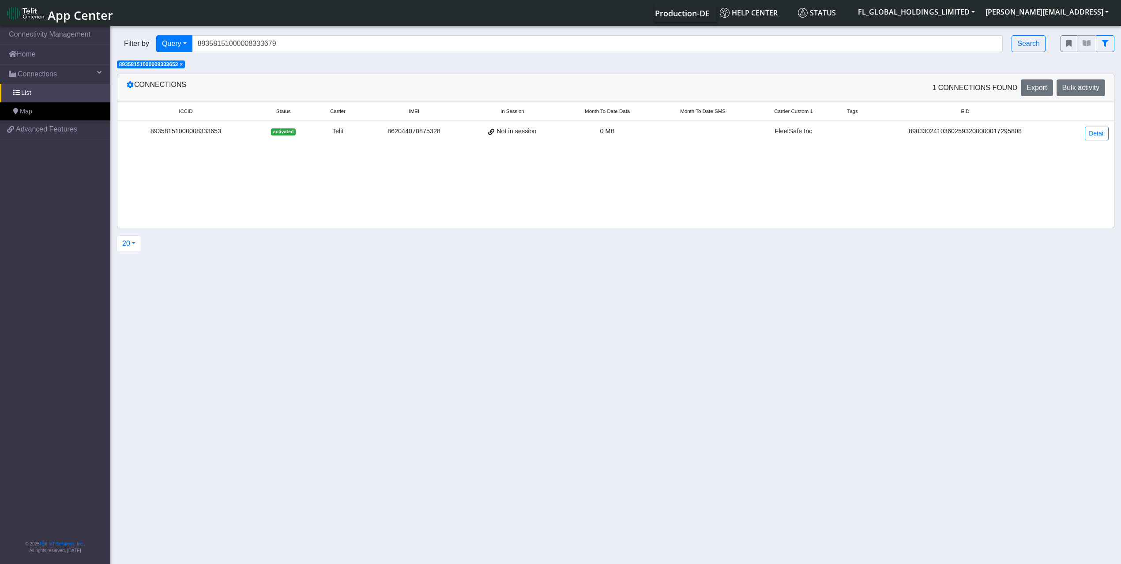
click at [352, 128] on div "Telit" at bounding box center [338, 132] width 40 height 10
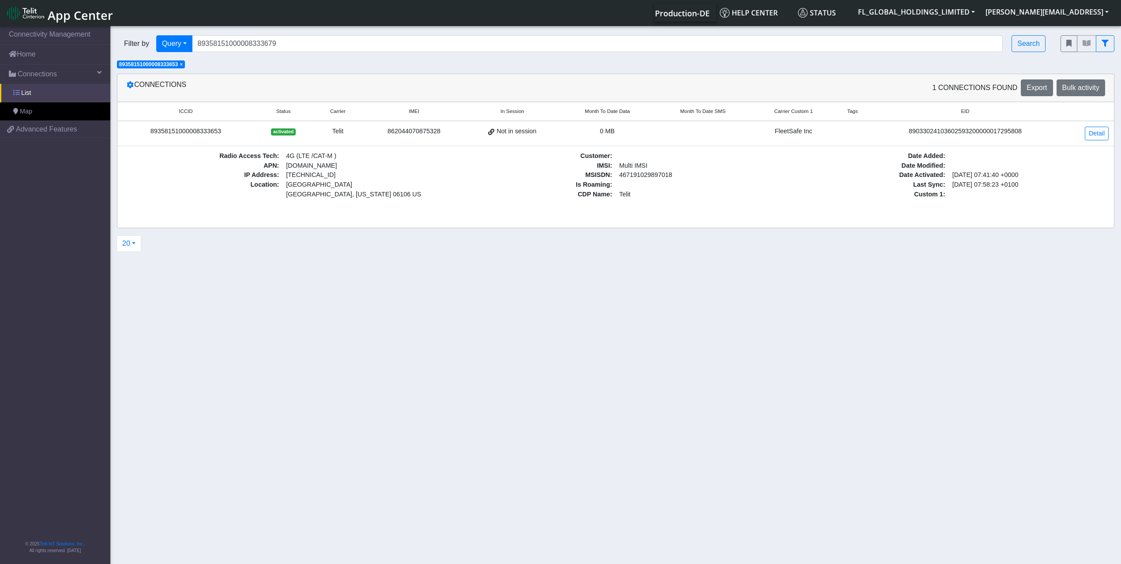
click at [57, 95] on link "List" at bounding box center [55, 93] width 110 height 19
click at [56, 77] on link "Connections" at bounding box center [55, 73] width 110 height 19
click at [56, 88] on span "Advanced Features" at bounding box center [46, 92] width 61 height 11
click at [56, 71] on span "Connections" at bounding box center [37, 74] width 39 height 11
drag, startPoint x: 43, startPoint y: 92, endPoint x: 129, endPoint y: 90, distance: 86.1
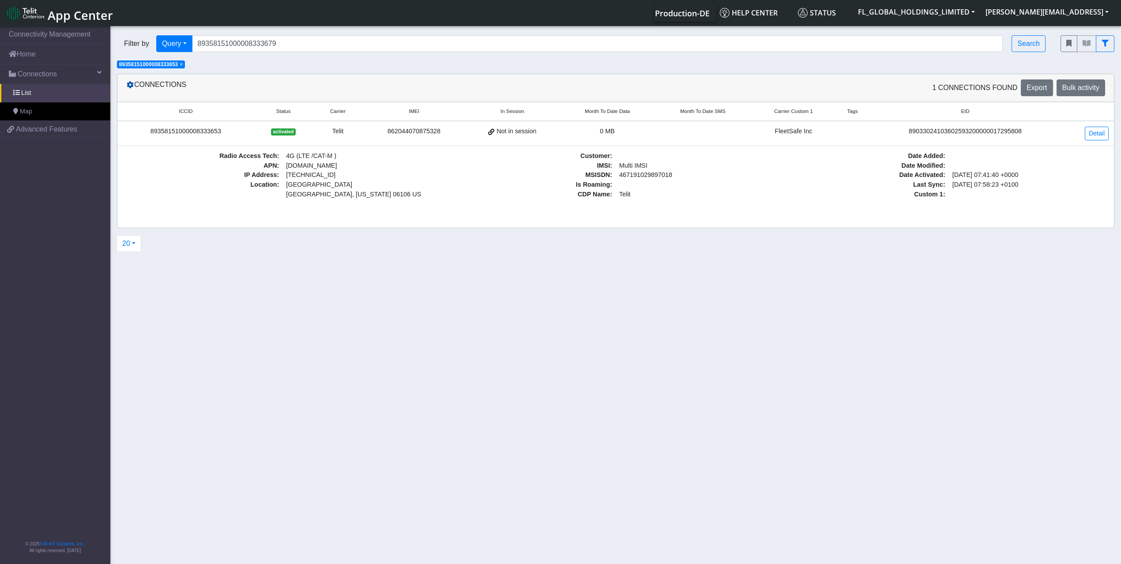
click at [43, 91] on link "List" at bounding box center [55, 93] width 110 height 19
click at [185, 64] on span "× 89358151000008333653" at bounding box center [151, 64] width 68 height 8
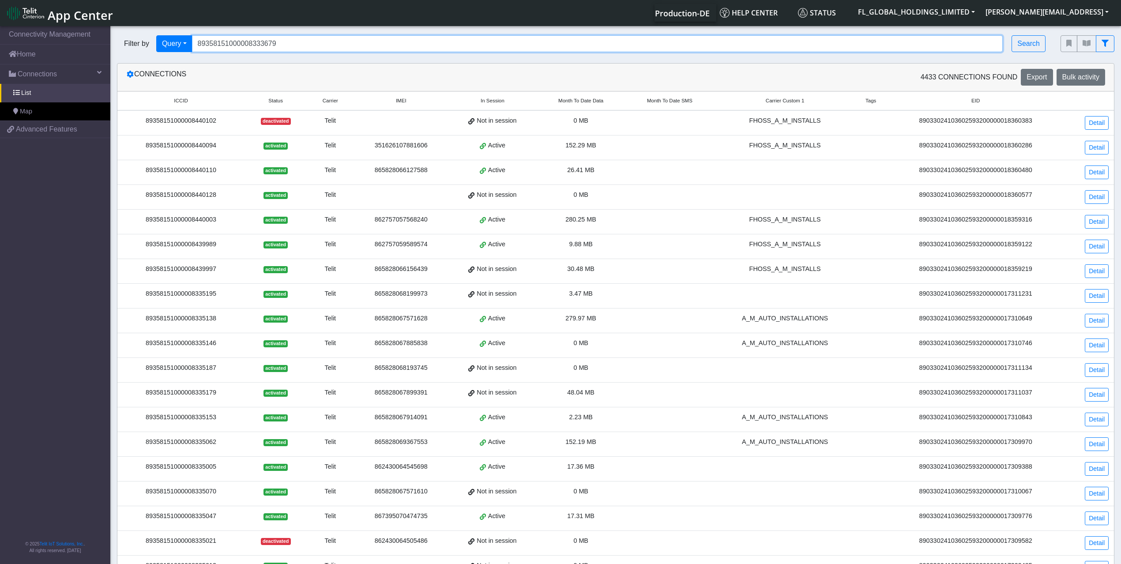
click at [274, 36] on input "89358151000008333679" at bounding box center [597, 43] width 811 height 17
click at [280, 38] on input "89358151000008333679" at bounding box center [597, 43] width 811 height 17
click at [284, 34] on div "Filter by Query Query In Session Not connected Country Operator 893581510000083…" at bounding box center [582, 44] width 944 height 30
click at [285, 36] on div "Filter by Query Query In Session Not connected Country Operator 893581510000083…" at bounding box center [582, 44] width 944 height 30
click at [289, 46] on input "89358151000008333679" at bounding box center [597, 43] width 811 height 17
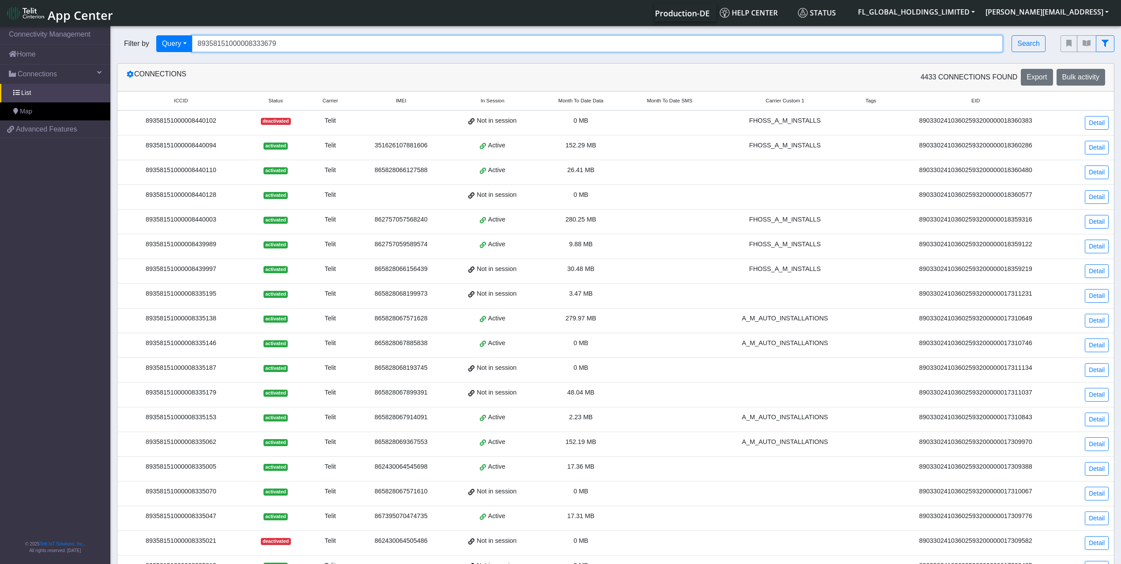
click at [289, 46] on input "89358151000008333679" at bounding box center [597, 43] width 811 height 17
paste input "89358151000008333638"
type input "89358151000008333638"
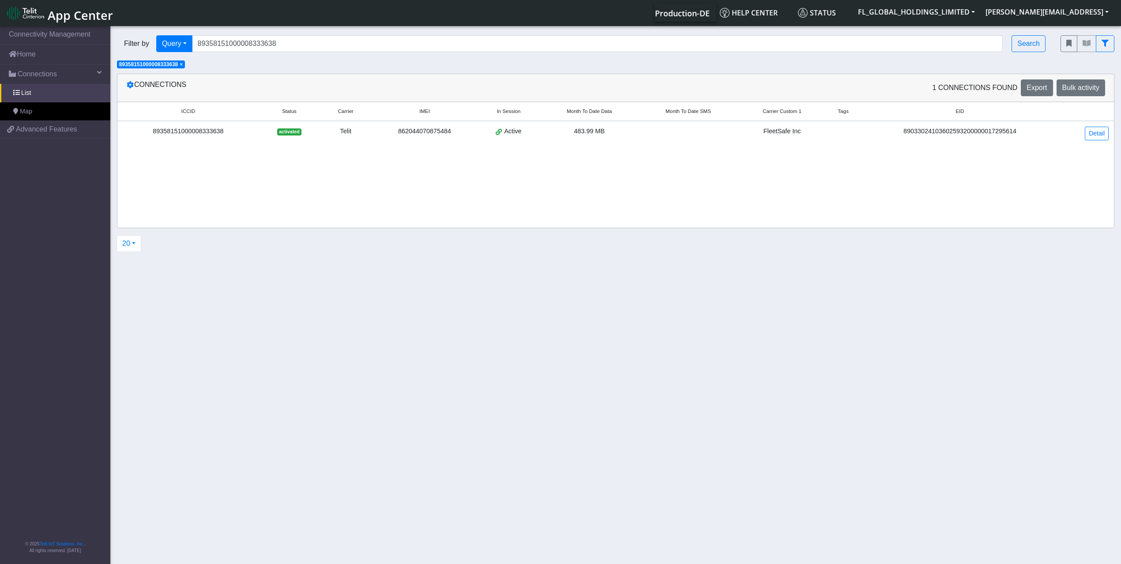
click at [504, 130] on div "Active" at bounding box center [509, 132] width 52 height 10
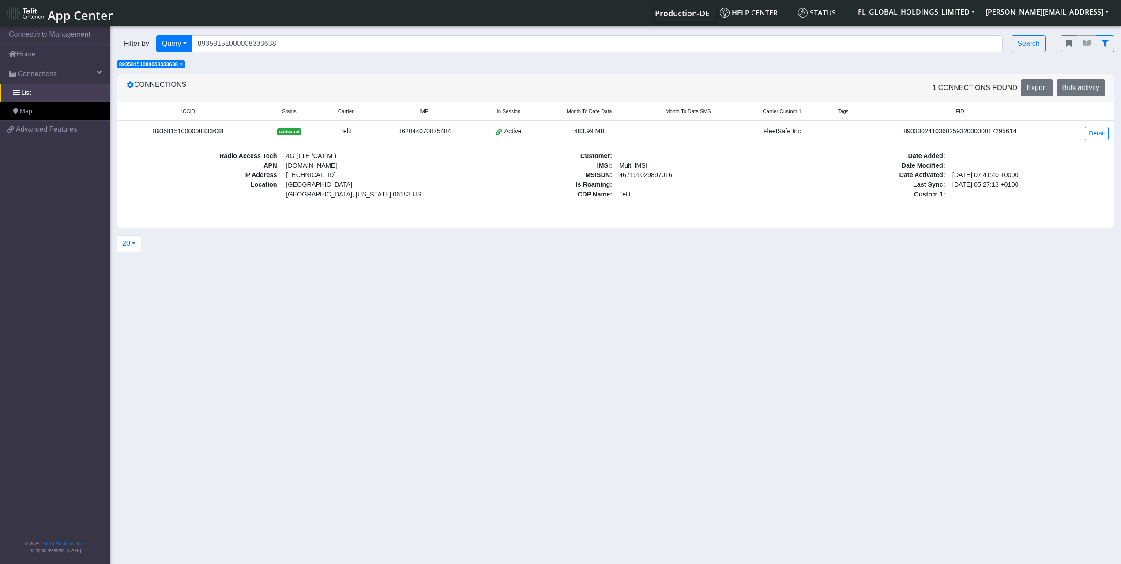
click at [185, 64] on span "× 89358151000008333638" at bounding box center [151, 64] width 68 height 8
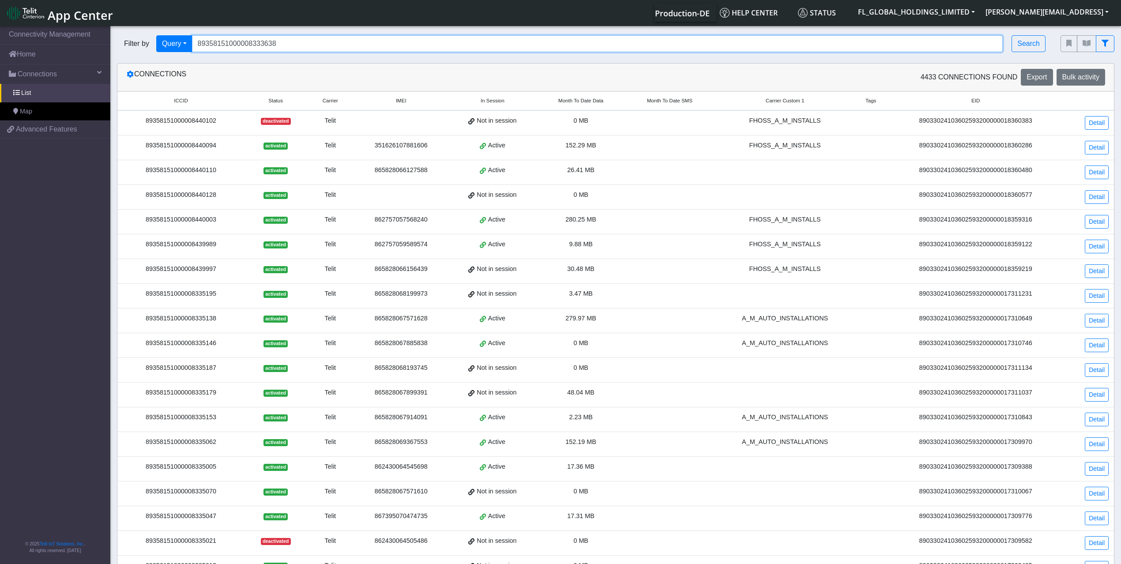
click at [303, 49] on input "89358151000008333638" at bounding box center [597, 43] width 811 height 17
paste input "89358151000008333596"
type input "89358151000008333596"
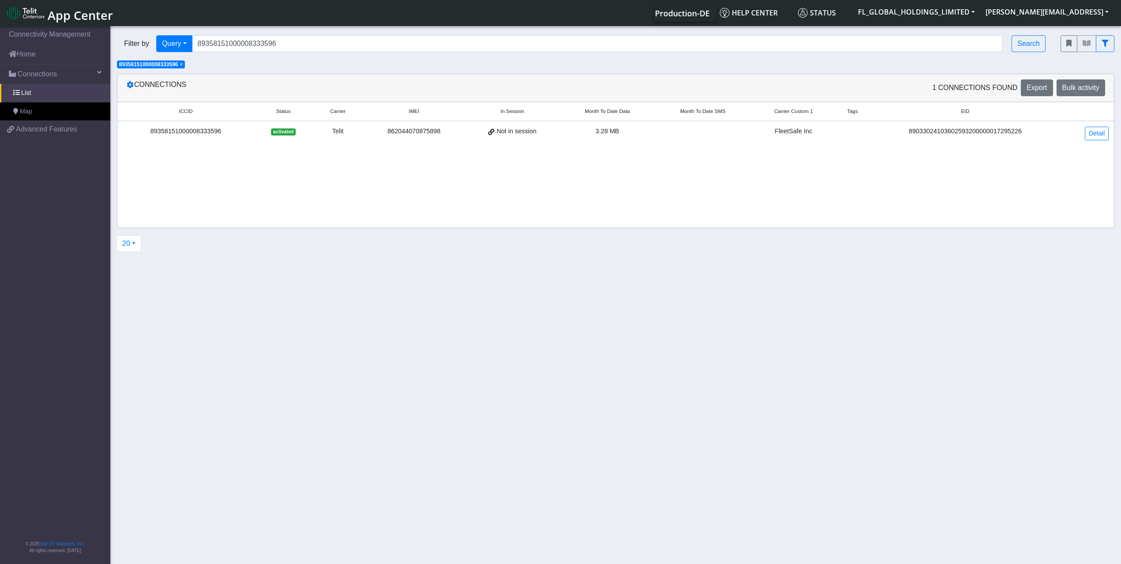
click at [399, 130] on div "862044070875898" at bounding box center [414, 132] width 91 height 10
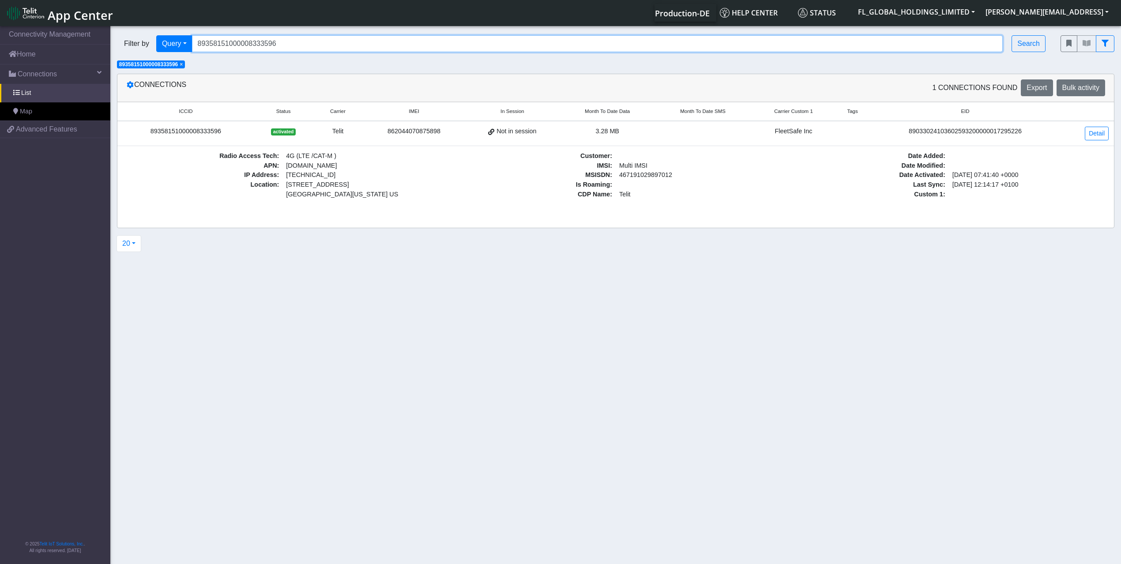
click at [294, 45] on input "89358151000008333596" at bounding box center [597, 43] width 811 height 17
paste input "89358151000008333604"
type input "89358151000008333604"
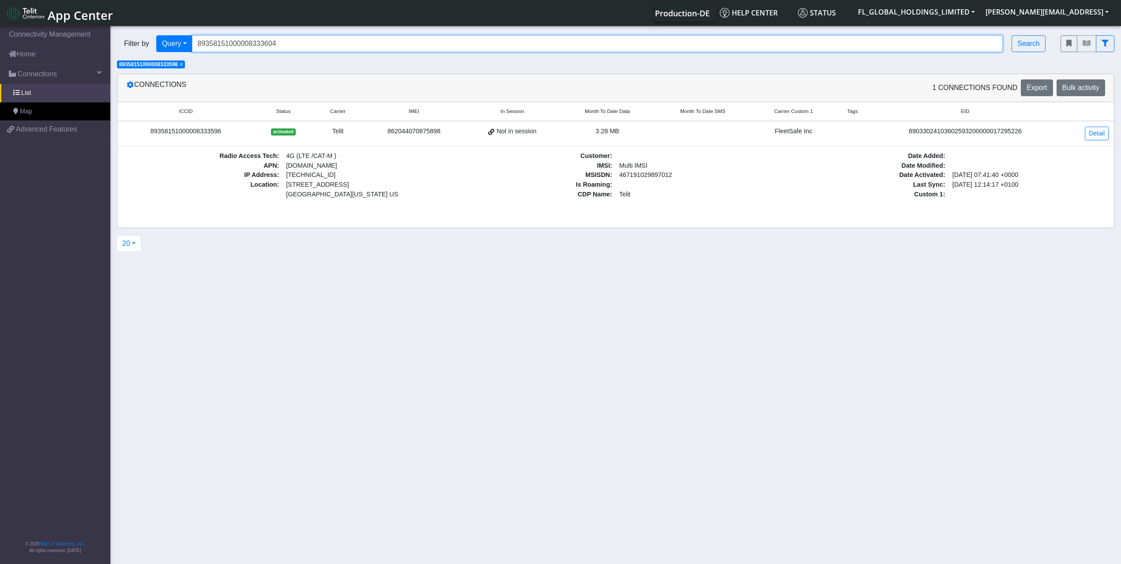
click at [294, 47] on input "89358151000008333604" at bounding box center [597, 43] width 811 height 17
paste input "89358151000008333604"
type input "89358151000008333604"
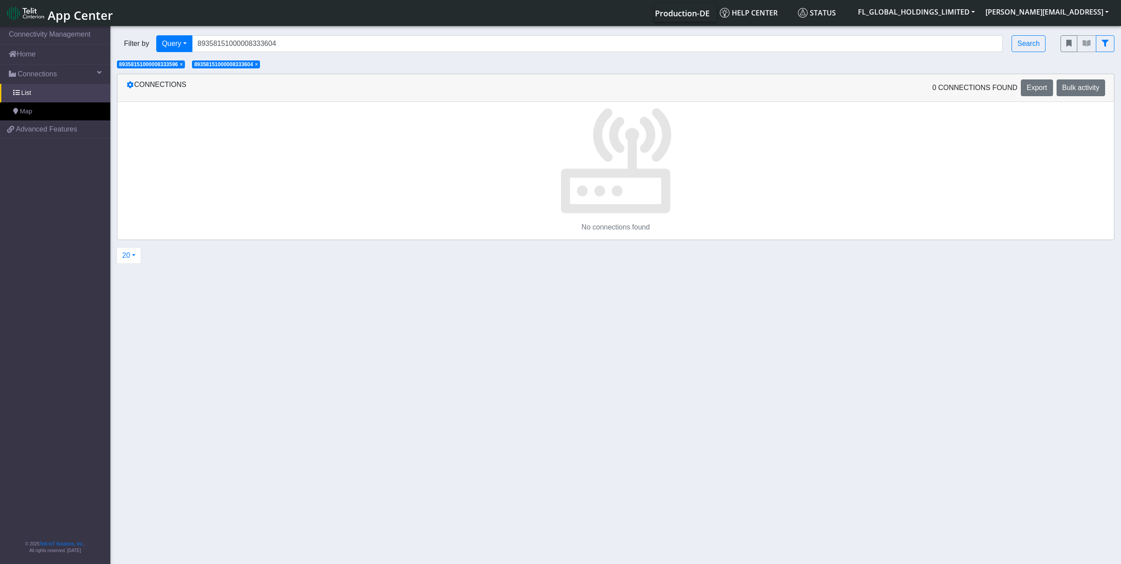
click at [258, 66] on span "×" at bounding box center [256, 64] width 3 height 6
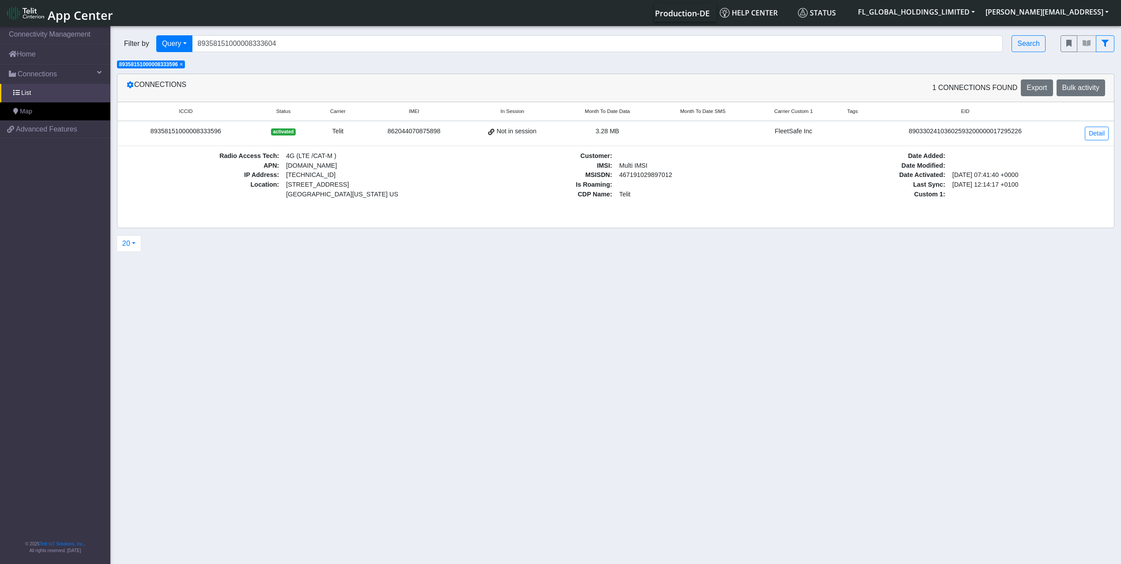
click at [185, 64] on span "× 89358151000008333596" at bounding box center [151, 64] width 68 height 8
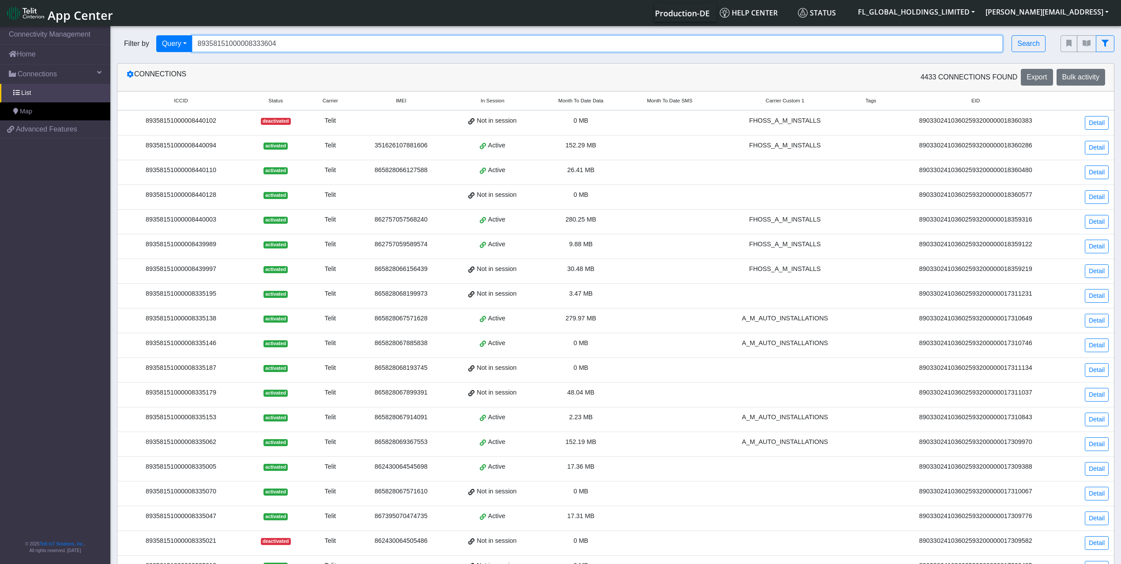
click at [329, 49] on input "89358151000008333604" at bounding box center [597, 43] width 811 height 17
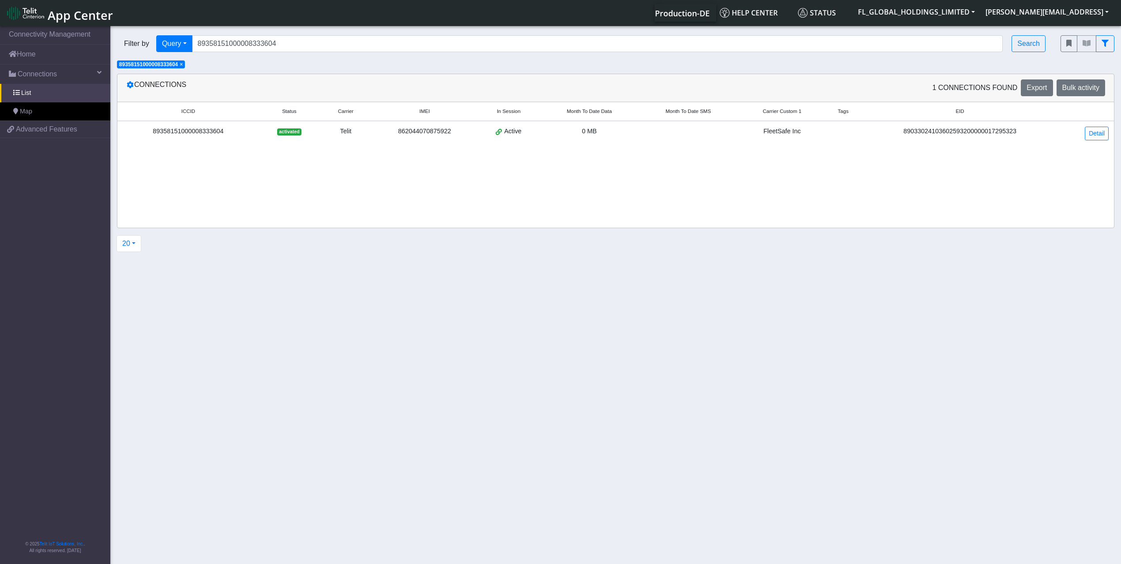
click at [425, 131] on div "862044070875922" at bounding box center [424, 132] width 95 height 10
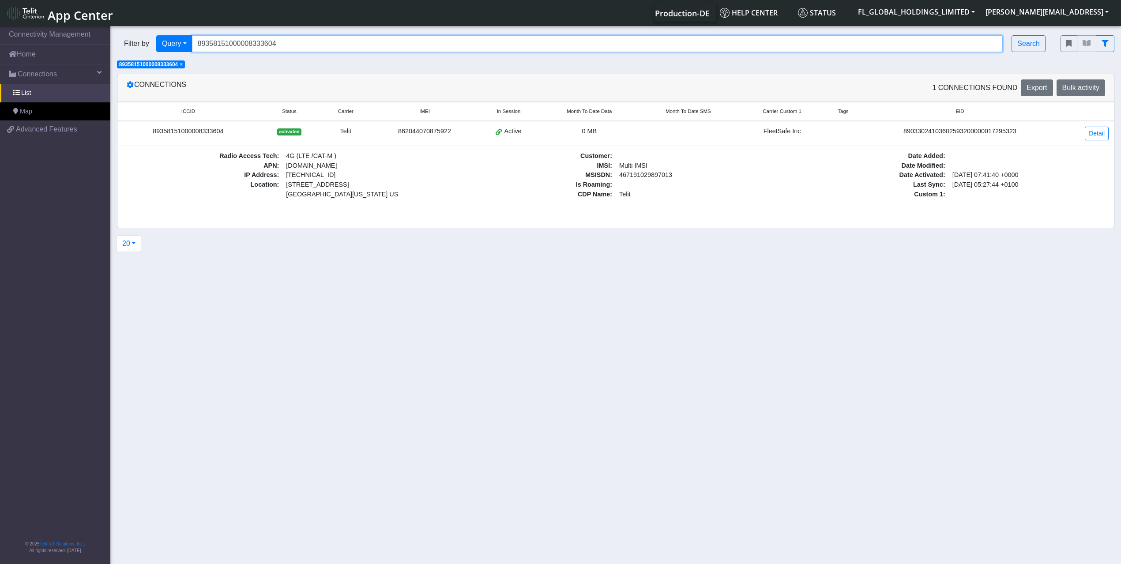
click at [290, 46] on input "89358151000008333604" at bounding box center [597, 43] width 811 height 17
paste input "89358151000008333661"
type input "89358151000008333661"
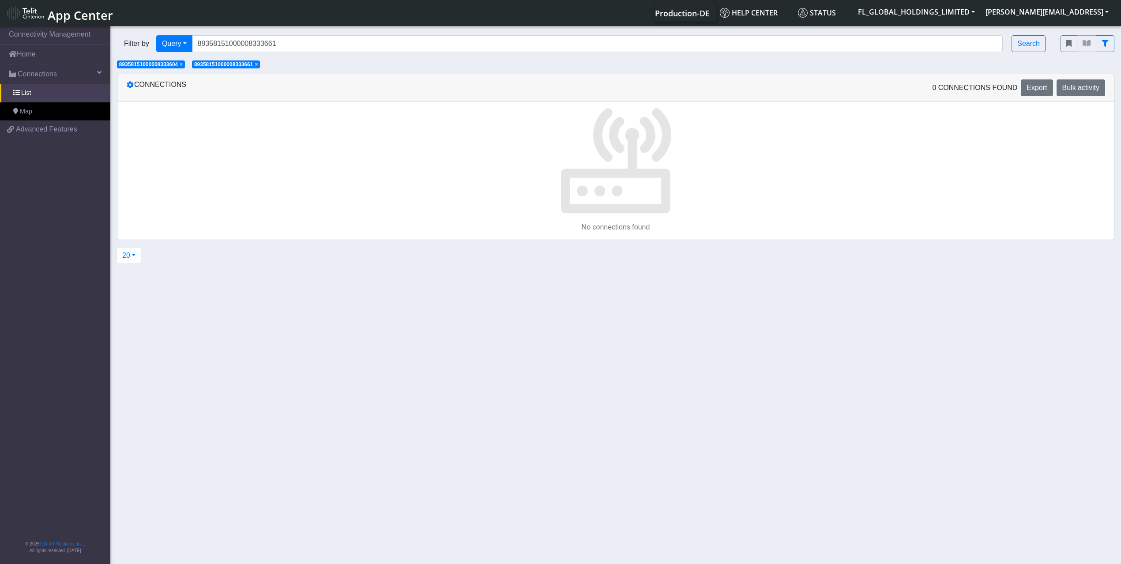
click at [183, 63] on span "×" at bounding box center [181, 64] width 3 height 6
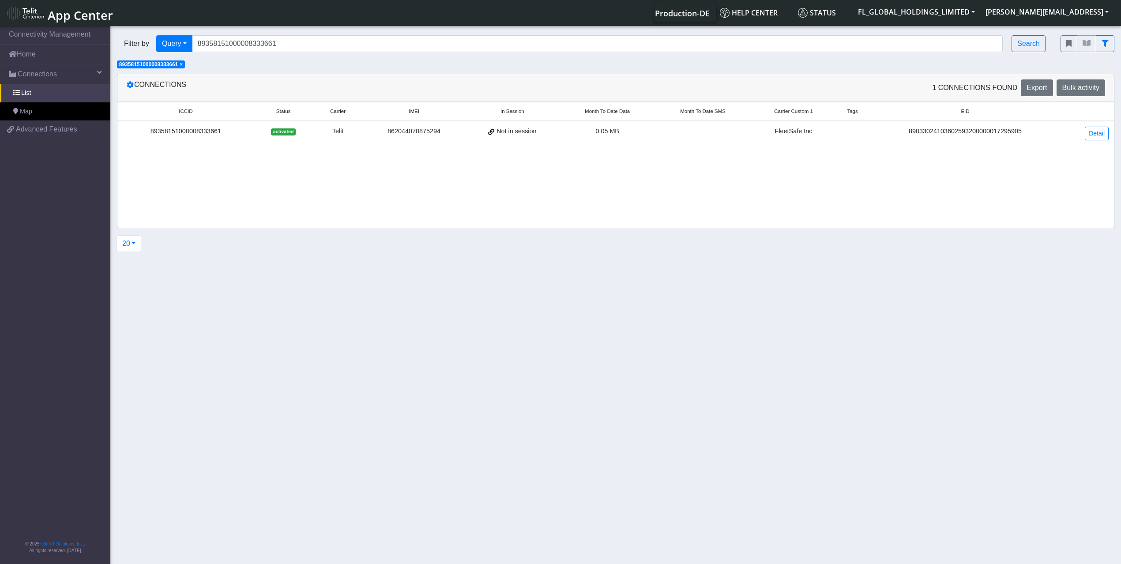
drag, startPoint x: 184, startPoint y: 65, endPoint x: 189, endPoint y: 64, distance: 5.8
click at [183, 65] on span "×" at bounding box center [181, 64] width 3 height 6
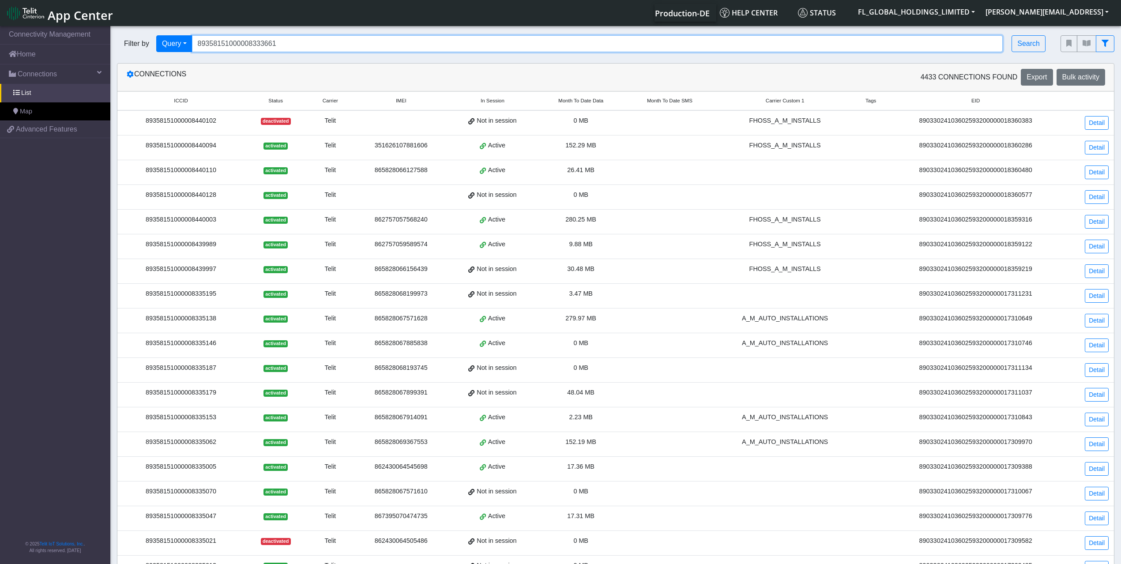
click at [278, 42] on input "89358151000008333661" at bounding box center [597, 43] width 811 height 17
paste input "89358151000008333596"
type input "89358151000008333596"
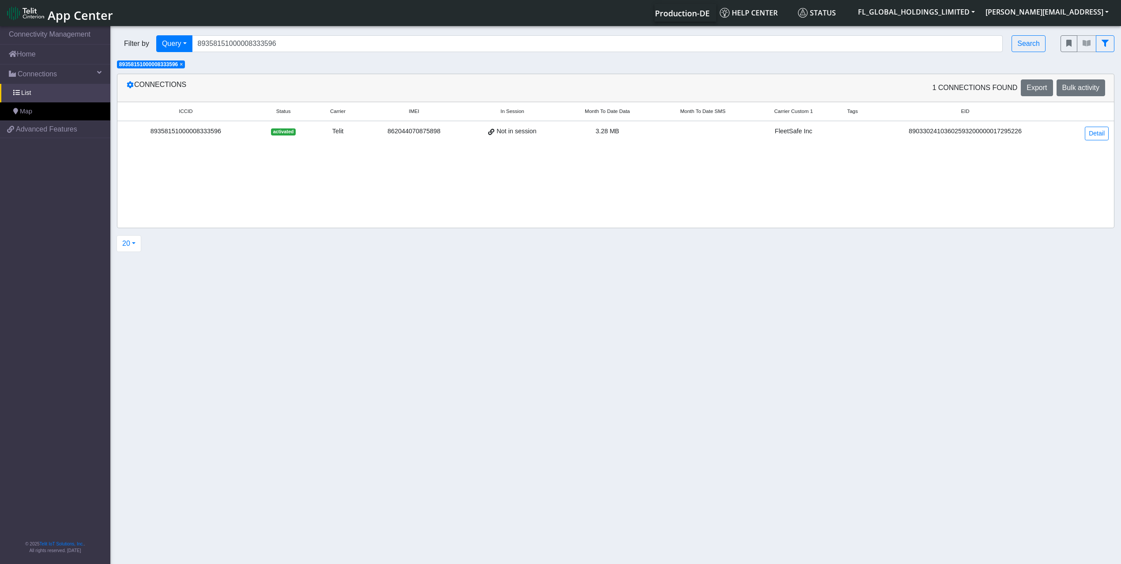
click at [613, 135] on span "3.28 MB" at bounding box center [607, 131] width 24 height 7
